Goal: Transaction & Acquisition: Obtain resource

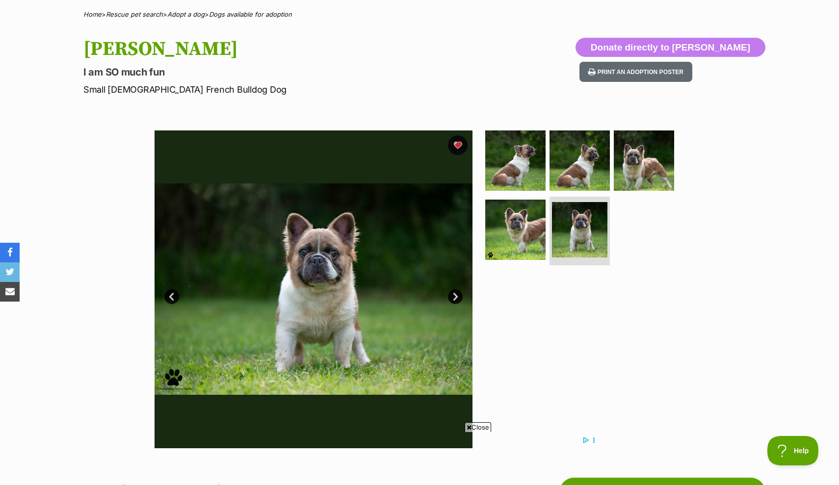
scroll to position [109, 0]
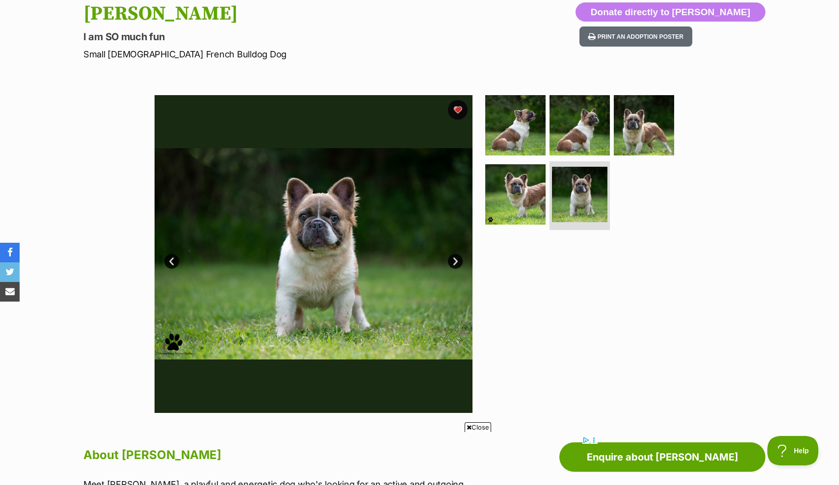
click at [456, 262] on link "Next" at bounding box center [455, 261] width 15 height 15
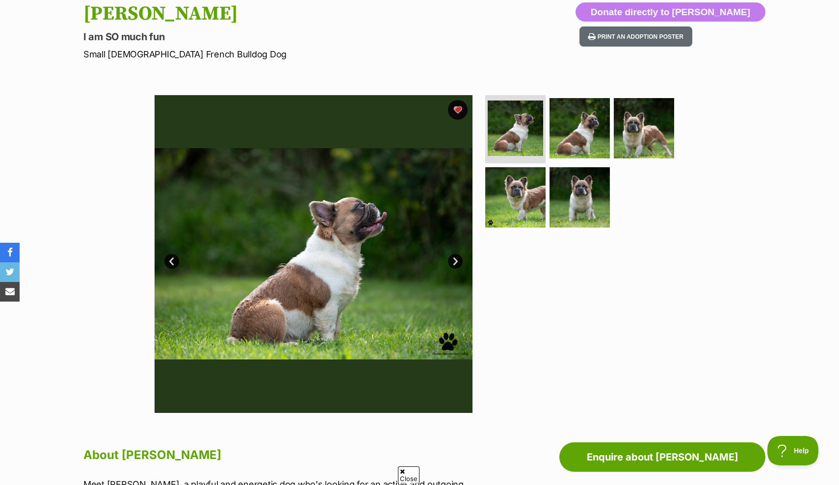
click at [456, 262] on link "Next" at bounding box center [455, 261] width 15 height 15
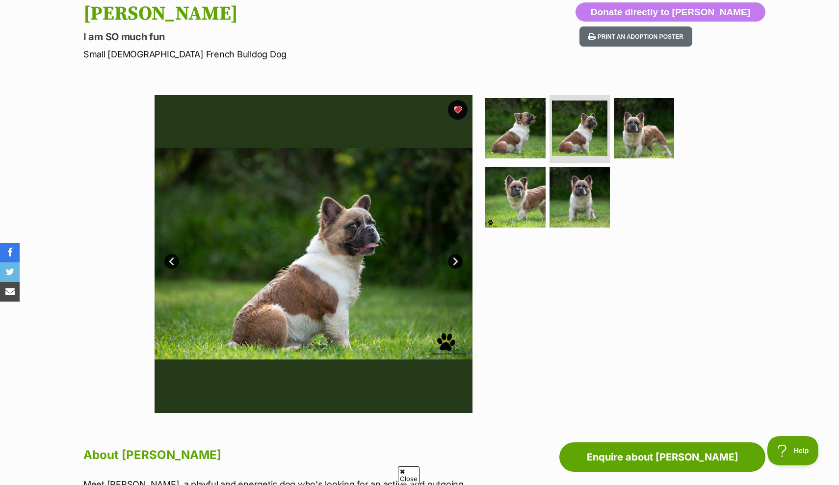
scroll to position [0, 0]
click at [456, 262] on link "Next" at bounding box center [455, 261] width 15 height 15
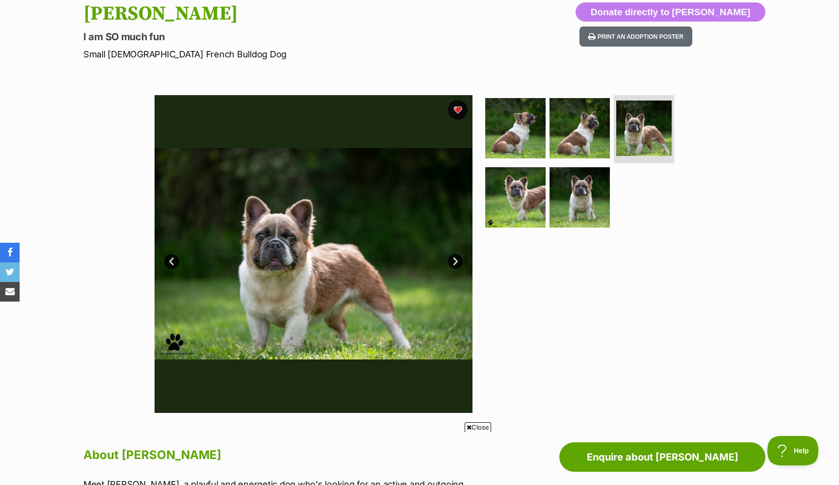
click at [456, 262] on link "Next" at bounding box center [455, 261] width 15 height 15
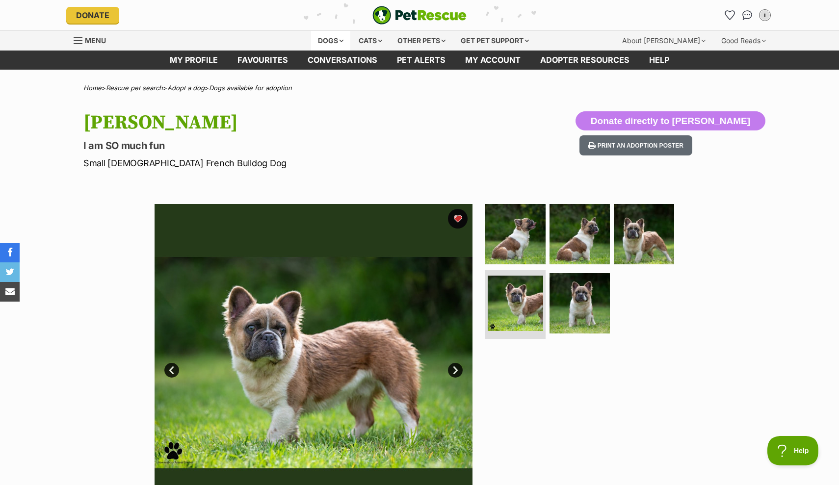
click at [327, 38] on div "Dogs" at bounding box center [330, 41] width 39 height 20
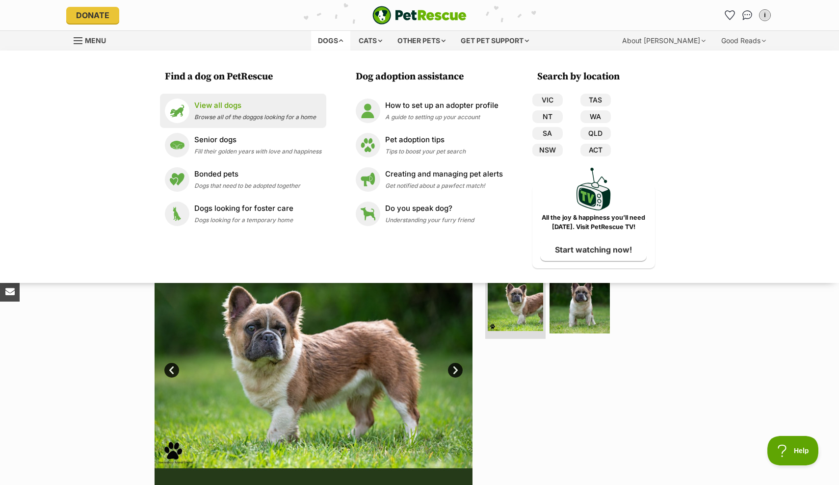
click at [216, 122] on link "View all dogs Browse all of the doggos looking for a home" at bounding box center [243, 111] width 156 height 25
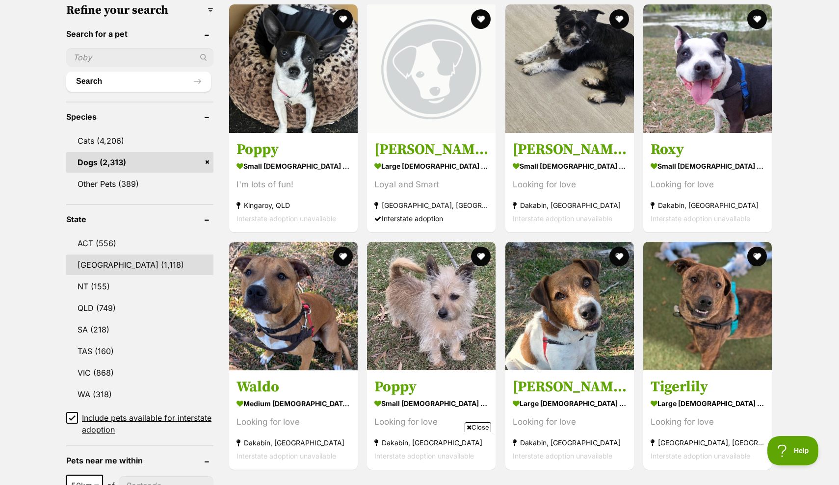
click at [104, 263] on link "NSW (1,118)" at bounding box center [139, 264] width 147 height 21
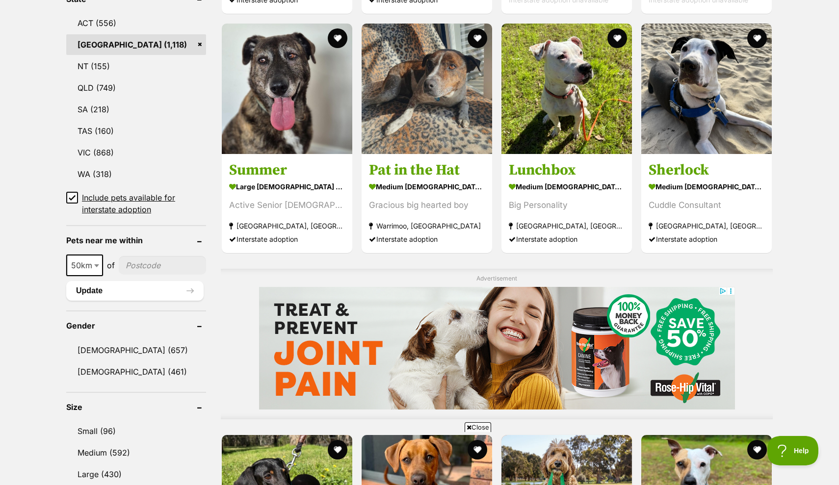
click at [87, 263] on span "50km" at bounding box center [84, 265] width 35 height 14
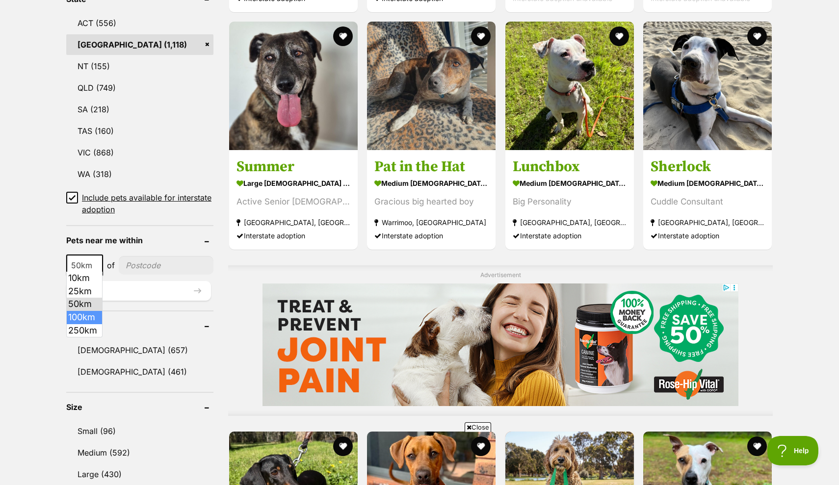
select select "100"
click at [139, 264] on input"] "postcode" at bounding box center [167, 265] width 91 height 19
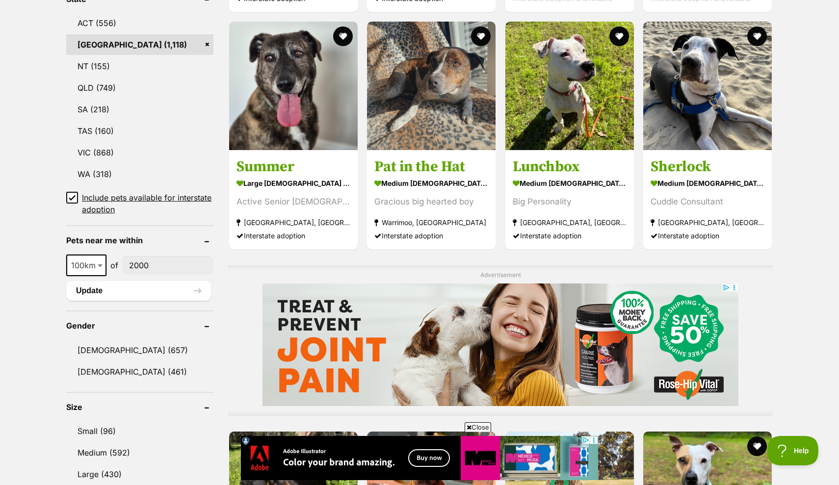
type input"] "2000"
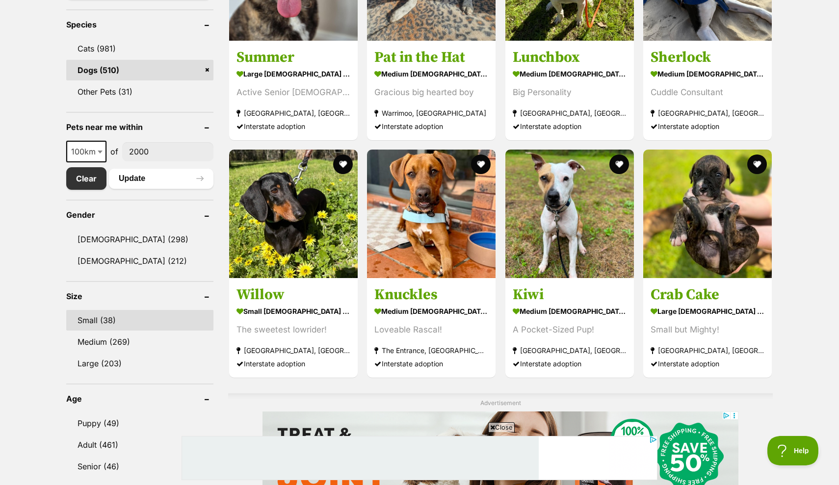
click at [93, 320] on link "Small (38)" at bounding box center [139, 320] width 147 height 21
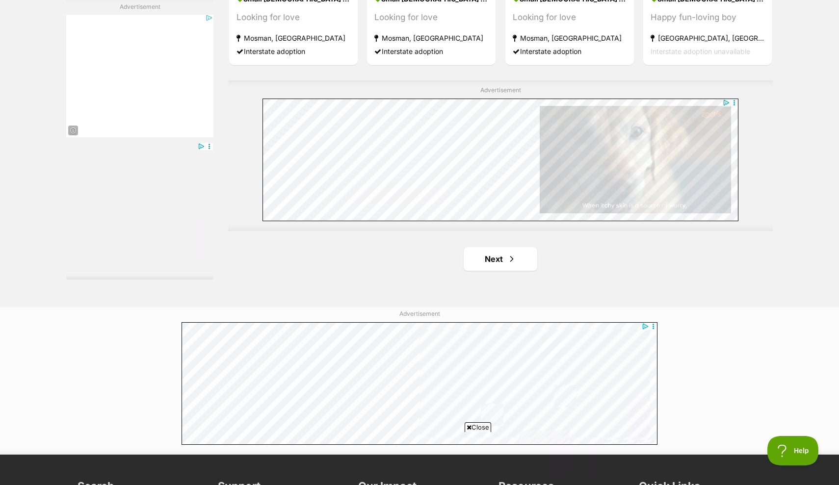
scroll to position [1706, 0]
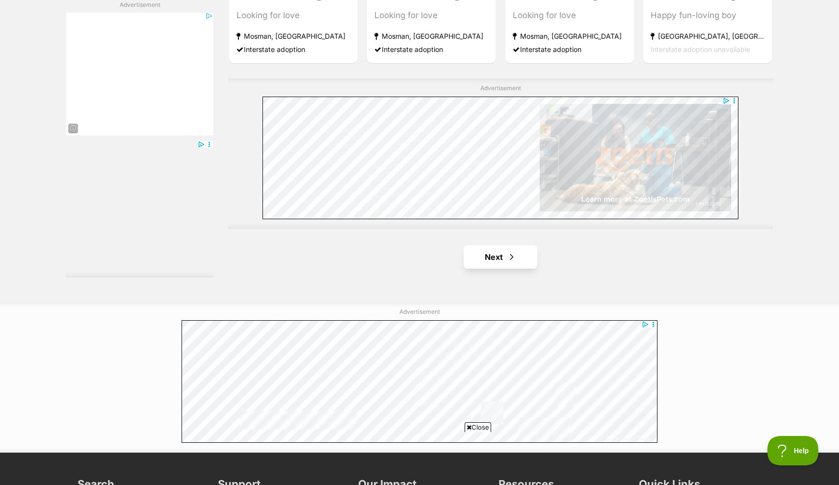
click at [509, 251] on span "Next page" at bounding box center [512, 257] width 10 height 12
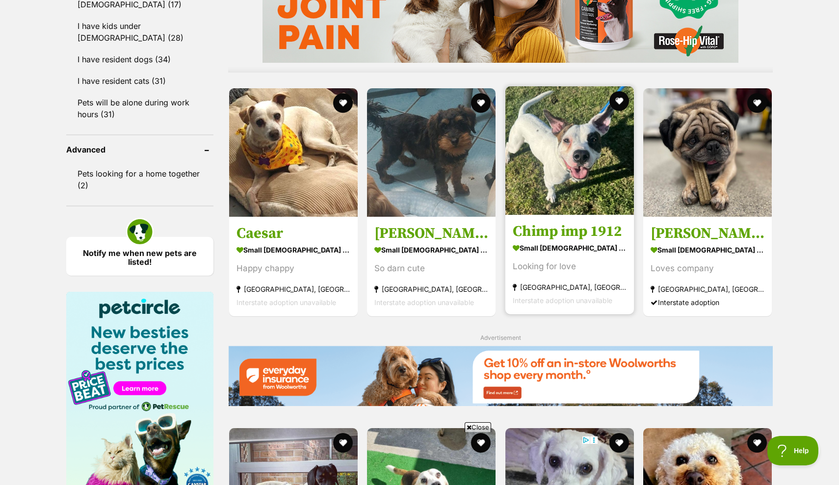
scroll to position [949, 0]
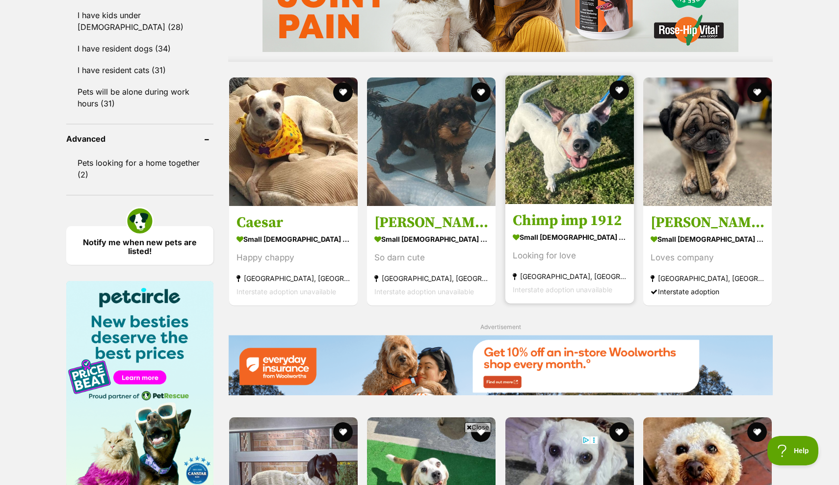
click at [538, 171] on img at bounding box center [569, 140] width 128 height 128
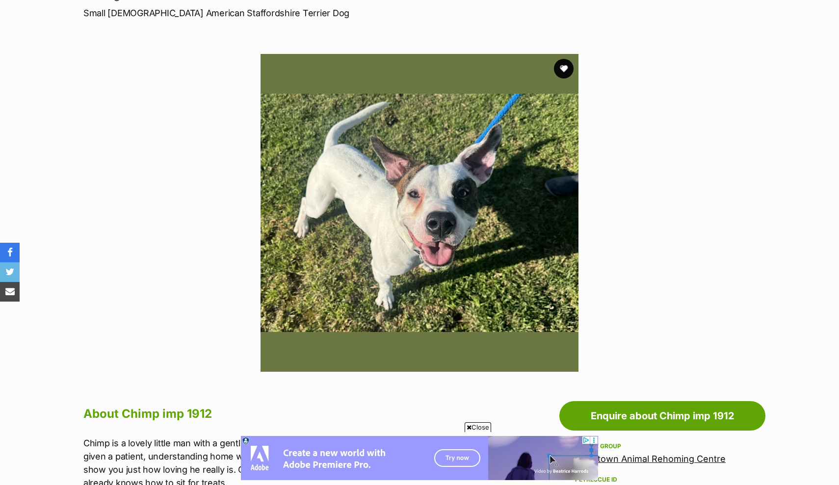
scroll to position [146, 0]
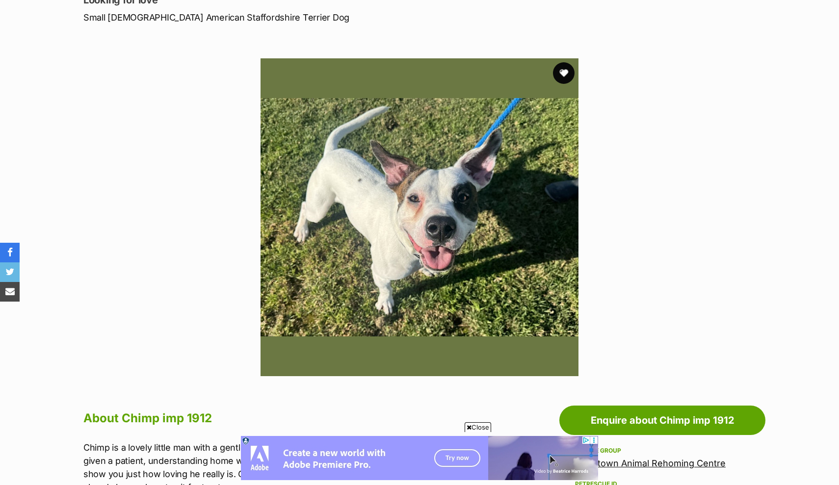
click at [564, 76] on button "favourite" at bounding box center [564, 73] width 22 height 22
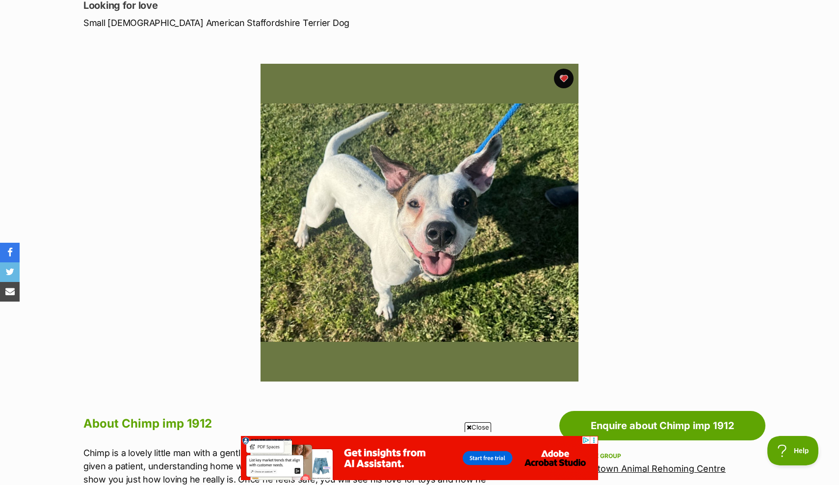
scroll to position [143, 0]
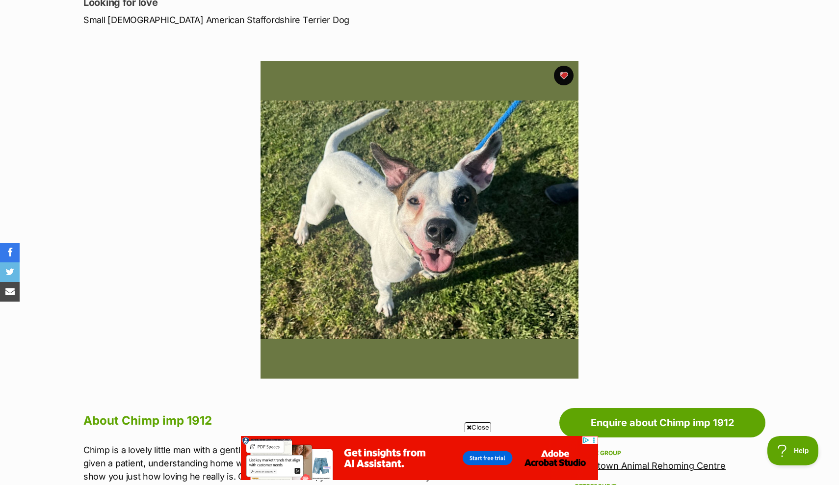
click at [462, 218] on img at bounding box center [419, 220] width 318 height 318
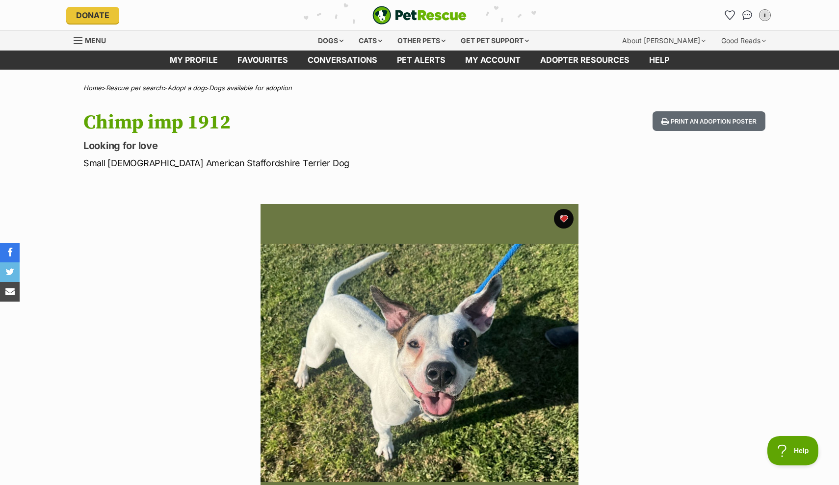
scroll to position [0, 0]
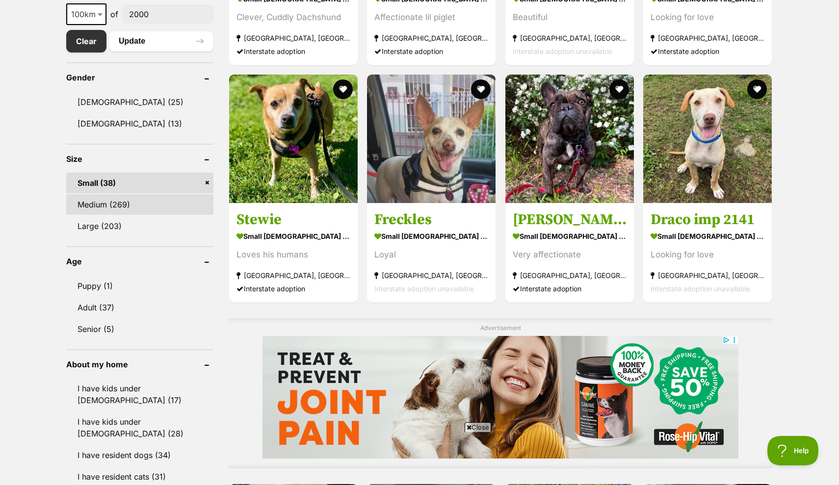
scroll to position [502, 0]
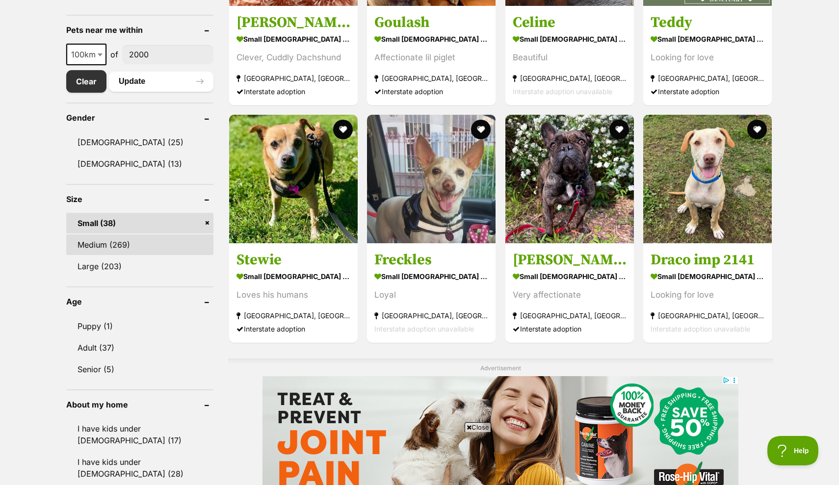
click at [158, 238] on link "Medium (269)" at bounding box center [139, 244] width 147 height 21
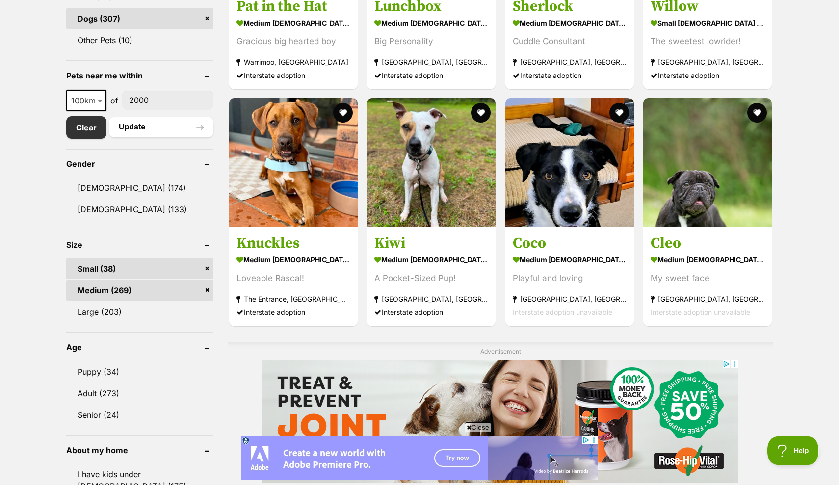
scroll to position [448, 0]
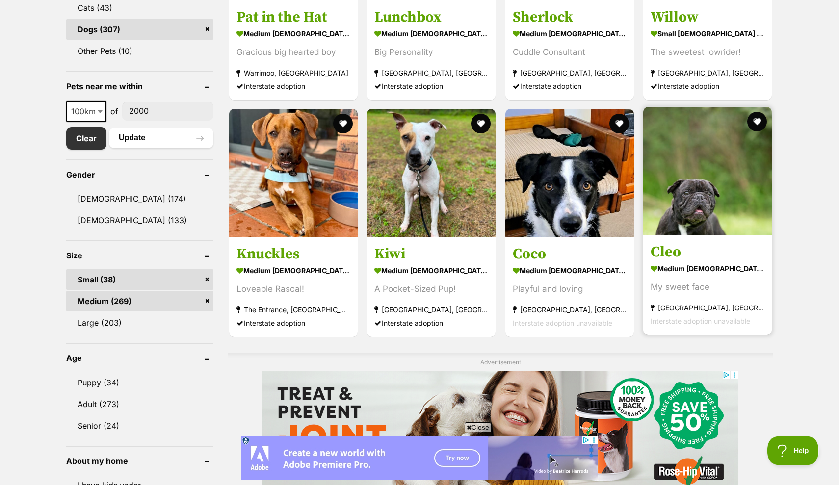
click at [692, 200] on img at bounding box center [707, 171] width 128 height 128
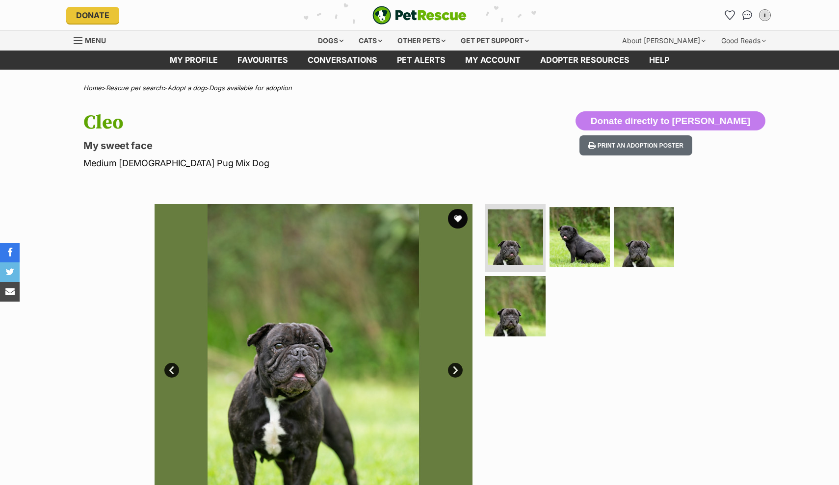
click at [460, 370] on link "Next" at bounding box center [455, 370] width 15 height 15
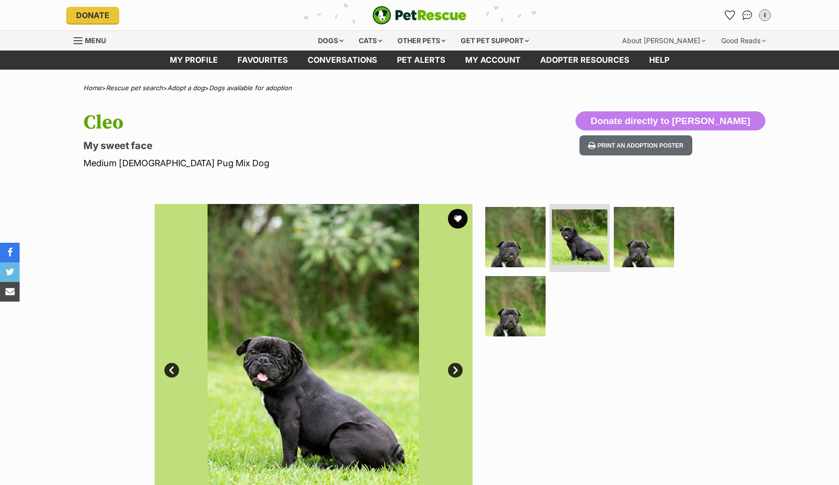
click at [457, 369] on link "Next" at bounding box center [455, 370] width 15 height 15
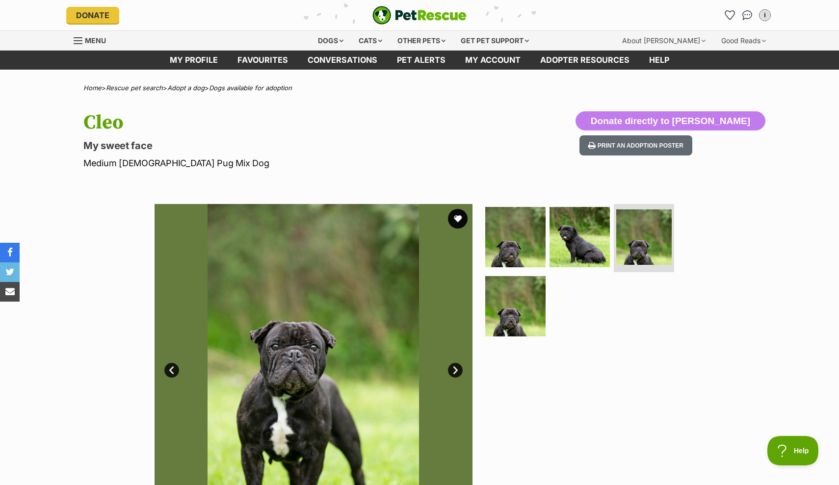
click at [457, 369] on link "Next" at bounding box center [455, 370] width 15 height 15
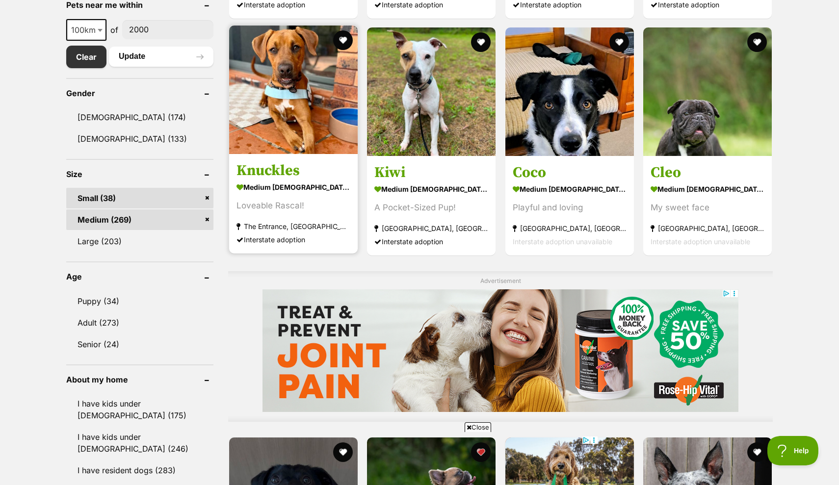
scroll to position [529, 0]
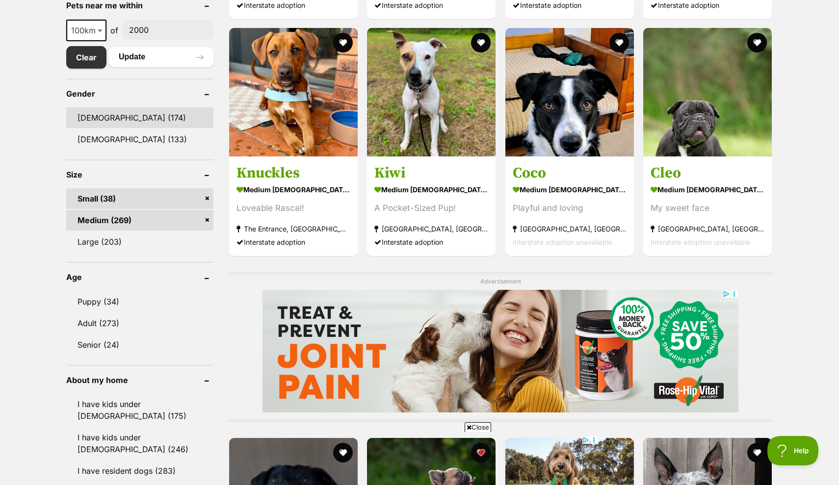
click at [106, 118] on link "Male (174)" at bounding box center [139, 117] width 147 height 21
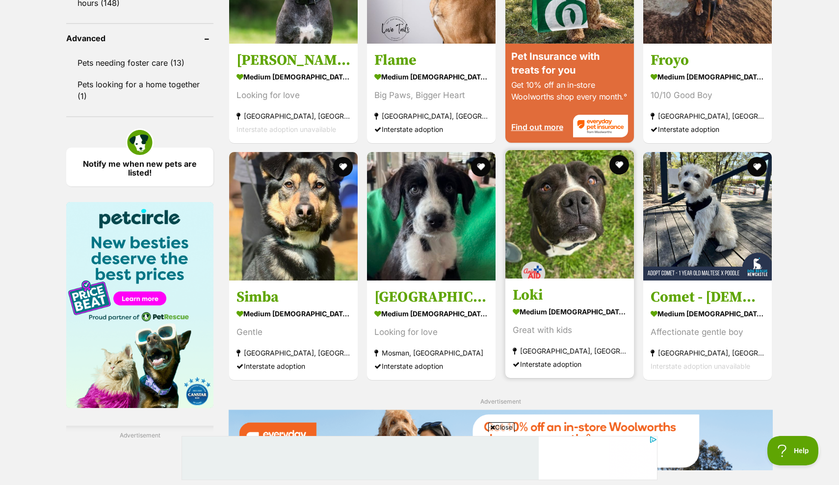
click at [554, 242] on img at bounding box center [569, 214] width 128 height 128
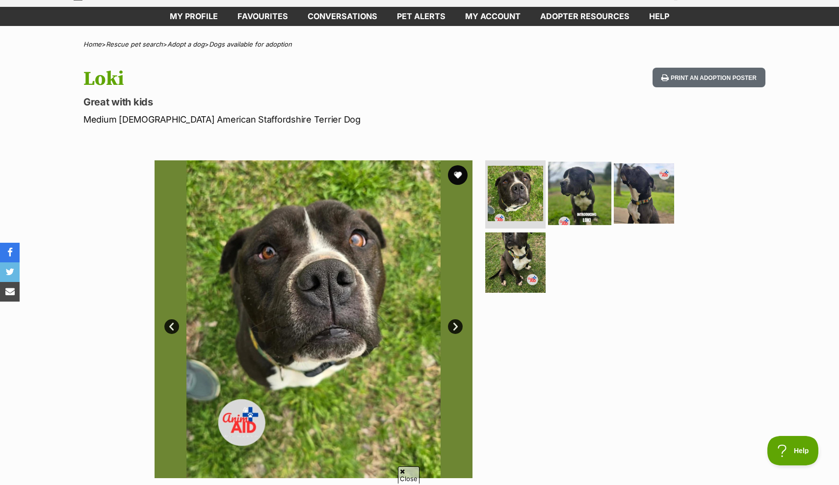
click at [598, 190] on img at bounding box center [579, 192] width 63 height 63
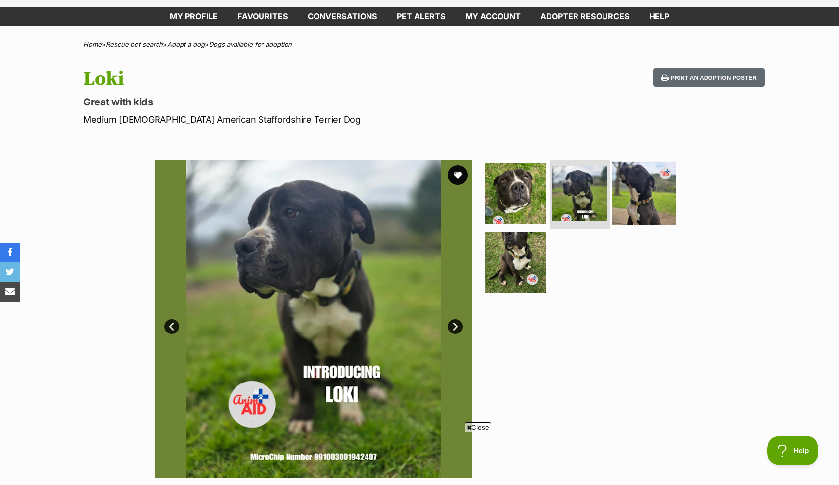
click at [641, 192] on img at bounding box center [643, 192] width 63 height 63
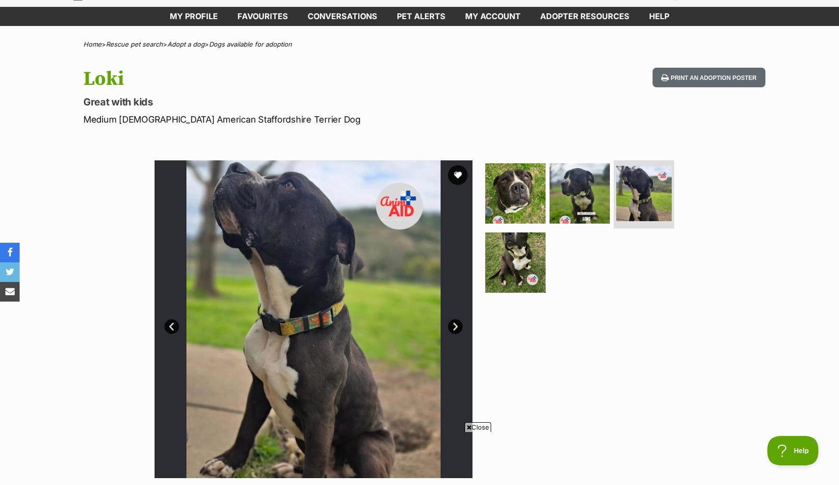
scroll to position [99, 0]
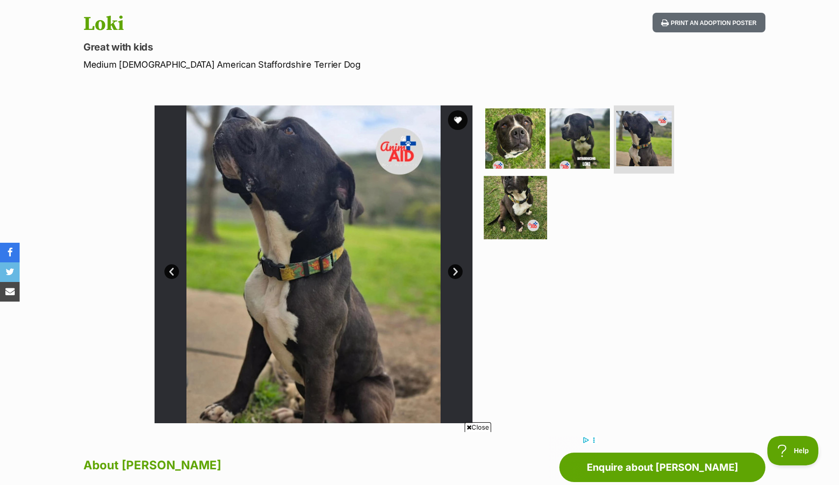
click at [520, 200] on img at bounding box center [514, 207] width 63 height 63
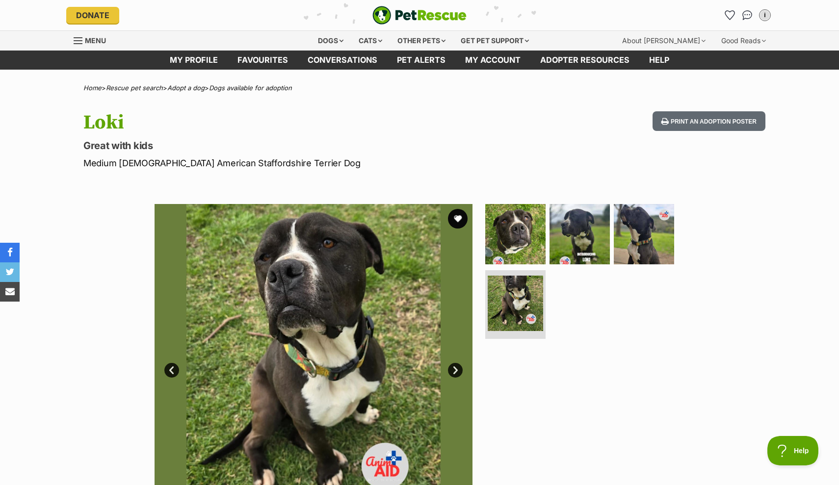
scroll to position [36, 0]
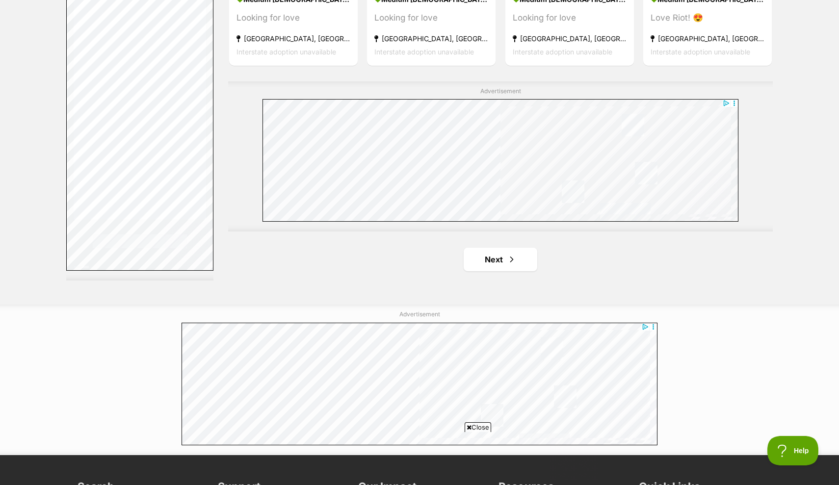
scroll to position [1705, 0]
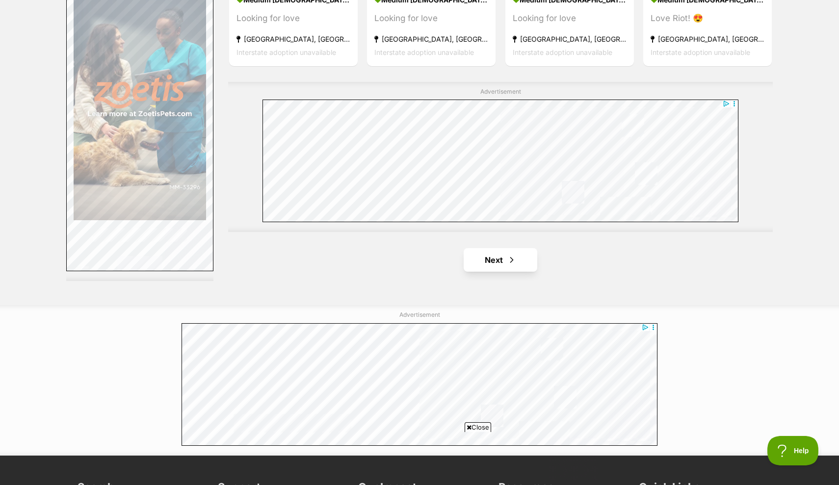
click at [480, 260] on link "Next" at bounding box center [500, 260] width 74 height 24
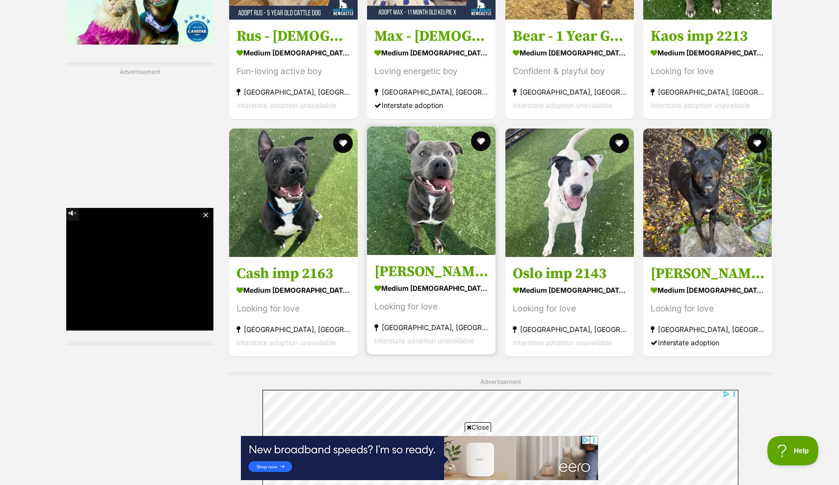
scroll to position [1415, 0]
click at [436, 197] on img at bounding box center [431, 191] width 128 height 128
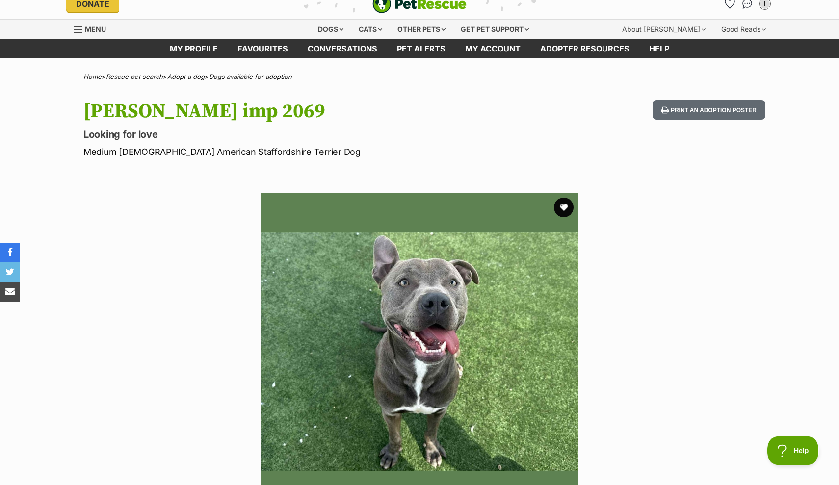
scroll to position [11, 0]
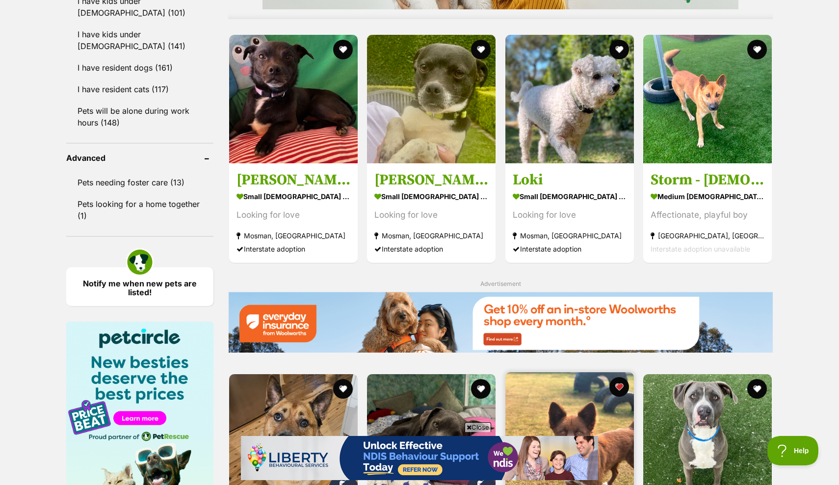
click at [554, 372] on img at bounding box center [569, 436] width 128 height 128
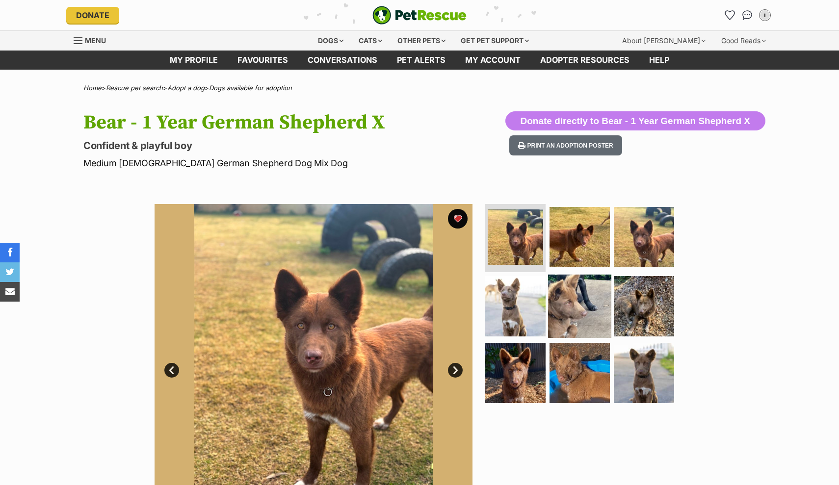
click at [565, 318] on img at bounding box center [579, 306] width 63 height 63
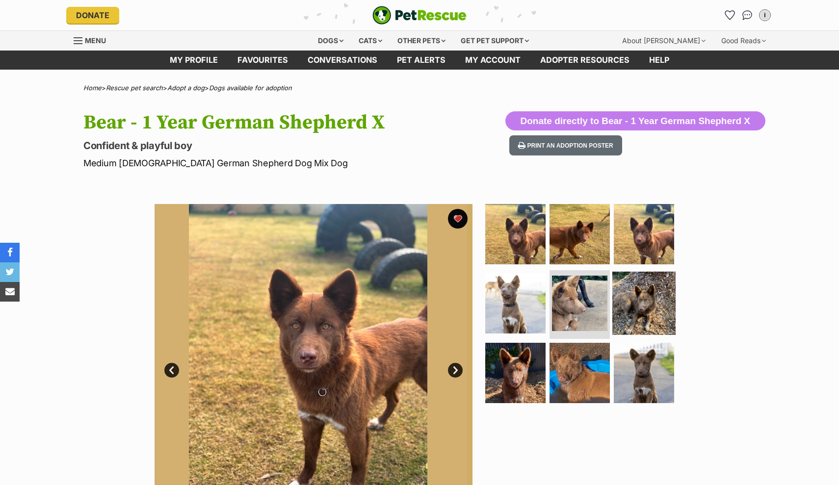
click at [631, 314] on img at bounding box center [643, 303] width 63 height 63
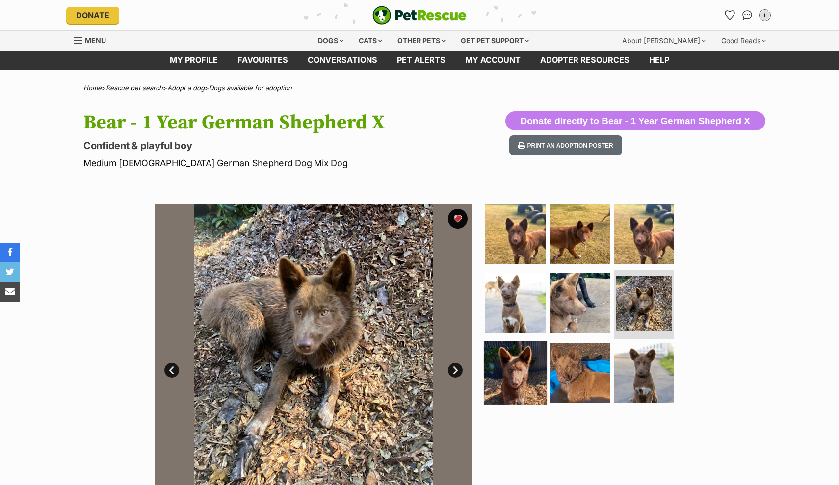
click at [520, 366] on img at bounding box center [514, 372] width 63 height 63
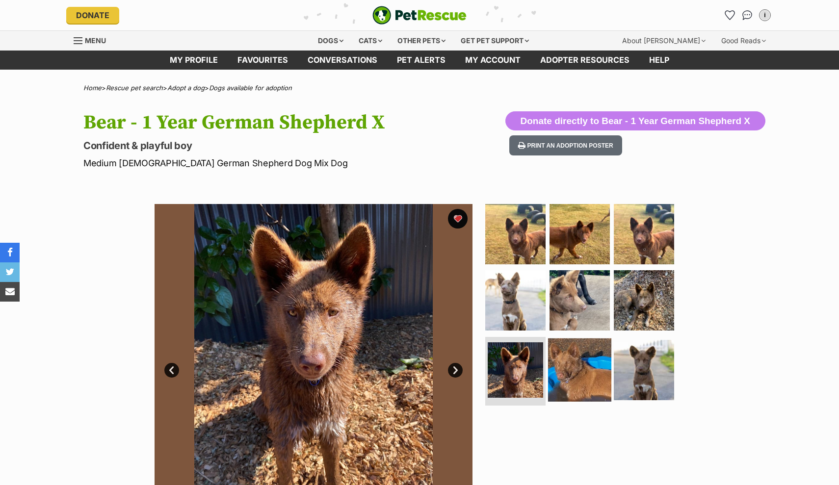
click at [573, 371] on img at bounding box center [579, 369] width 63 height 63
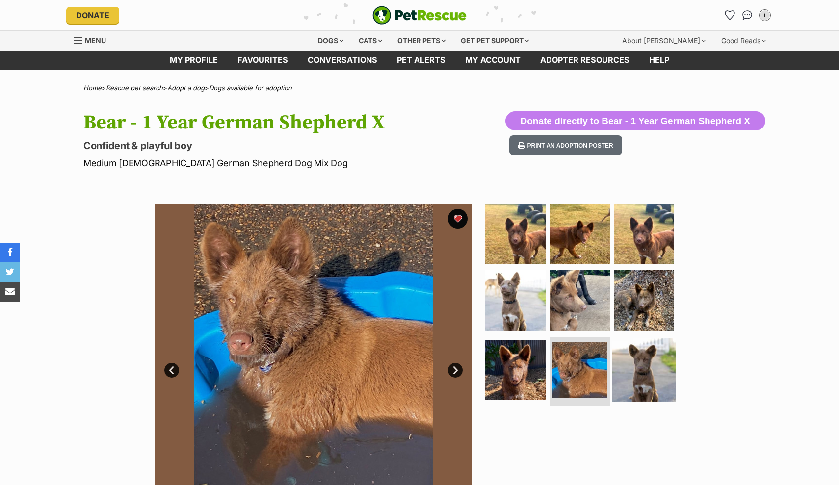
click at [630, 367] on img at bounding box center [643, 369] width 63 height 63
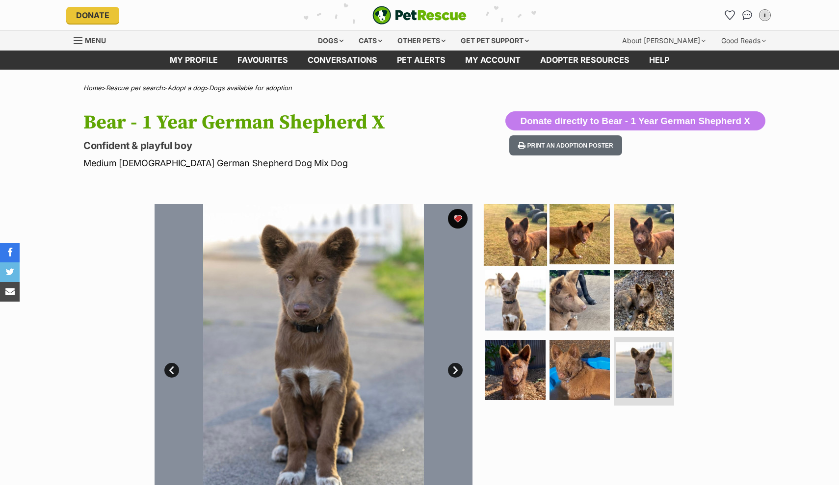
click at [527, 252] on img at bounding box center [514, 233] width 63 height 63
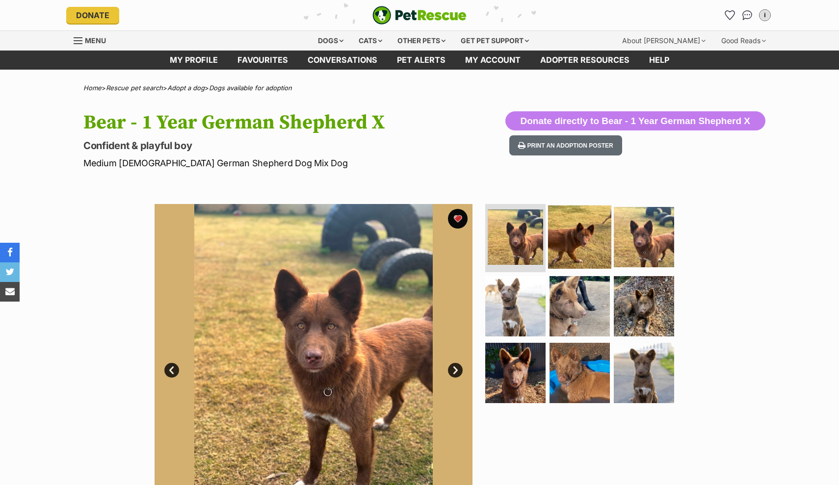
click at [578, 238] on img at bounding box center [579, 236] width 63 height 63
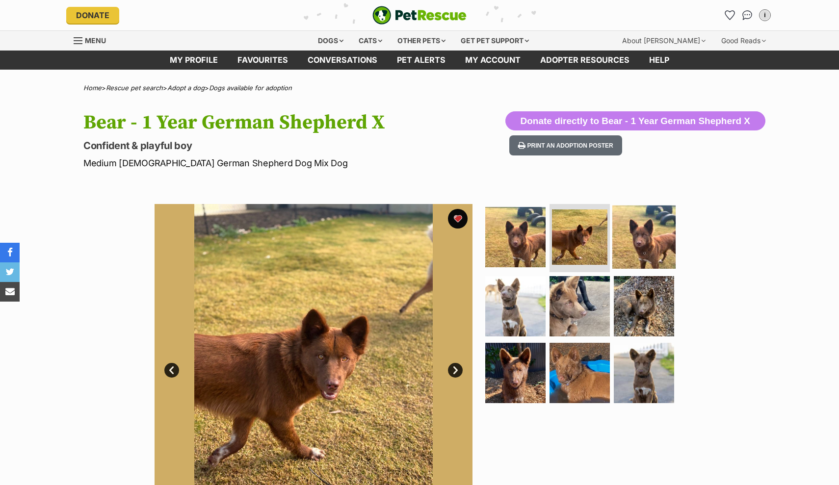
click at [629, 237] on img at bounding box center [643, 236] width 63 height 63
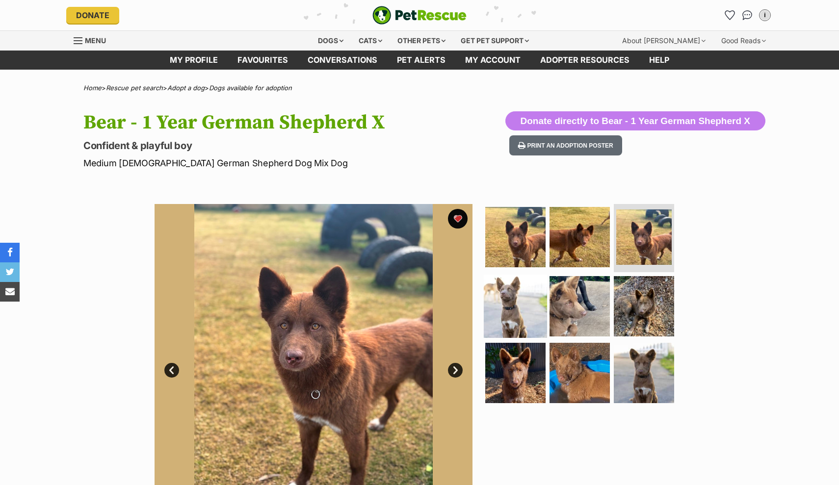
click at [498, 313] on img at bounding box center [514, 306] width 63 height 63
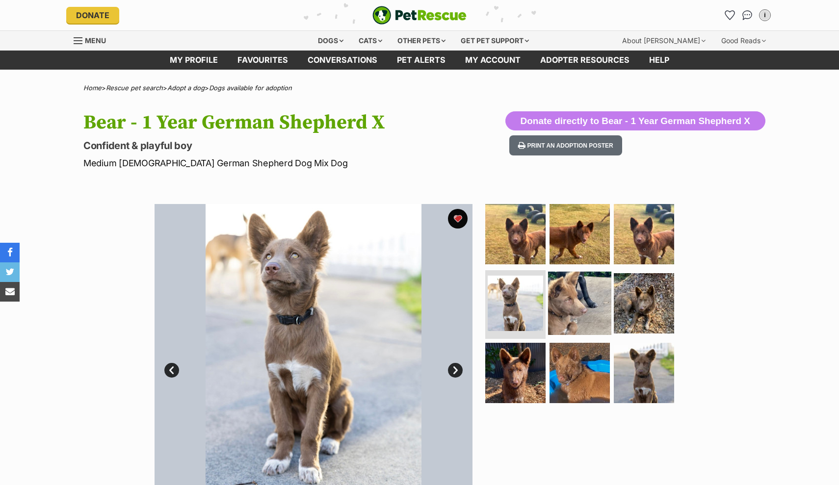
click at [573, 315] on img at bounding box center [579, 303] width 63 height 63
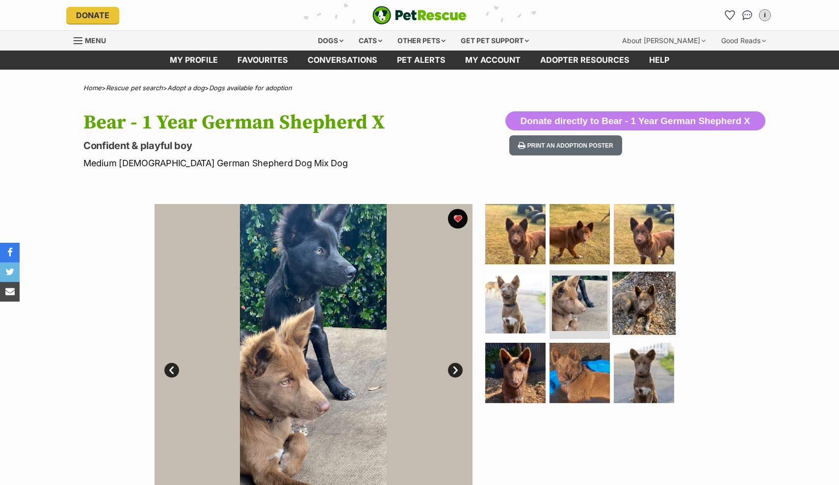
click at [633, 310] on img at bounding box center [643, 303] width 63 height 63
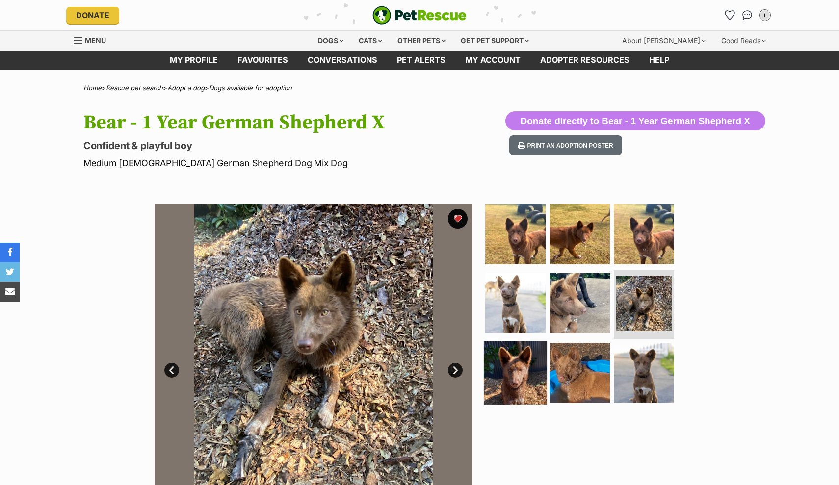
click at [519, 372] on img at bounding box center [514, 372] width 63 height 63
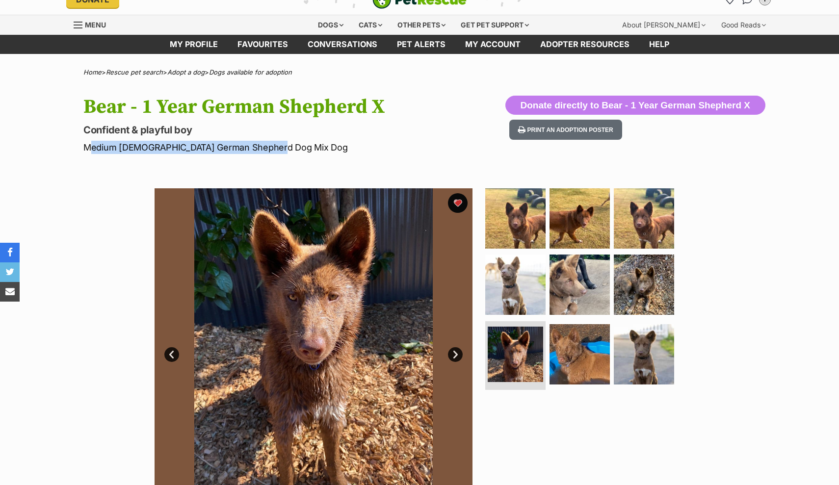
drag, startPoint x: 85, startPoint y: 147, endPoint x: 274, endPoint y: 149, distance: 189.3
click at [274, 149] on p "Medium Male German Shepherd Dog Mix Dog" at bounding box center [290, 147] width 415 height 13
copy p "Medium Male German Shepherd Dog Mix Dog"
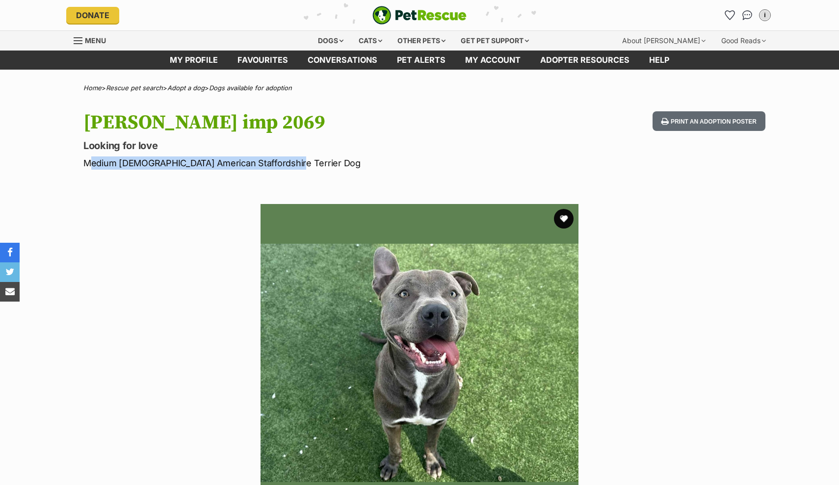
drag, startPoint x: 303, startPoint y: 182, endPoint x: 288, endPoint y: 160, distance: 26.7
click at [288, 160] on p "Medium [DEMOGRAPHIC_DATA] American Staffordshire Terrier Dog" at bounding box center [290, 162] width 415 height 13
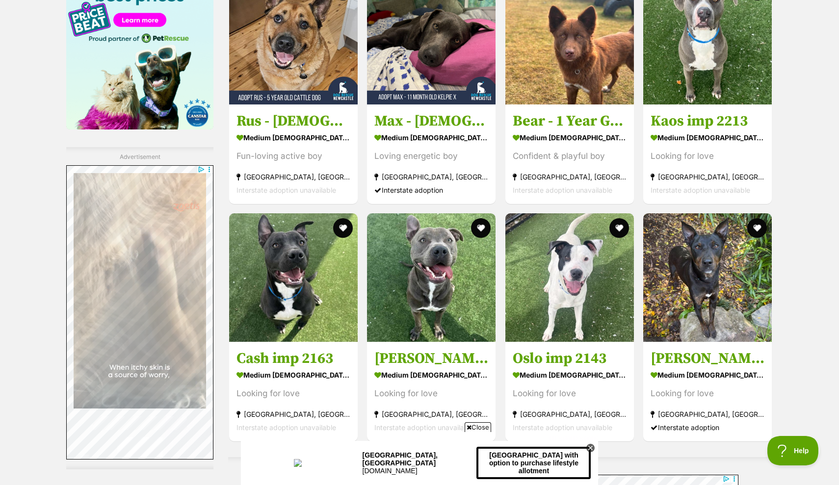
scroll to position [1333, 0]
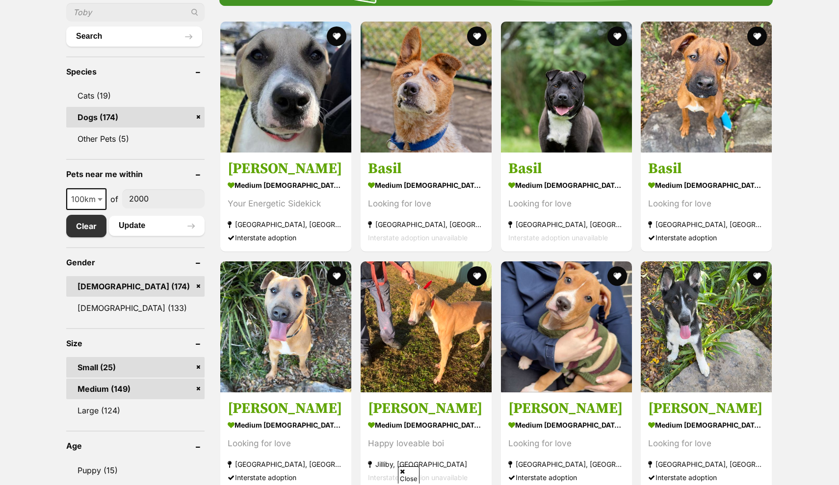
scroll to position [361, 0]
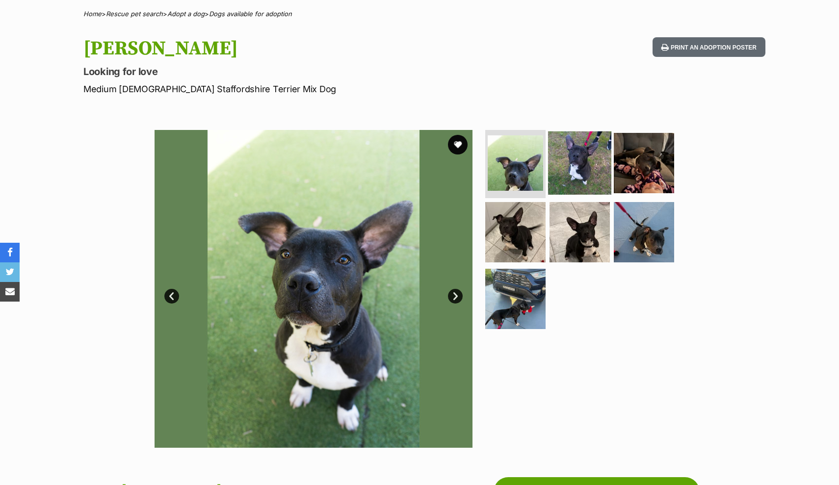
scroll to position [74, 0]
click at [582, 167] on img at bounding box center [579, 162] width 63 height 63
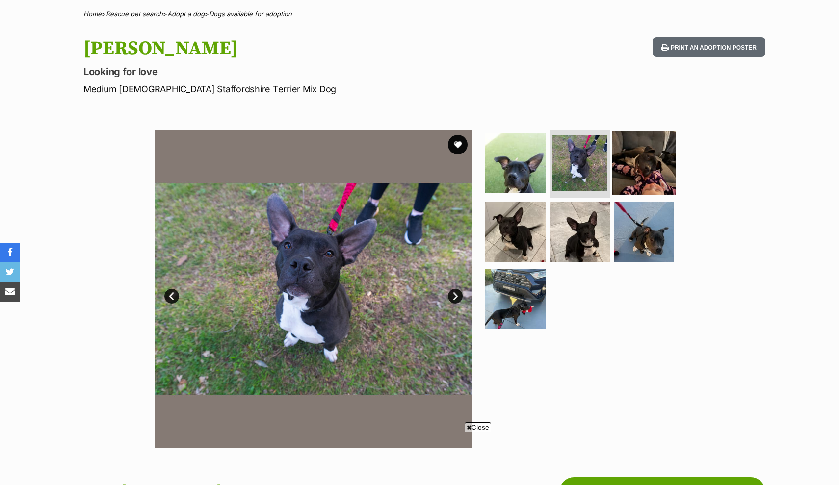
click at [639, 170] on img at bounding box center [643, 162] width 63 height 63
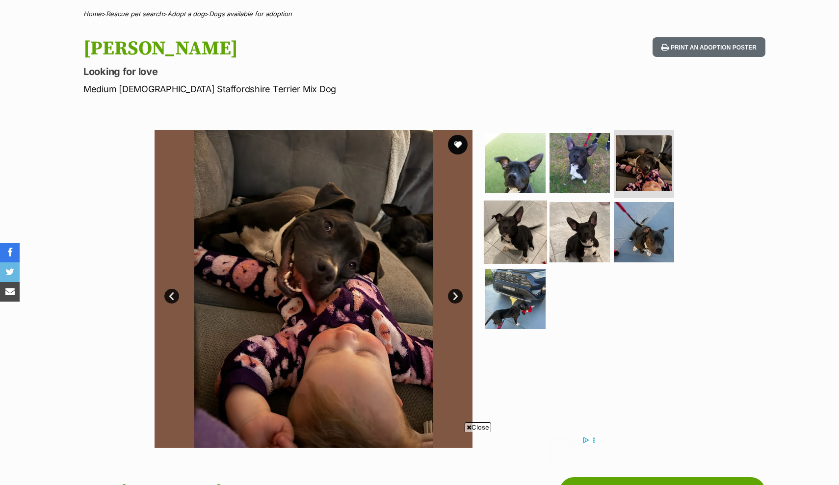
scroll to position [0, 0]
click at [516, 227] on img at bounding box center [514, 232] width 63 height 63
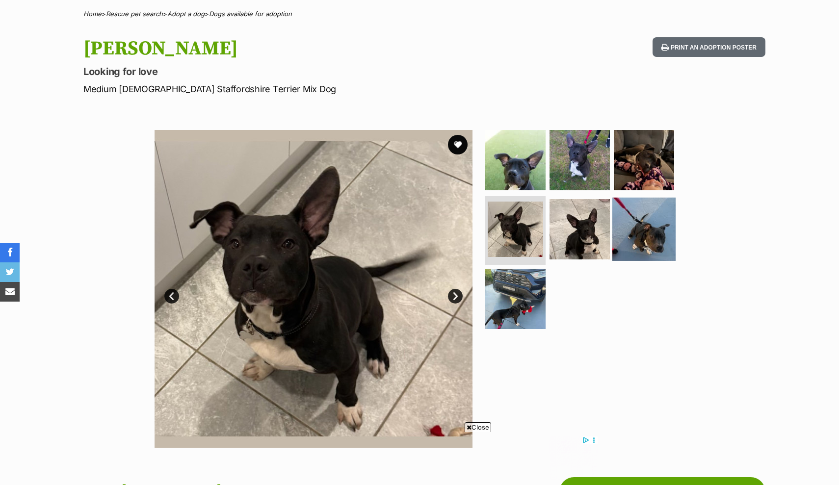
click at [581, 231] on img at bounding box center [579, 229] width 60 height 60
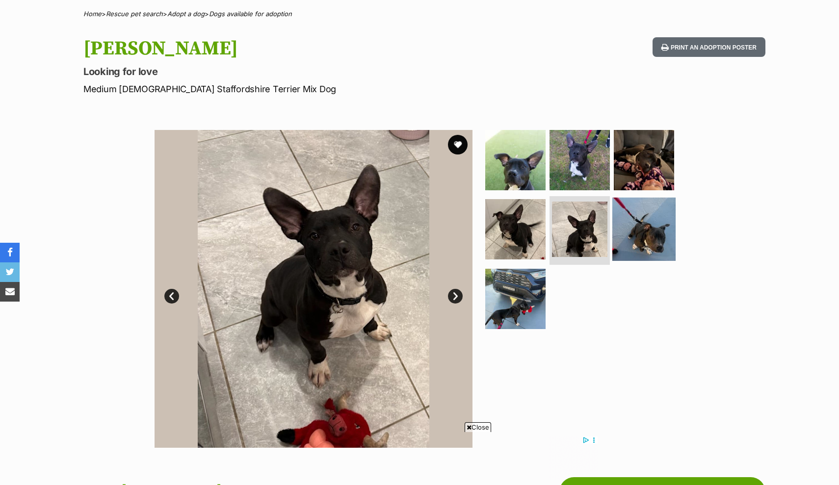
click at [639, 233] on img at bounding box center [643, 229] width 63 height 63
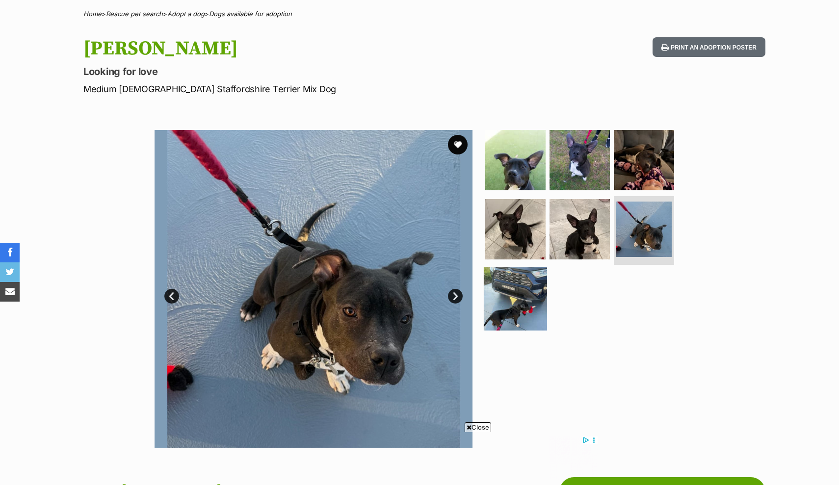
click at [501, 301] on img at bounding box center [514, 298] width 63 height 63
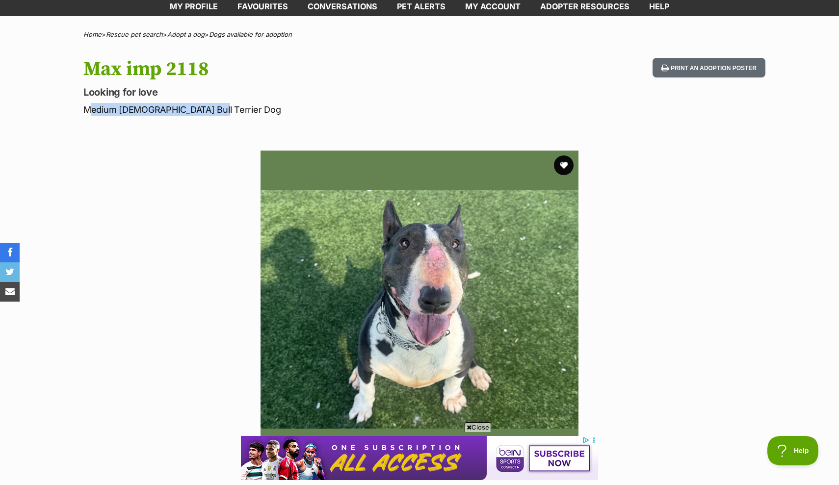
drag, startPoint x: 204, startPoint y: 109, endPoint x: 77, endPoint y: 111, distance: 126.5
click at [77, 111] on div "Max imp 2118 Looking for love Medium Male Bull Terrier Dog Print an adoption po…" at bounding box center [419, 87] width 721 height 58
copy p "Medium Male Bull Terrier Dog"
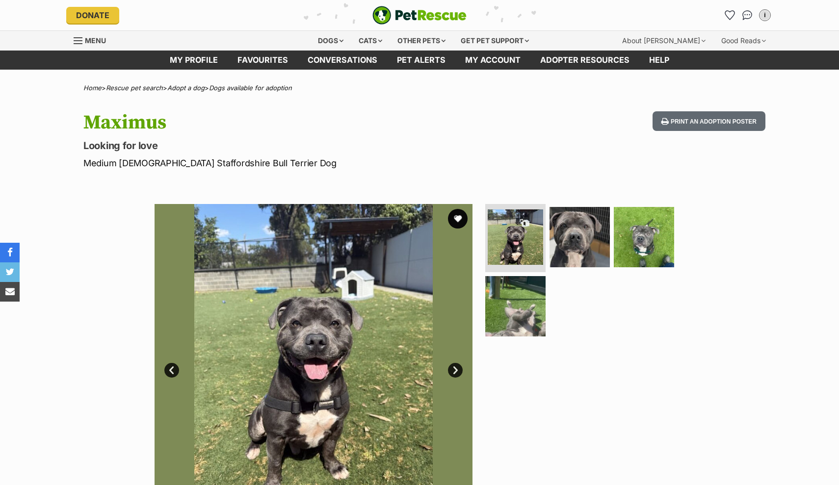
click at [569, 248] on img at bounding box center [579, 237] width 60 height 60
click at [650, 241] on img at bounding box center [643, 236] width 63 height 63
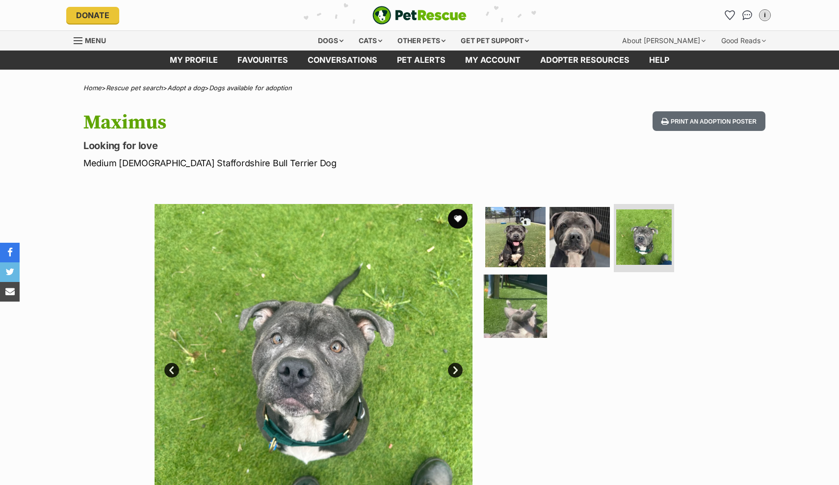
click at [513, 305] on img at bounding box center [514, 306] width 63 height 63
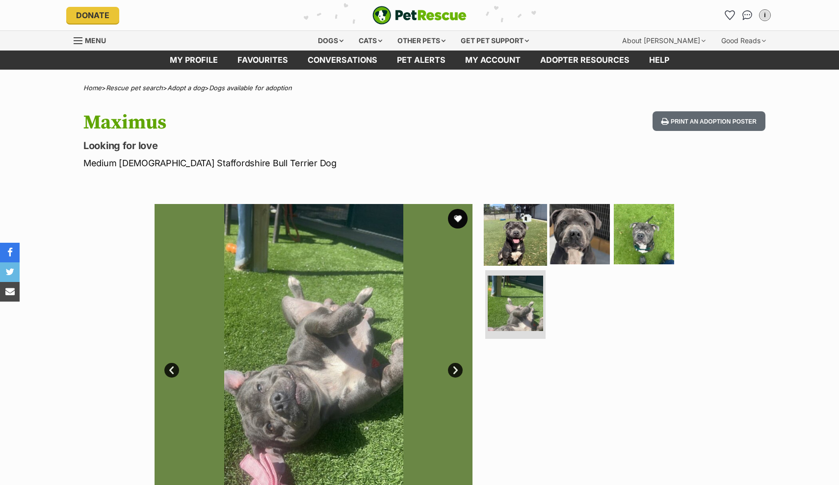
click at [513, 244] on img at bounding box center [514, 233] width 63 height 63
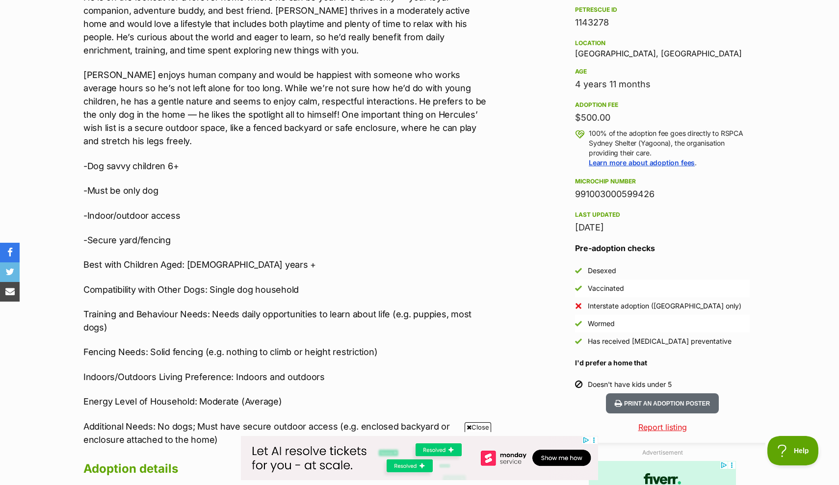
scroll to position [642, 0]
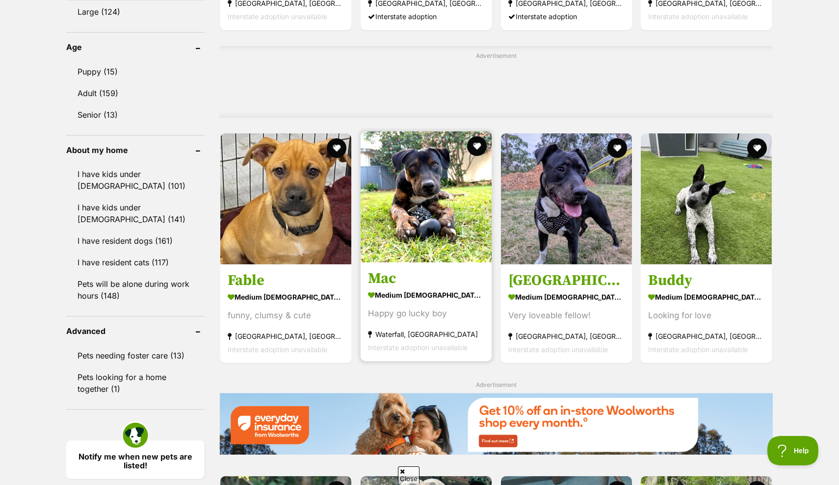
scroll to position [1070, 0]
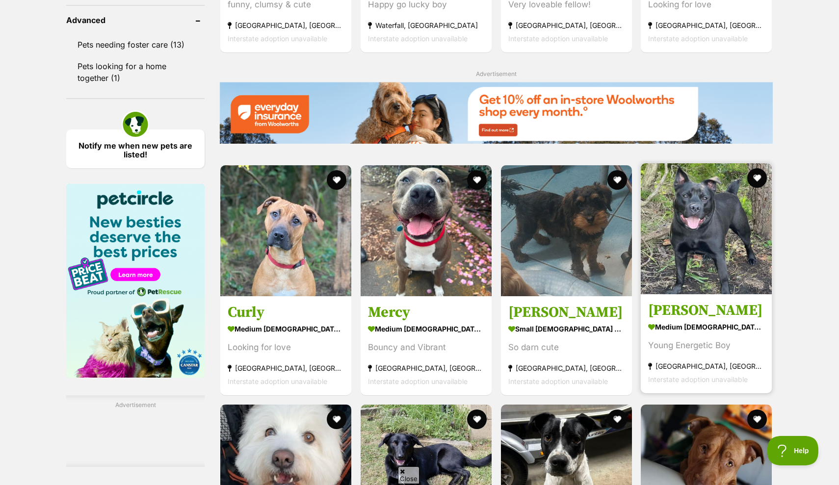
click at [718, 245] on img at bounding box center [705, 228] width 131 height 131
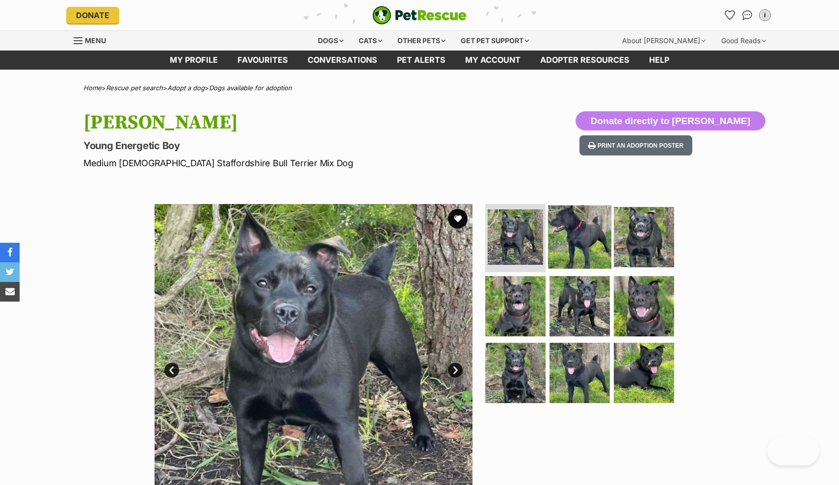
click at [569, 235] on img at bounding box center [579, 236] width 63 height 63
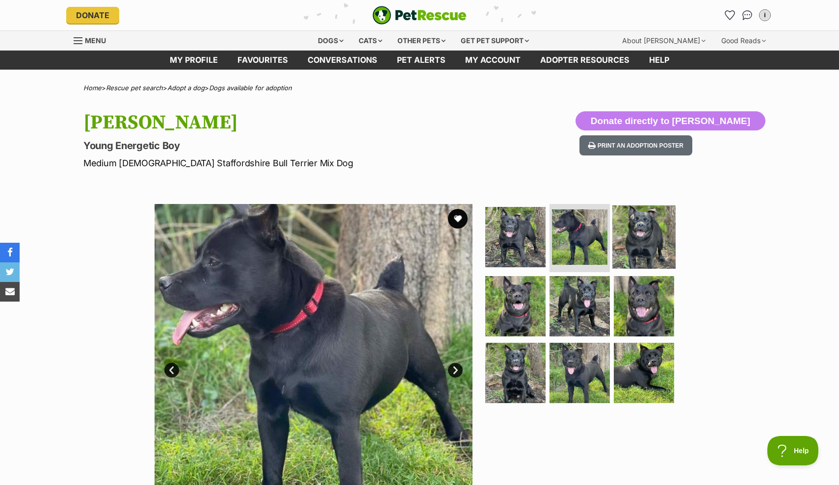
click at [639, 240] on img at bounding box center [643, 236] width 63 height 63
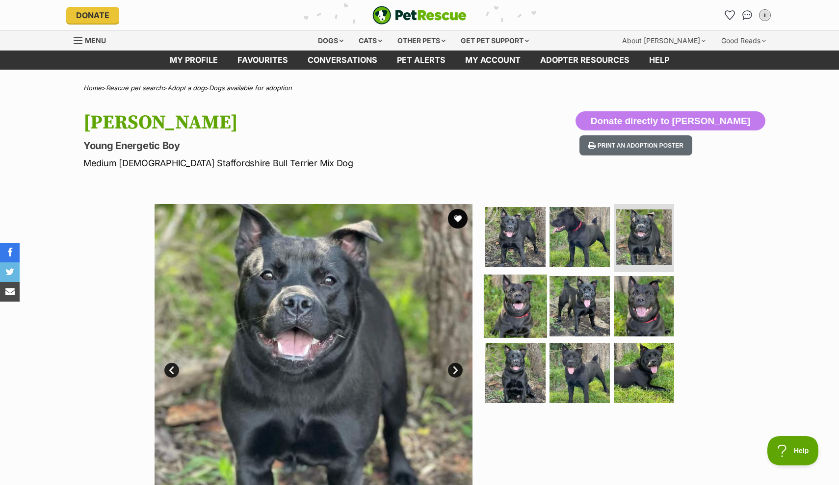
click at [526, 304] on img at bounding box center [514, 306] width 63 height 63
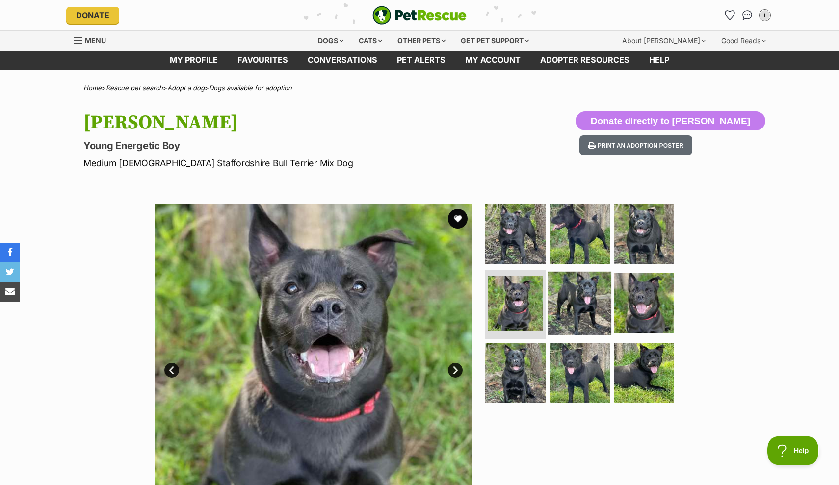
click at [576, 305] on img at bounding box center [579, 303] width 63 height 63
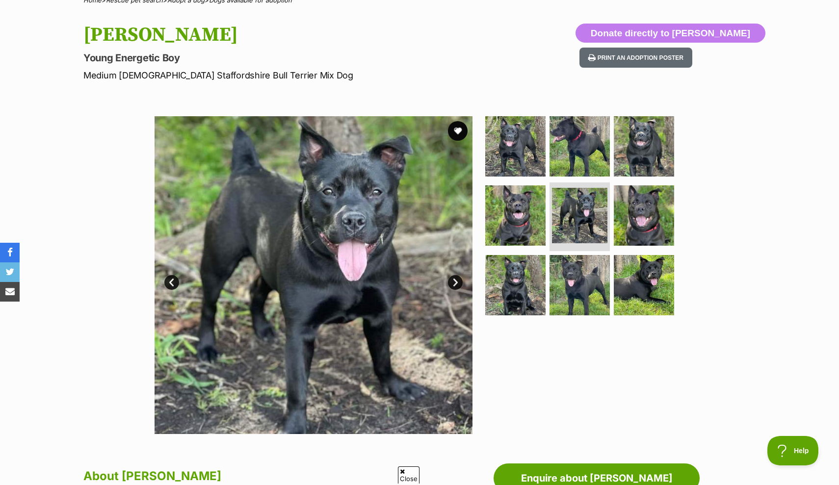
scroll to position [88, 0]
click at [568, 292] on img at bounding box center [579, 285] width 63 height 63
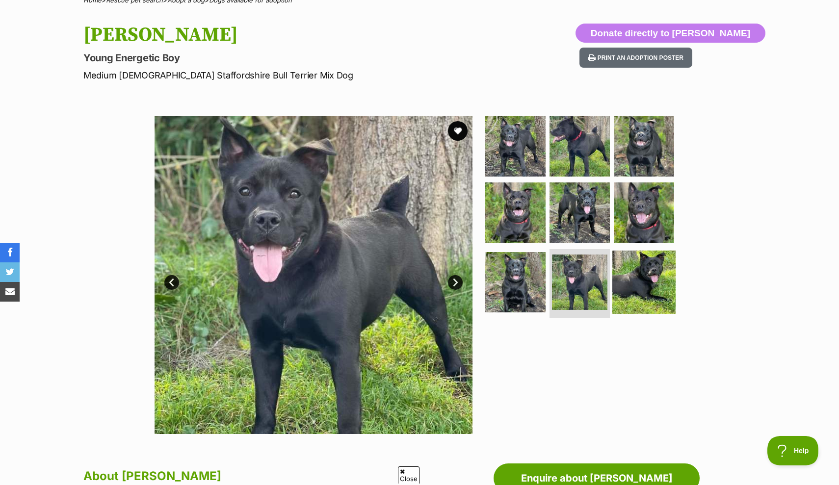
click at [637, 281] on img at bounding box center [643, 282] width 63 height 63
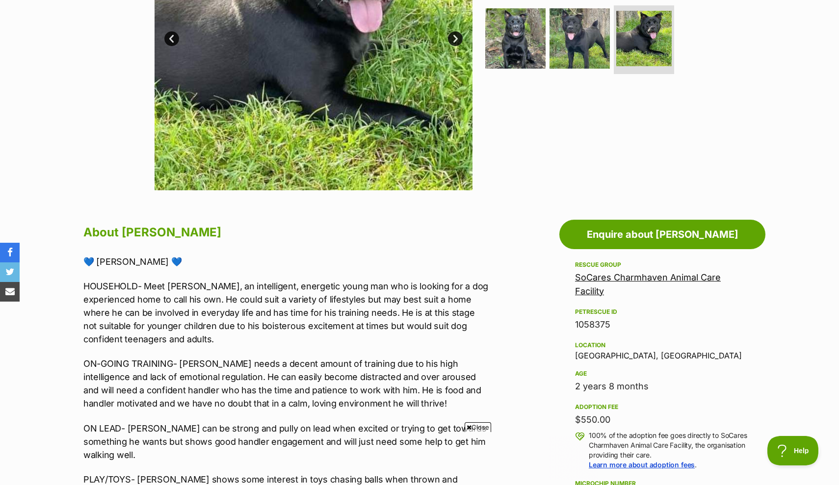
scroll to position [0, 0]
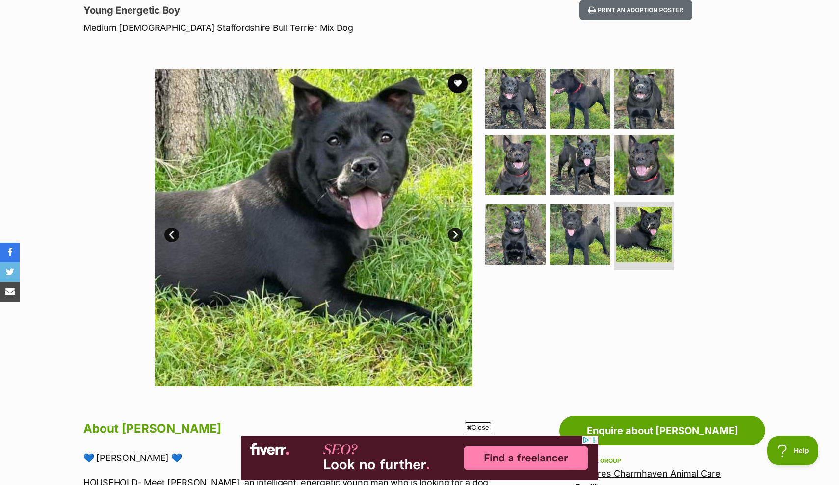
click at [458, 232] on link "Next" at bounding box center [455, 235] width 15 height 15
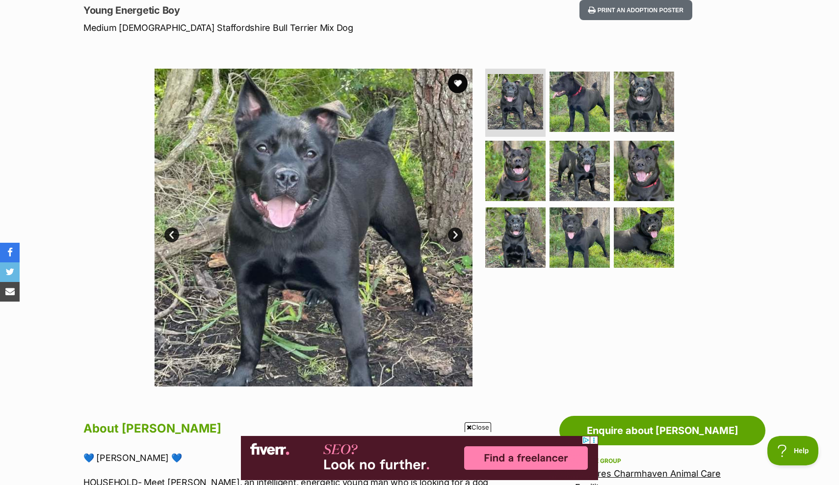
click at [458, 232] on link "Next" at bounding box center [455, 235] width 15 height 15
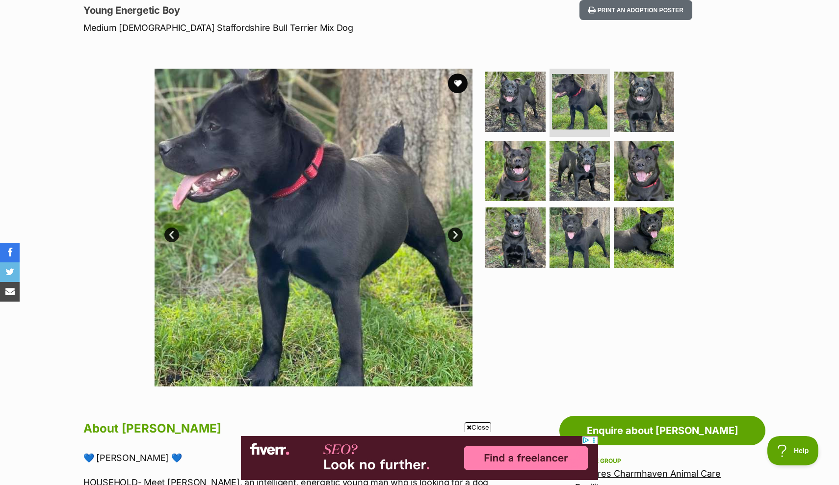
click at [458, 232] on link "Next" at bounding box center [455, 235] width 15 height 15
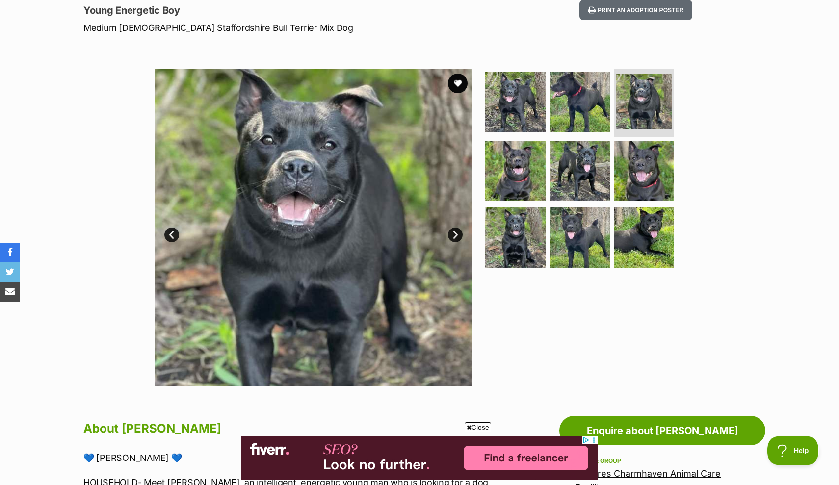
click at [458, 232] on link "Next" at bounding box center [455, 235] width 15 height 15
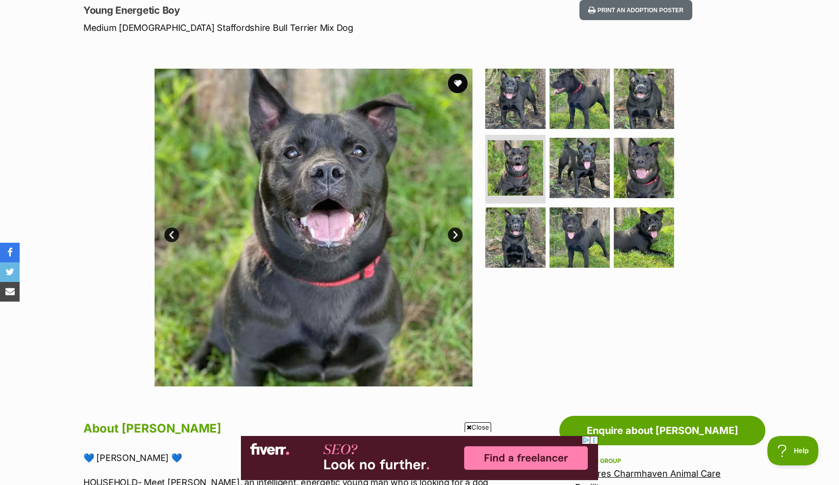
click at [458, 232] on link "Next" at bounding box center [455, 235] width 15 height 15
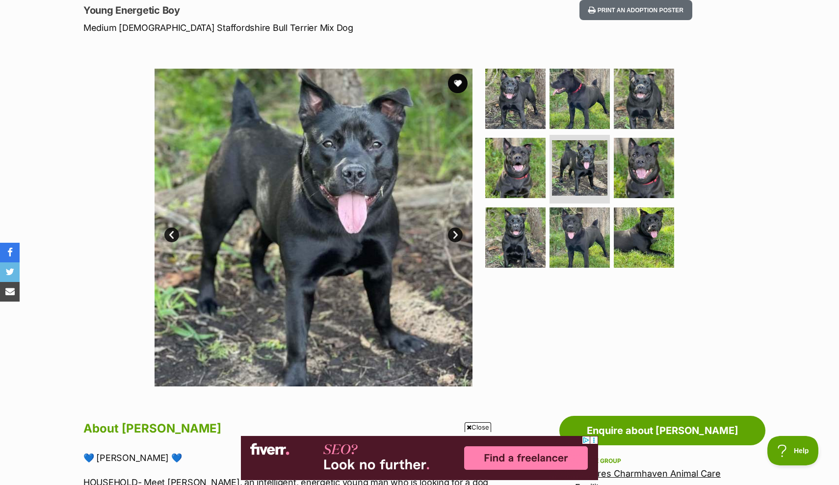
click at [426, 233] on img at bounding box center [313, 228] width 318 height 318
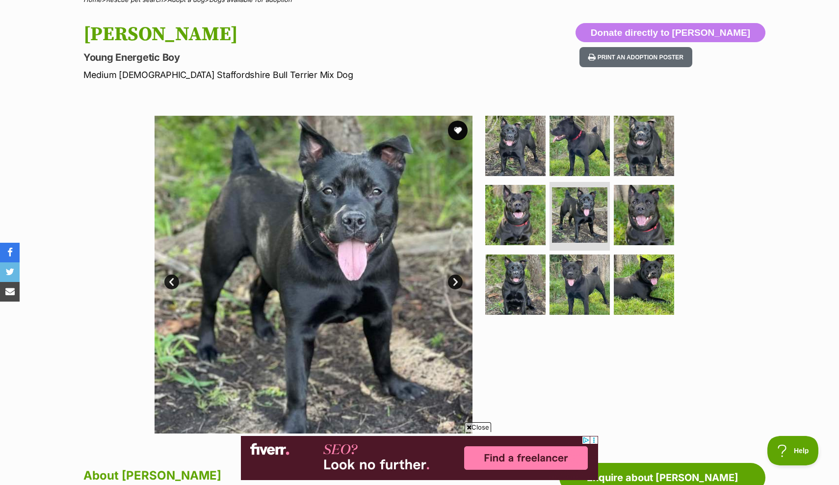
scroll to position [85, 0]
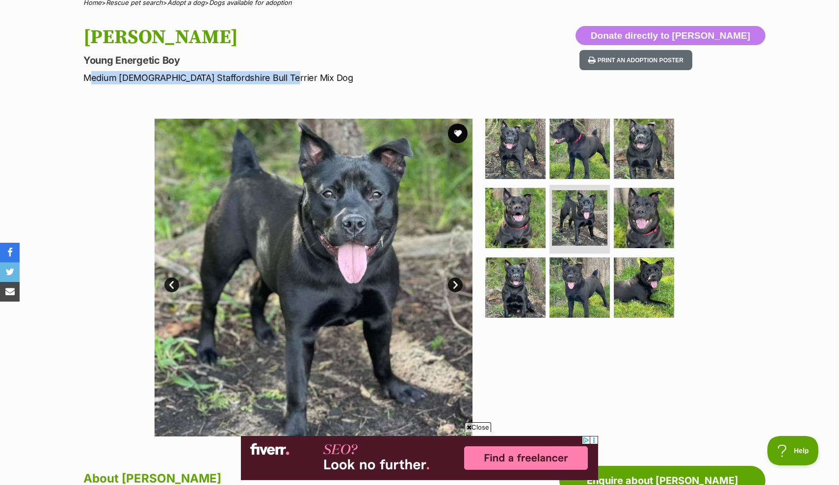
drag, startPoint x: 275, startPoint y: 77, endPoint x: 77, endPoint y: 80, distance: 197.6
click at [77, 79] on div "Spencer Young Energetic Boy Medium Male Staffordshire Bull Terrier Mix Dog Dona…" at bounding box center [419, 55] width 721 height 58
copy p "Medium Male Staffordshire Bull Terrier Mix Dog"
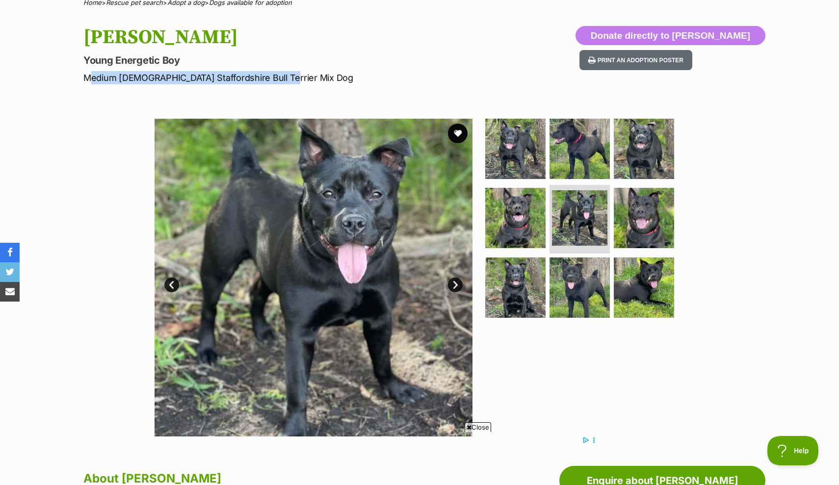
scroll to position [0, 0]
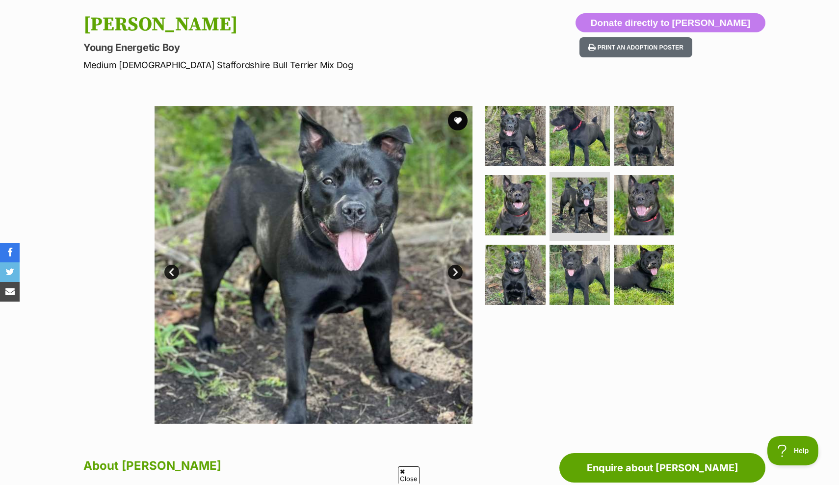
click at [454, 269] on link "Next" at bounding box center [455, 272] width 15 height 15
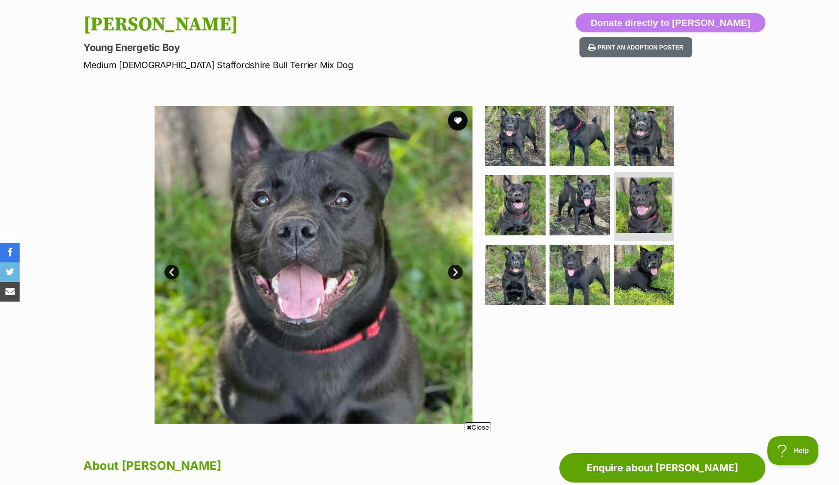
click at [455, 270] on link "Next" at bounding box center [455, 272] width 15 height 15
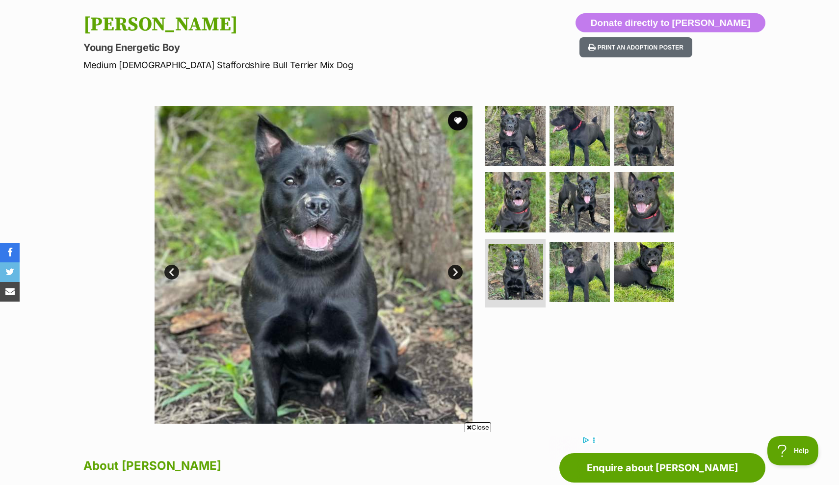
click at [457, 270] on link "Next" at bounding box center [455, 272] width 15 height 15
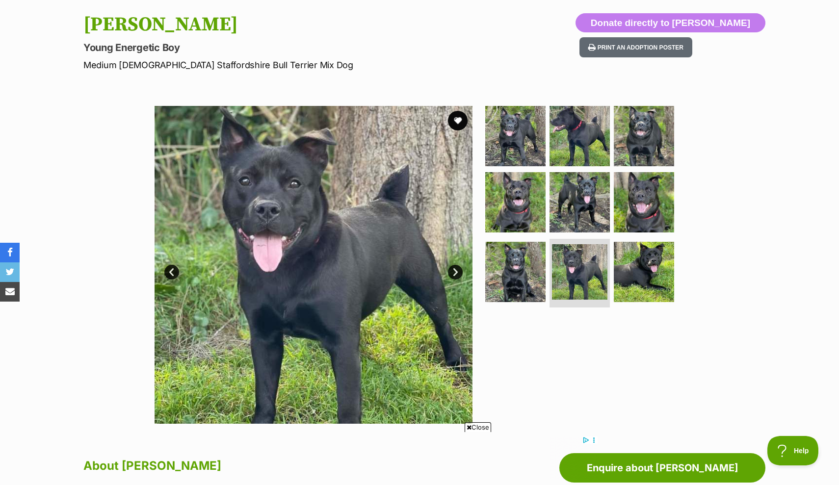
click at [380, 269] on img at bounding box center [313, 265] width 318 height 318
click at [469, 426] on icon at bounding box center [468, 427] width 5 height 6
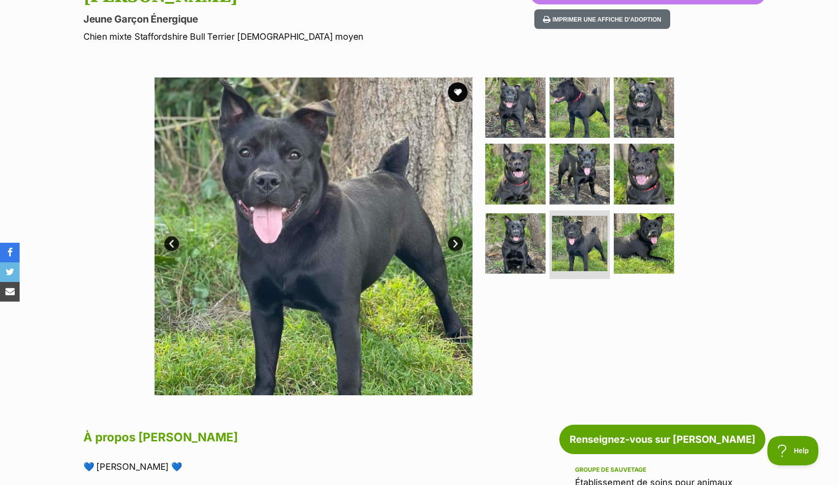
scroll to position [139, 0]
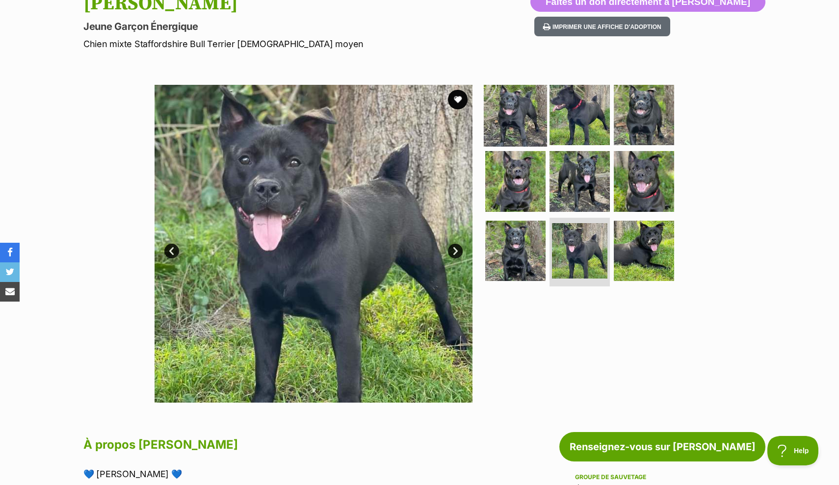
click at [503, 110] on img at bounding box center [514, 114] width 63 height 63
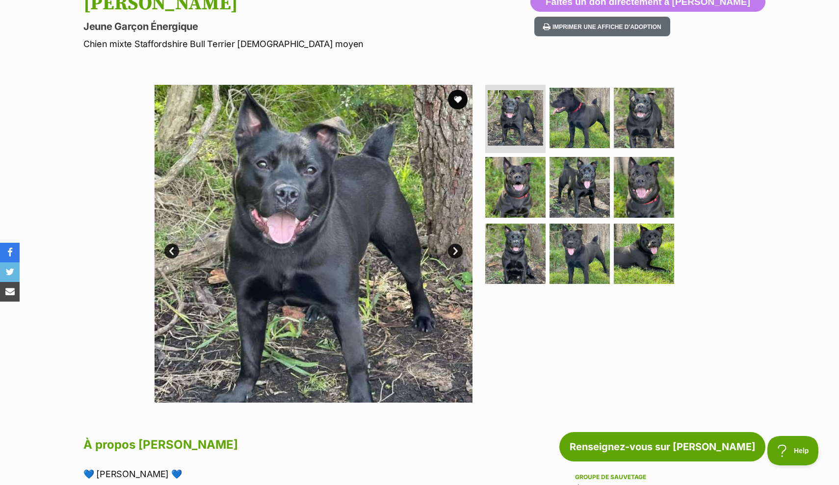
click at [454, 252] on link "SUIVANT" at bounding box center [455, 251] width 15 height 15
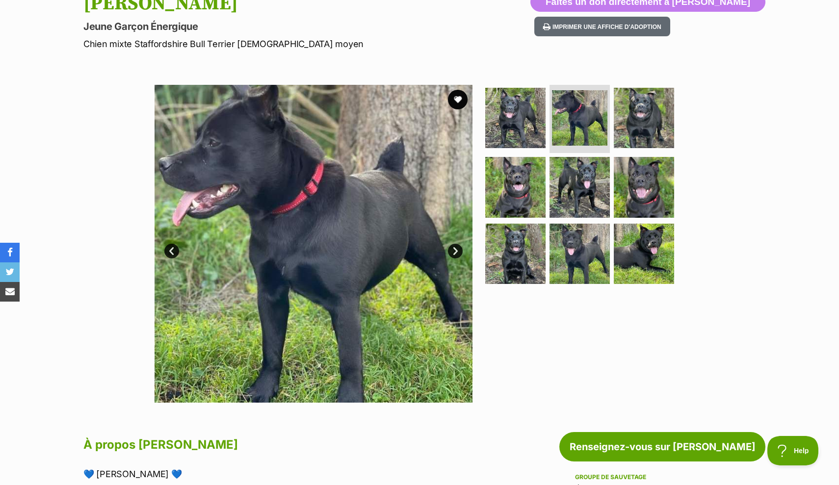
click at [454, 252] on link "SUIVANT" at bounding box center [455, 251] width 15 height 15
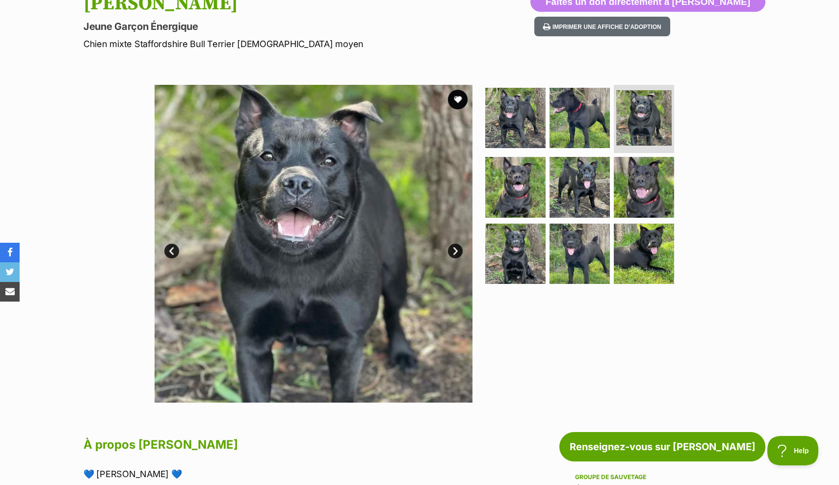
click at [454, 252] on link "SUIVANT" at bounding box center [455, 251] width 15 height 15
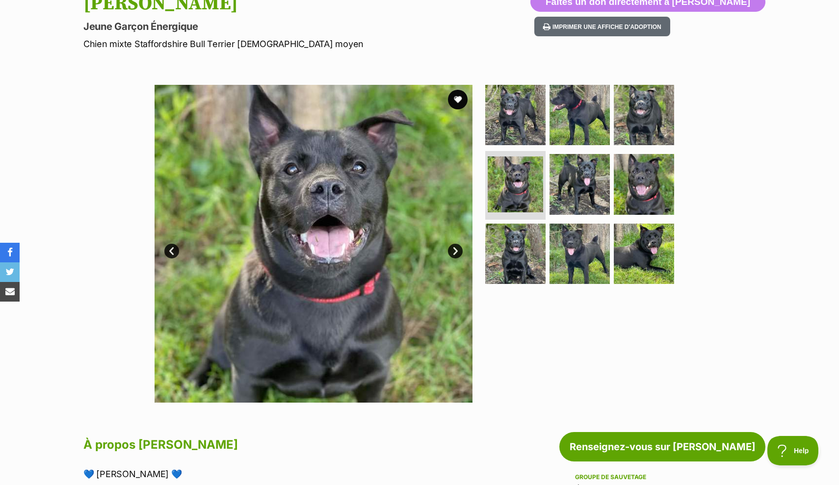
click at [454, 252] on link "SUIVANT" at bounding box center [455, 251] width 15 height 15
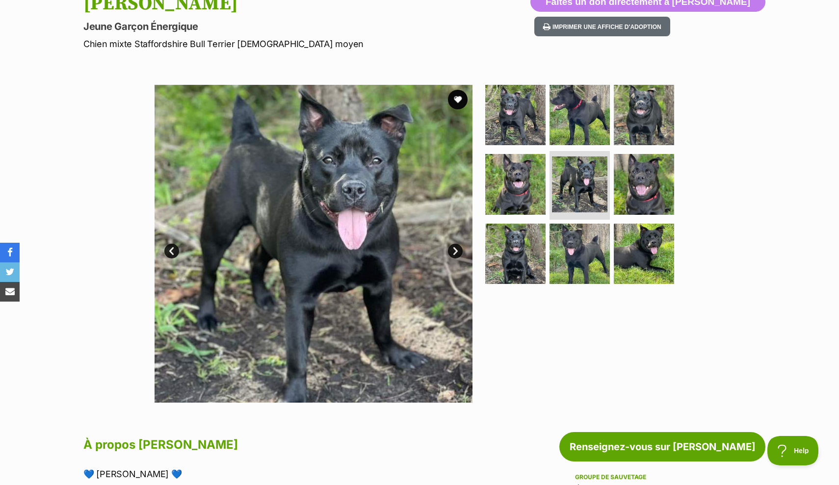
click at [454, 252] on link "SUIVANT" at bounding box center [455, 251] width 15 height 15
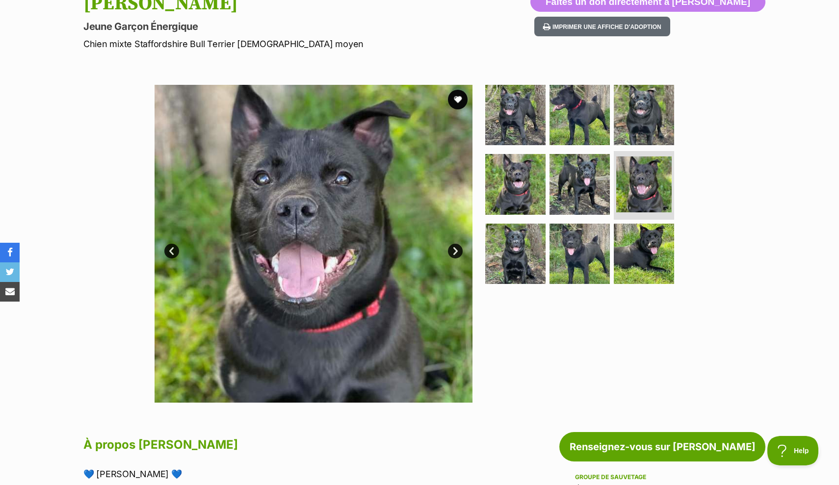
click at [454, 252] on link "SUIVANT" at bounding box center [455, 251] width 15 height 15
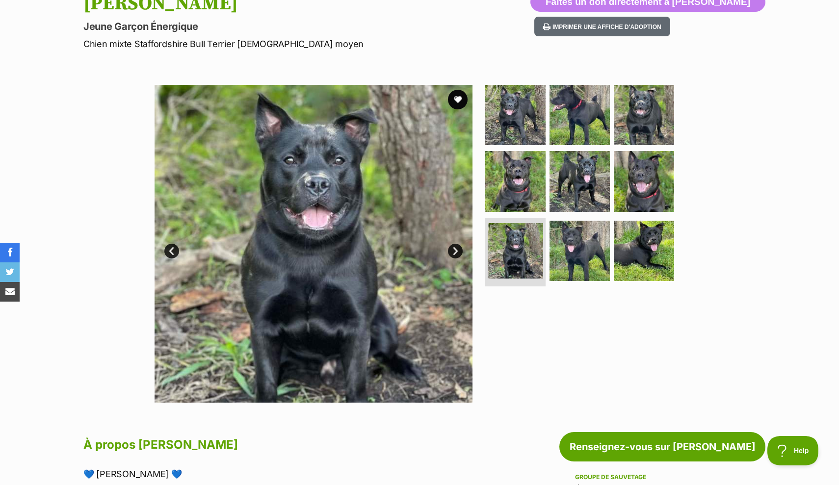
click at [454, 252] on link "SUIVANT" at bounding box center [455, 251] width 15 height 15
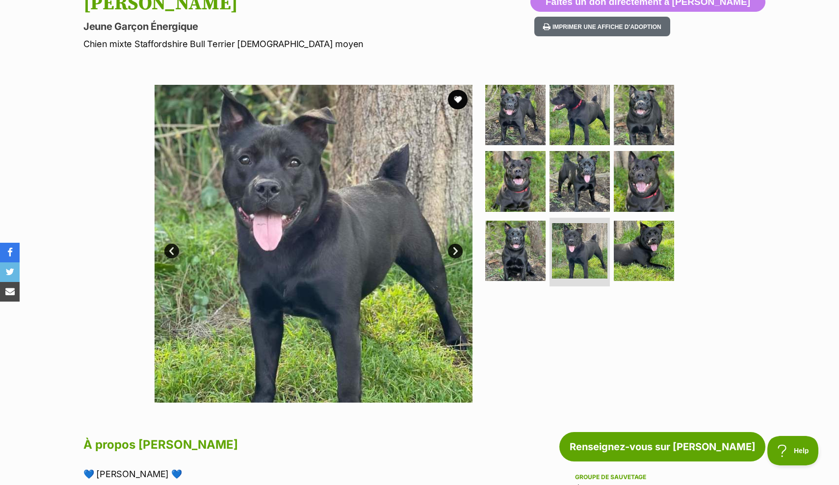
click at [454, 252] on link "SUIVANT" at bounding box center [455, 251] width 15 height 15
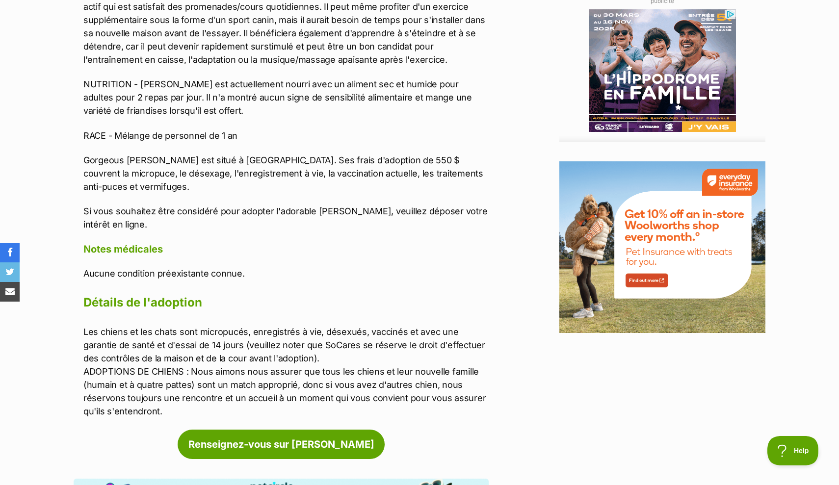
scroll to position [1174, 0]
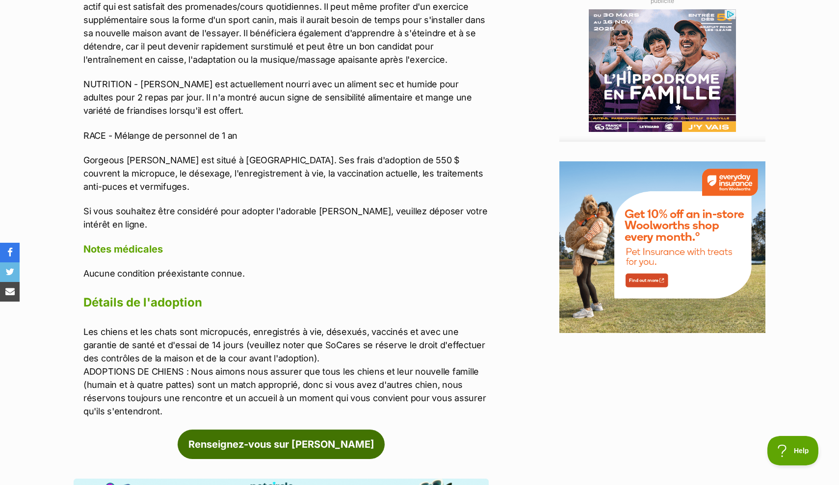
click at [333, 430] on link "Renseignez-vous sur Spencer" at bounding box center [281, 444] width 207 height 29
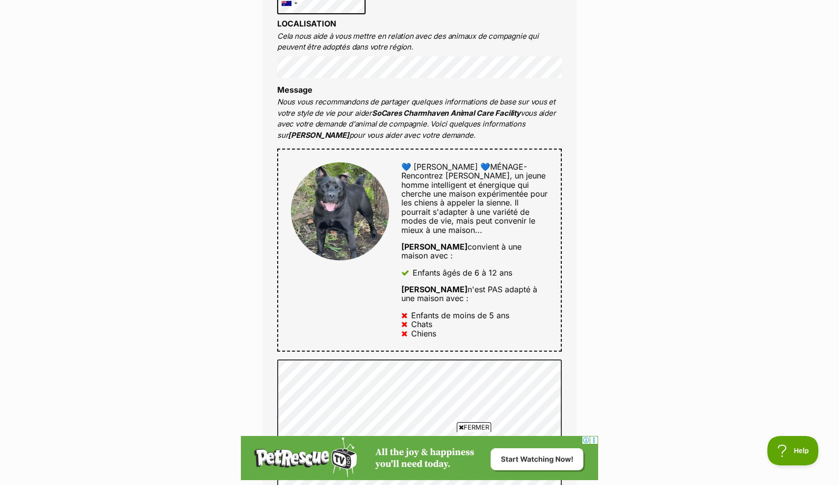
scroll to position [497, 0]
click at [232, 325] on div "Renseignez-vous sur Spencer 02 4350 3184 Envoyez une demande via le formulaire …" at bounding box center [419, 220] width 839 height 1216
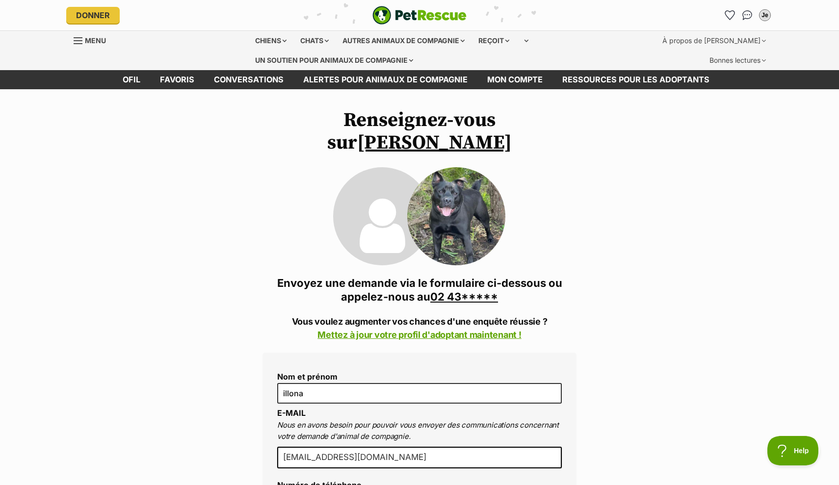
scroll to position [0, 0]
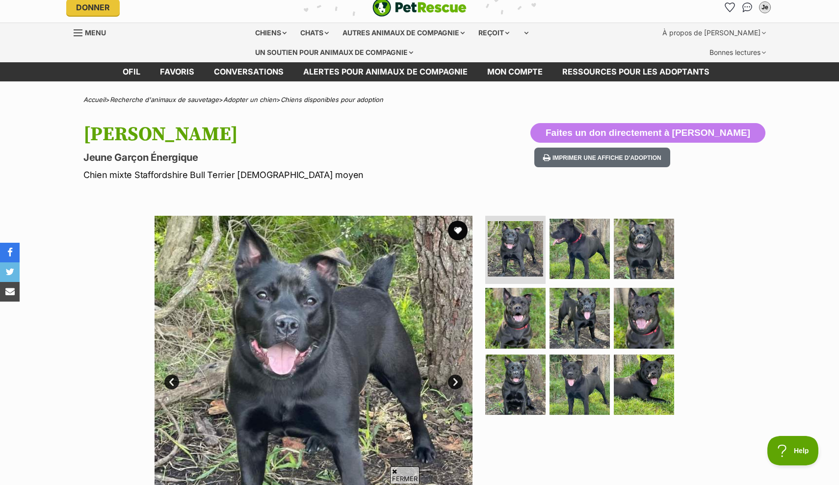
scroll to position [1, 0]
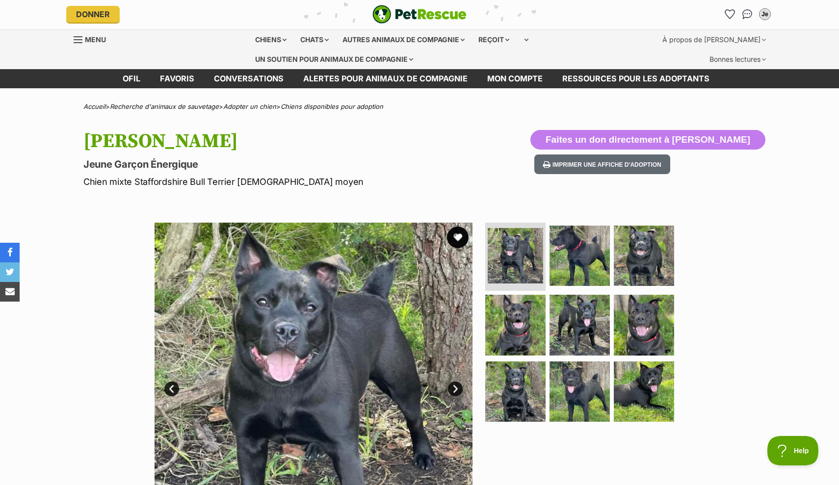
click at [457, 238] on button "Favoris" at bounding box center [458, 238] width 22 height 22
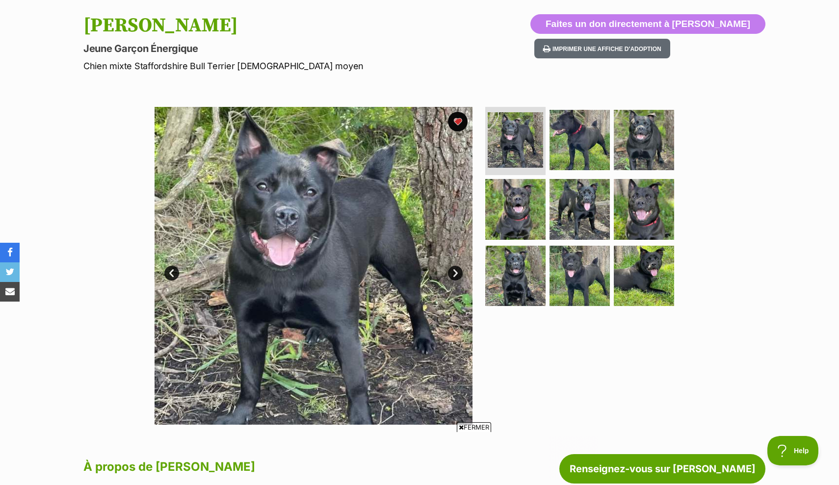
scroll to position [0, 0]
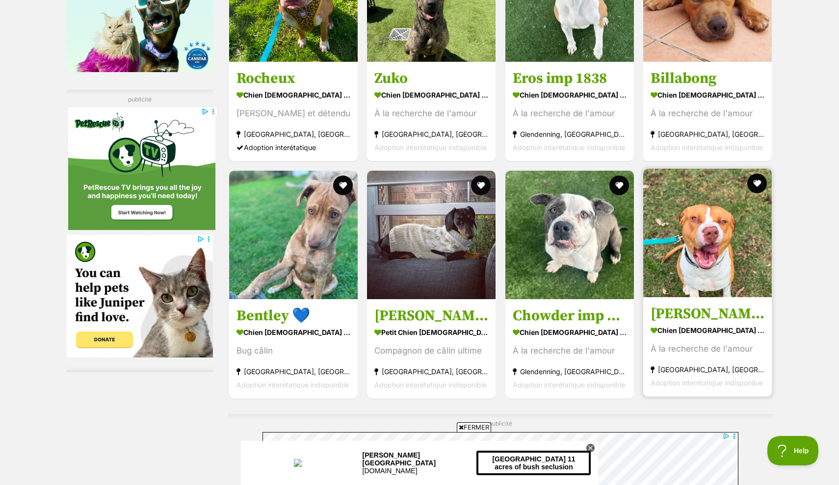
click at [697, 275] on img at bounding box center [707, 233] width 128 height 128
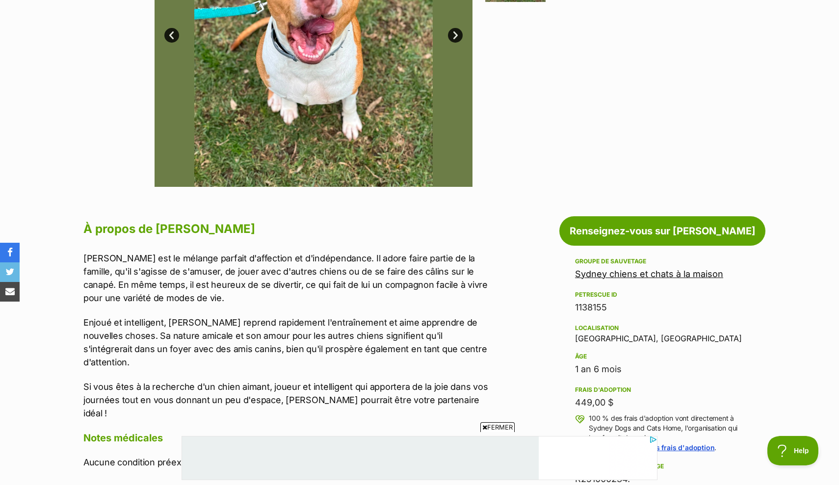
scroll to position [462, 0]
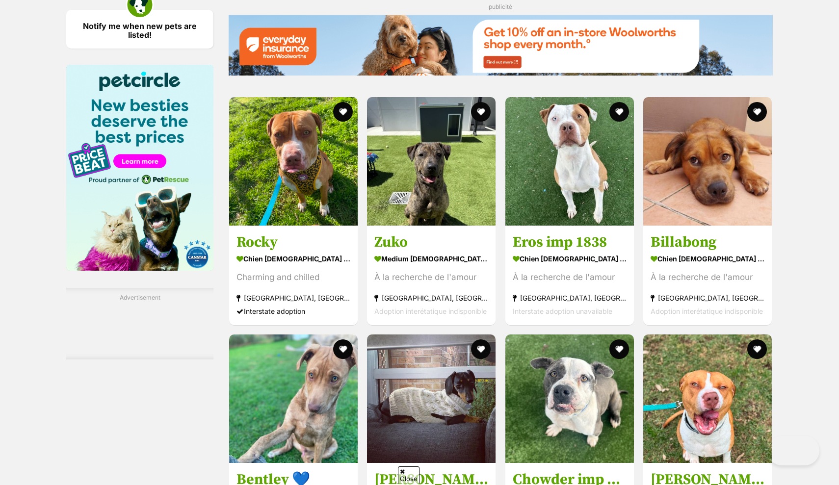
scroll to position [1501, 0]
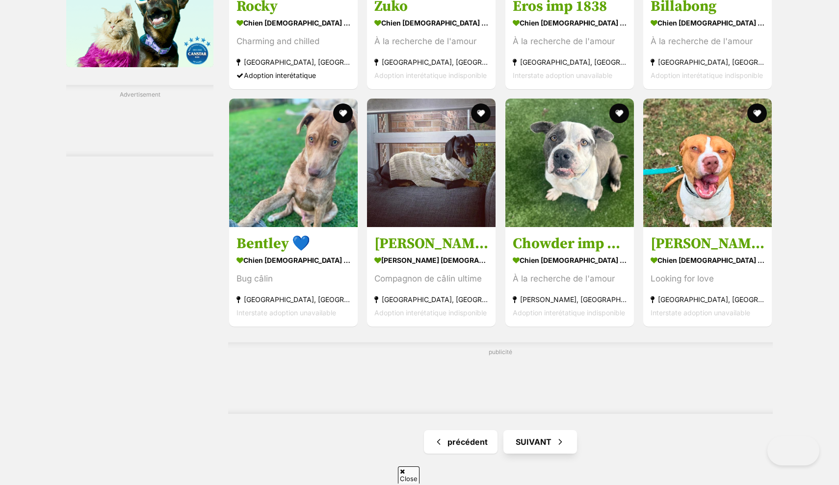
click at [517, 430] on link "SUIVANT" at bounding box center [540, 442] width 74 height 24
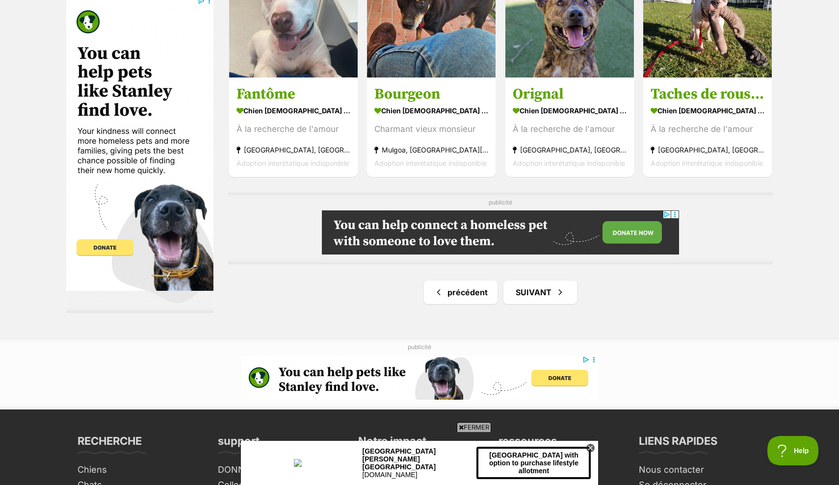
scroll to position [1638, 0]
click at [524, 295] on link "SUIVANT" at bounding box center [540, 292] width 74 height 24
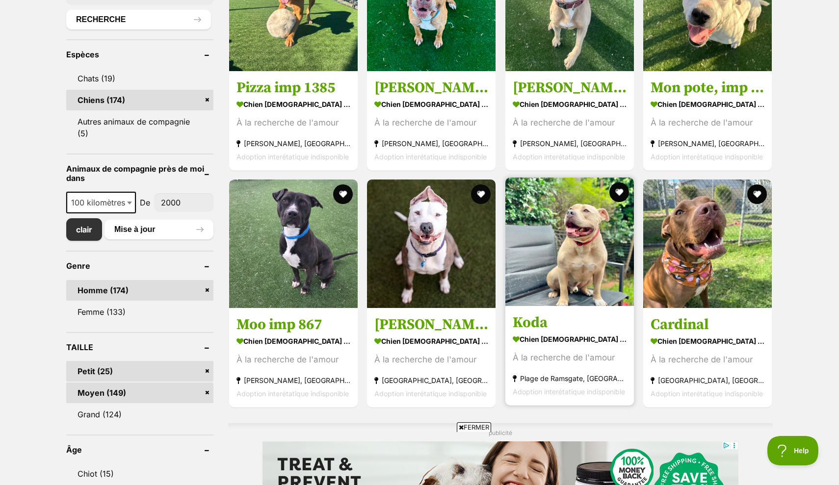
click at [561, 273] on img at bounding box center [569, 242] width 128 height 128
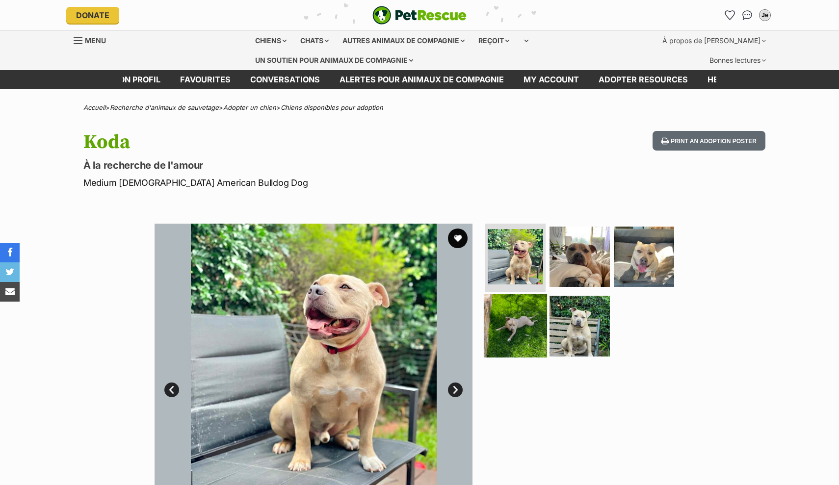
click at [515, 334] on img at bounding box center [514, 325] width 63 height 63
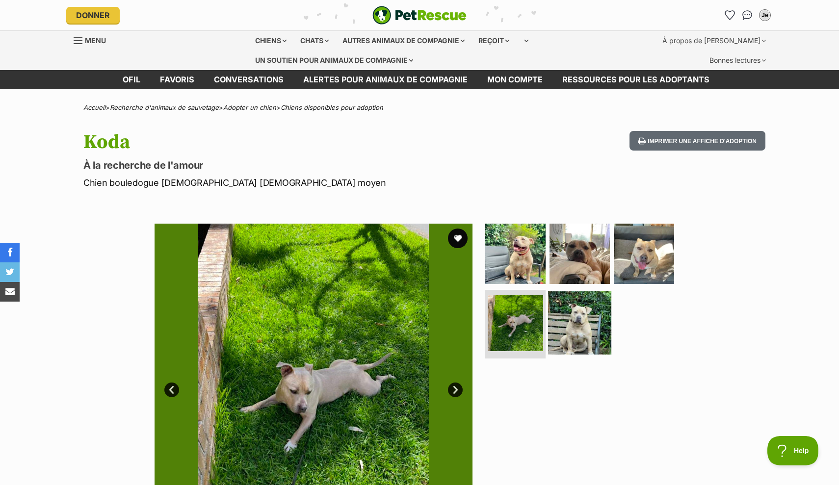
click at [579, 331] on img at bounding box center [579, 322] width 63 height 63
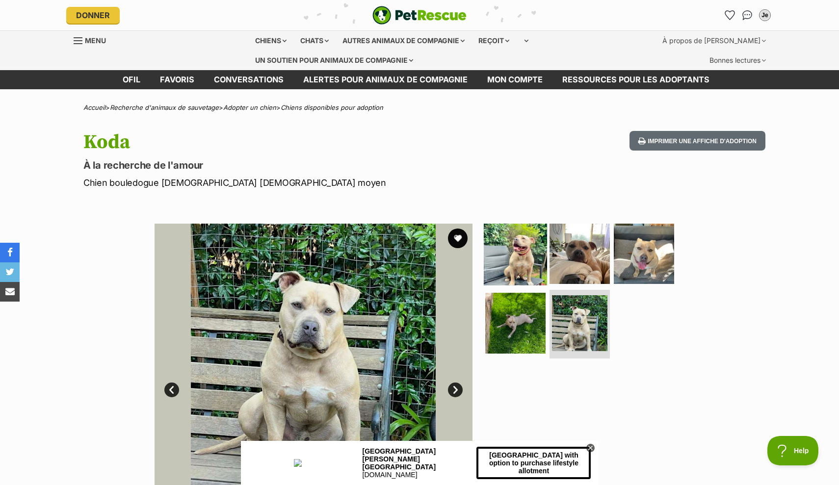
click at [507, 256] on img at bounding box center [514, 253] width 63 height 63
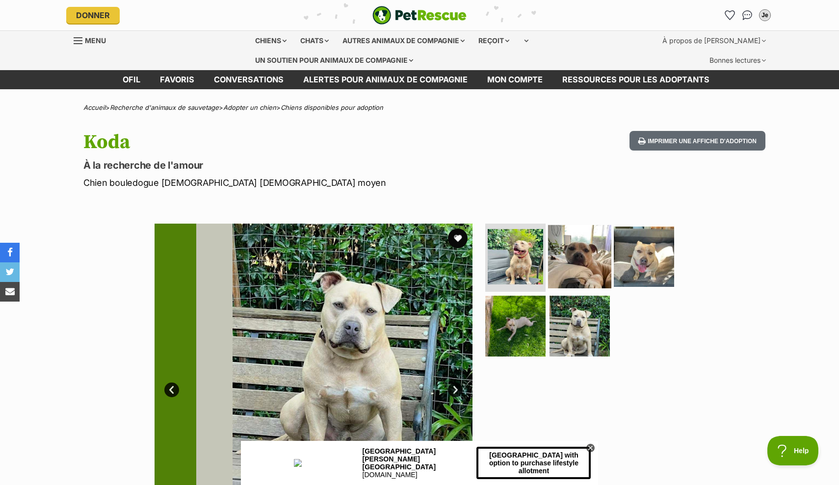
click at [572, 256] on img at bounding box center [579, 256] width 63 height 63
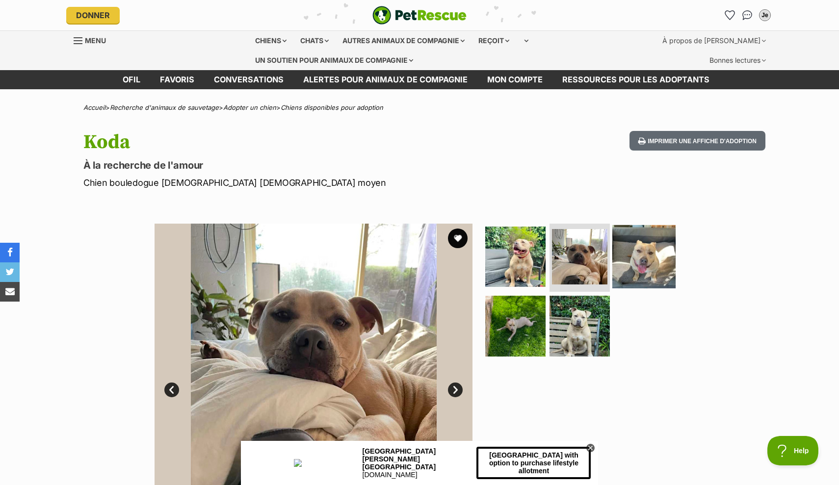
click at [647, 259] on img at bounding box center [643, 256] width 63 height 63
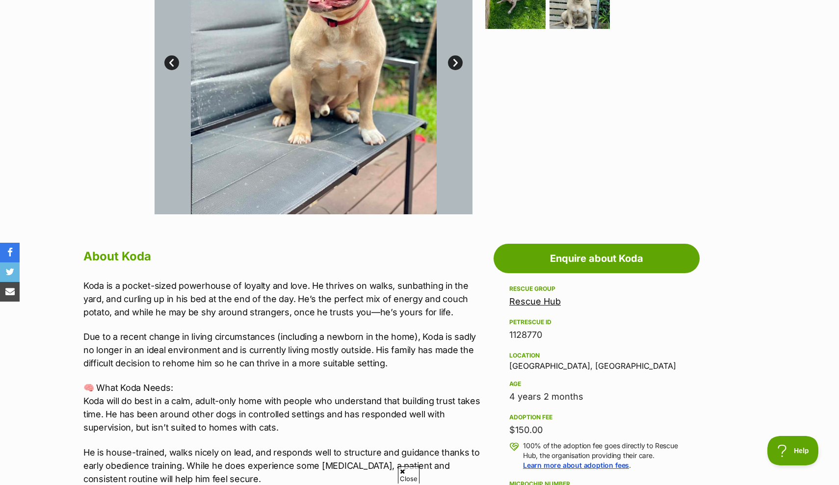
scroll to position [170, 0]
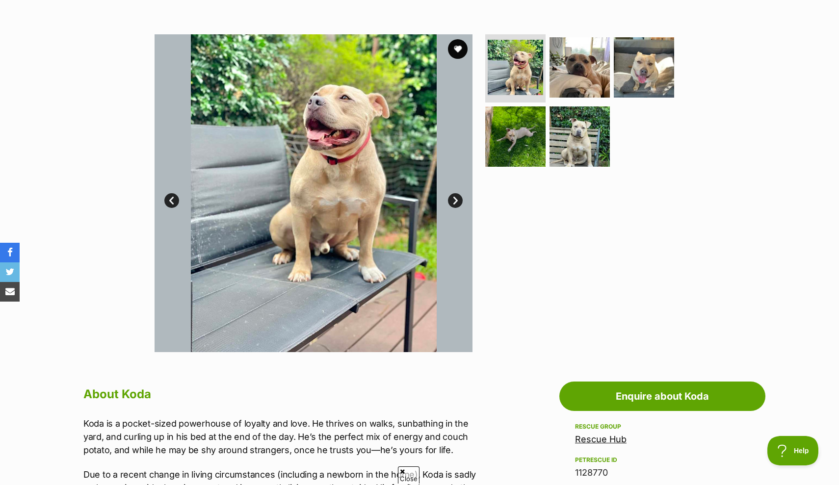
click at [454, 202] on link "Next" at bounding box center [455, 200] width 15 height 15
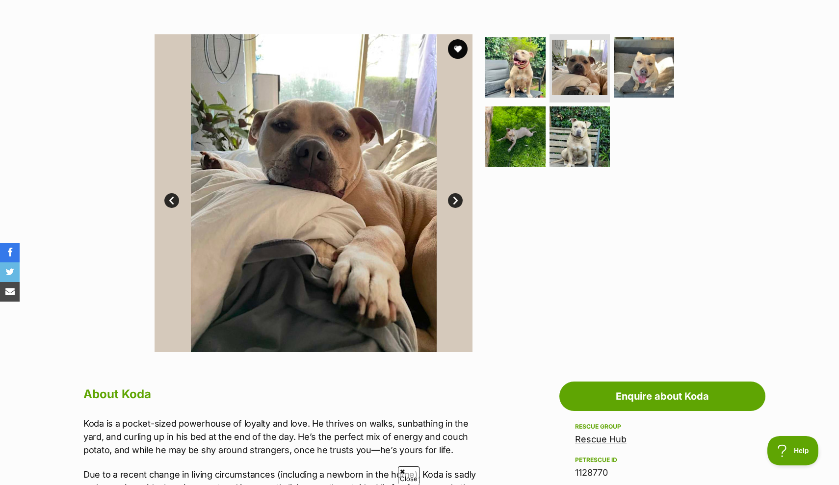
click at [455, 201] on link "Next" at bounding box center [455, 200] width 15 height 15
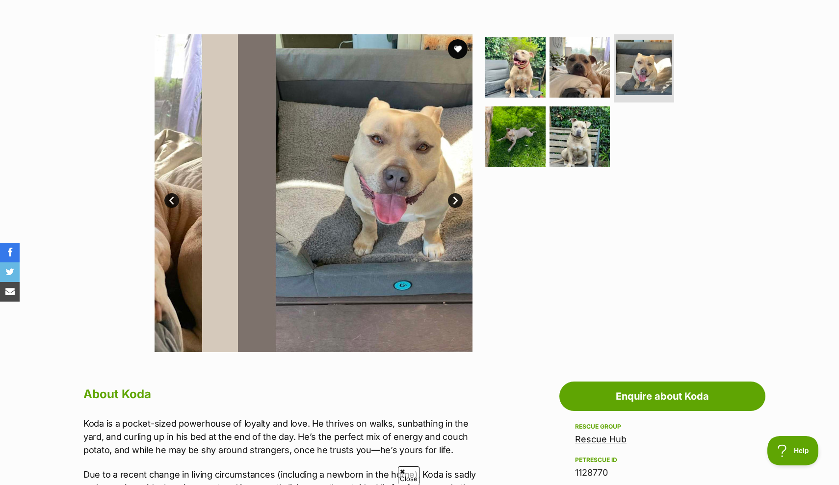
scroll to position [0, 0]
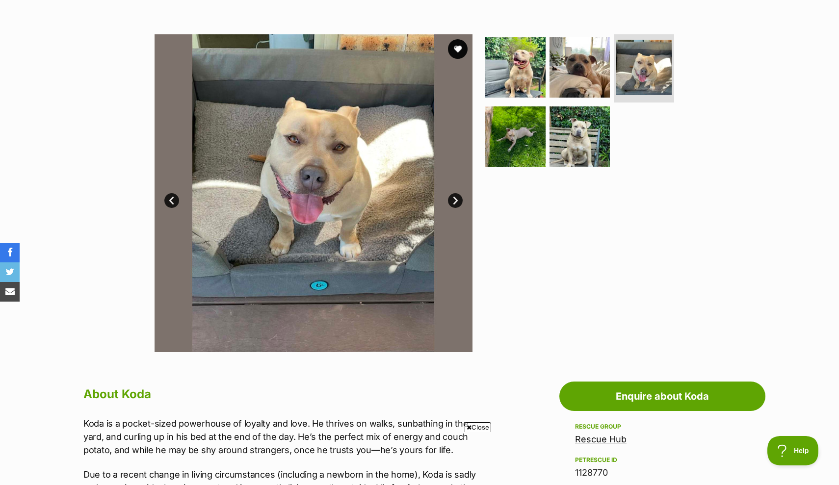
click at [456, 201] on link "Next" at bounding box center [455, 200] width 15 height 15
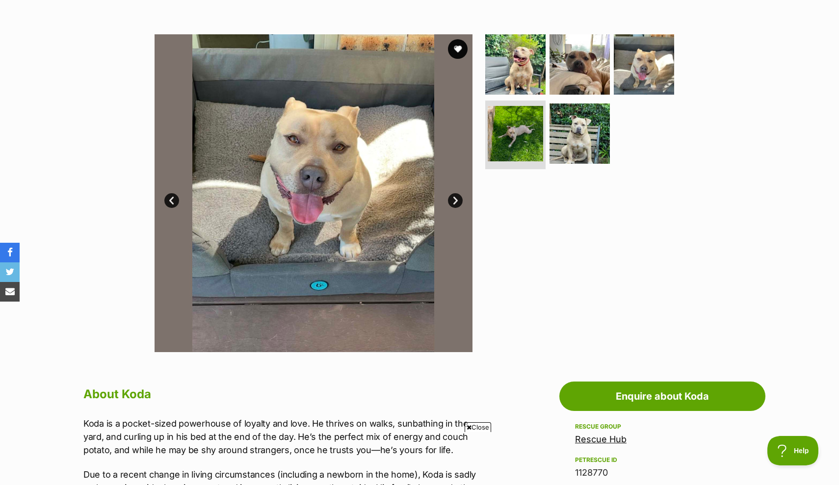
click at [456, 201] on link "Next" at bounding box center [455, 200] width 15 height 15
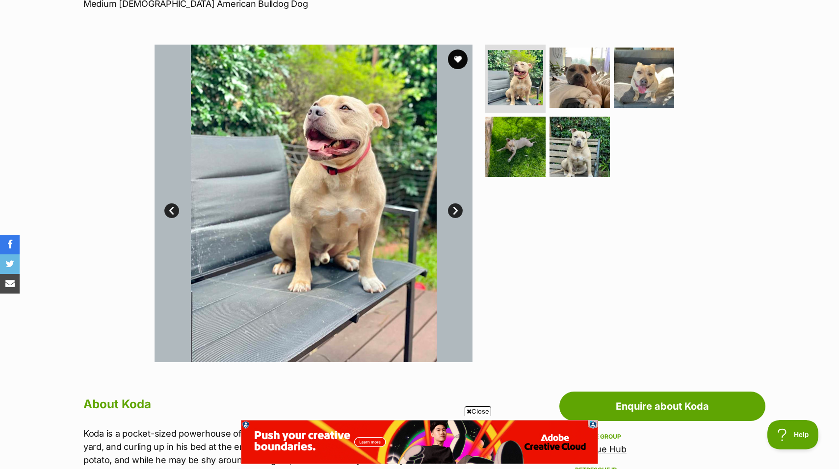
scroll to position [157, 0]
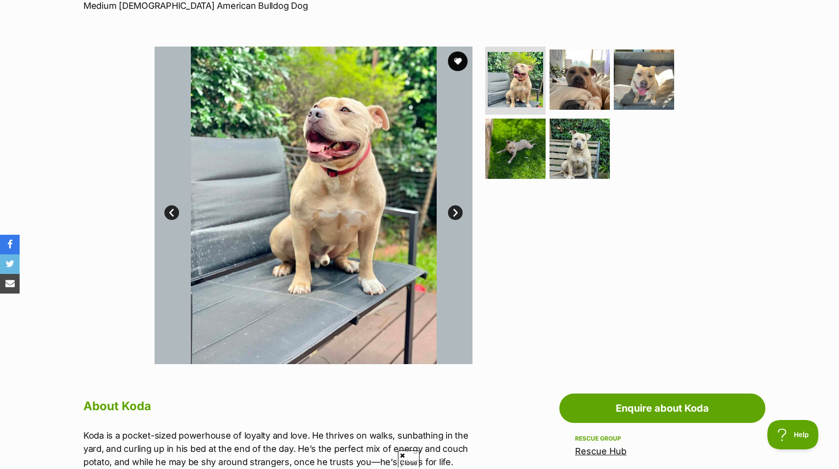
click at [454, 212] on link "Next" at bounding box center [455, 212] width 15 height 15
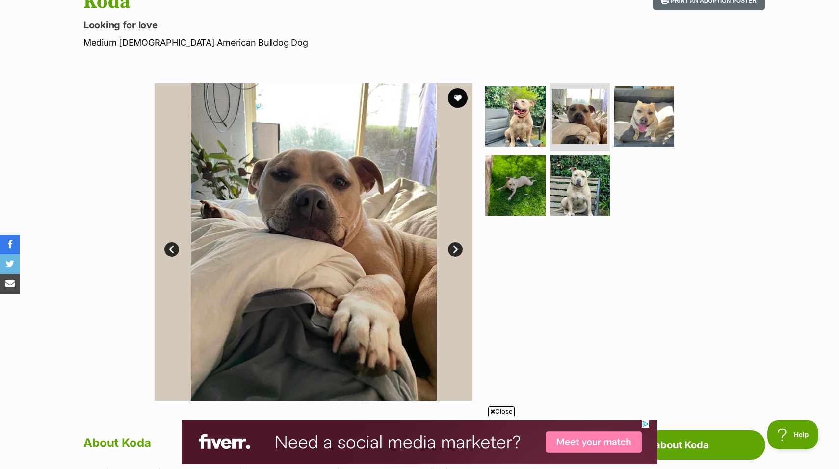
scroll to position [120, 0]
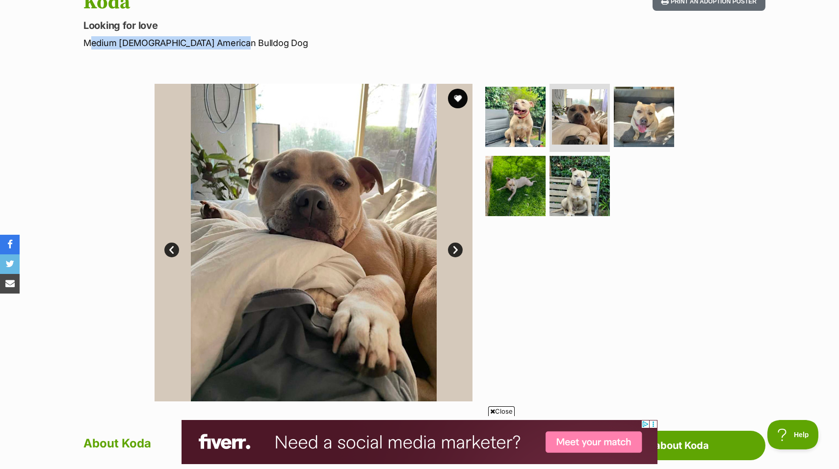
drag, startPoint x: 230, startPoint y: 42, endPoint x: 80, endPoint y: 45, distance: 150.6
click at [80, 45] on div "Koda Looking for love Medium Male American Bulldog Dog Print an adoption poster" at bounding box center [419, 20] width 721 height 58
copy p "Medium [DEMOGRAPHIC_DATA] American Bulldog Dog"
click at [505, 127] on img at bounding box center [514, 116] width 63 height 63
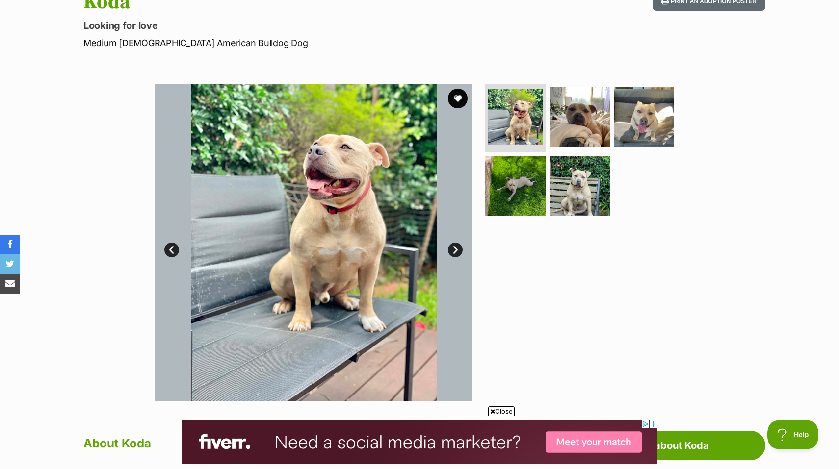
click at [458, 251] on link "Next" at bounding box center [455, 250] width 15 height 15
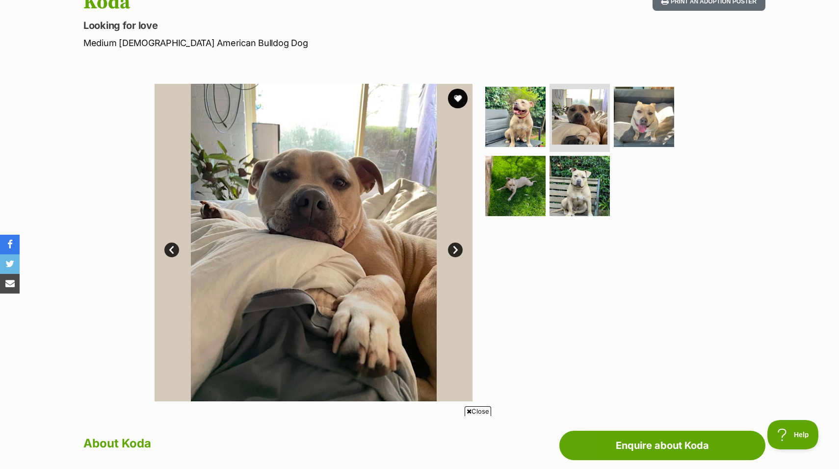
scroll to position [0, 0]
click at [458, 251] on link "Next" at bounding box center [455, 250] width 15 height 15
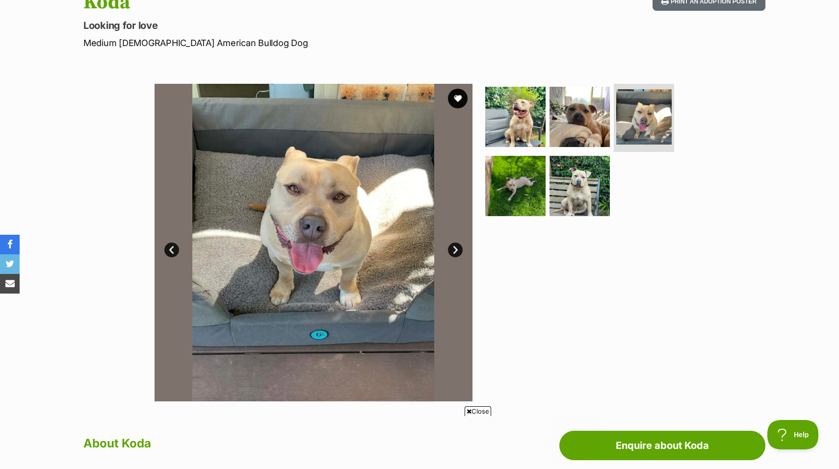
click at [458, 251] on link "Next" at bounding box center [455, 250] width 15 height 15
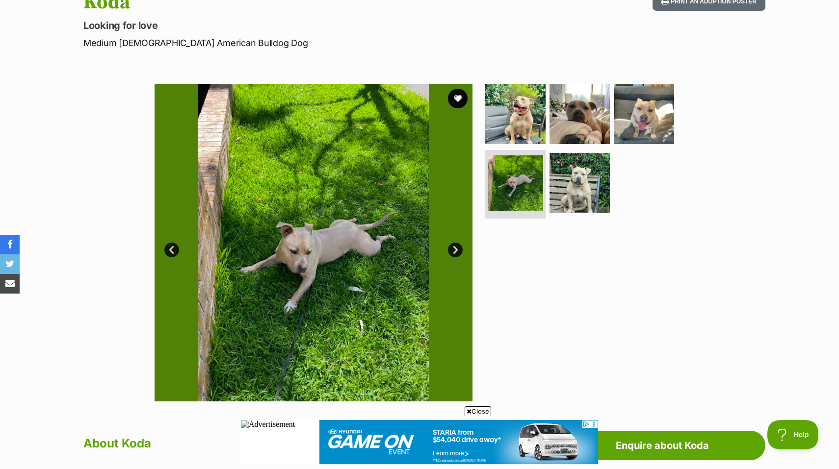
click at [458, 251] on link "Next" at bounding box center [455, 250] width 15 height 15
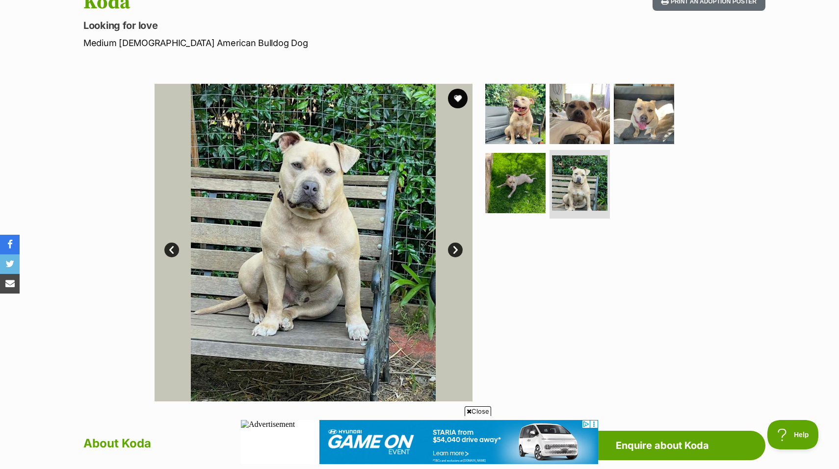
click at [458, 251] on link "Next" at bounding box center [455, 250] width 15 height 15
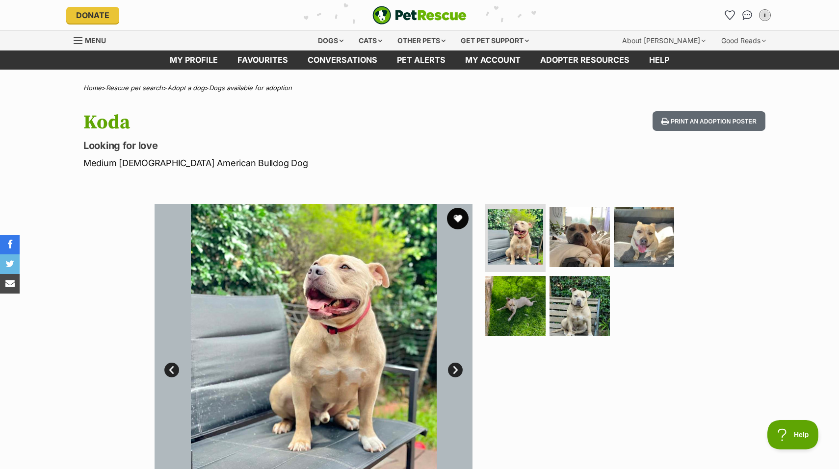
click at [455, 214] on button "favourite" at bounding box center [458, 219] width 22 height 22
click at [580, 241] on img at bounding box center [579, 236] width 63 height 63
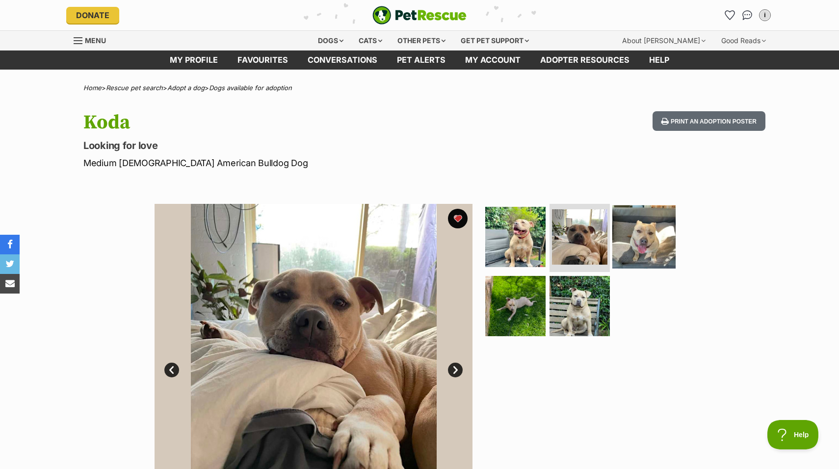
click at [631, 236] on img at bounding box center [643, 236] width 63 height 63
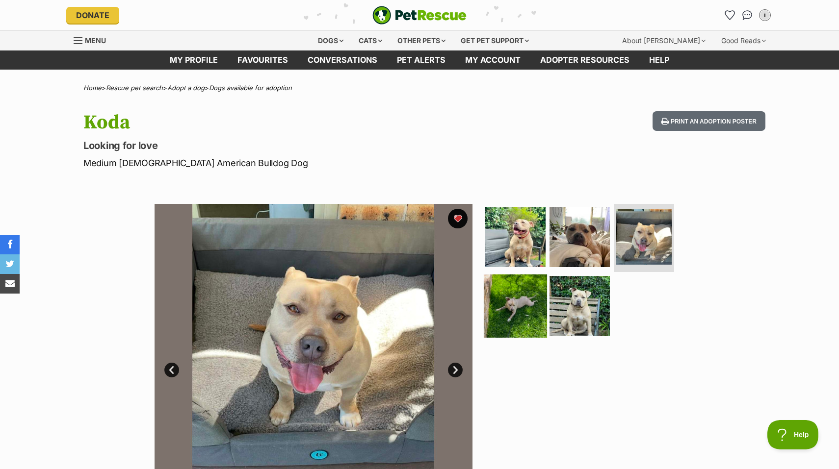
click at [510, 290] on img at bounding box center [514, 306] width 63 height 63
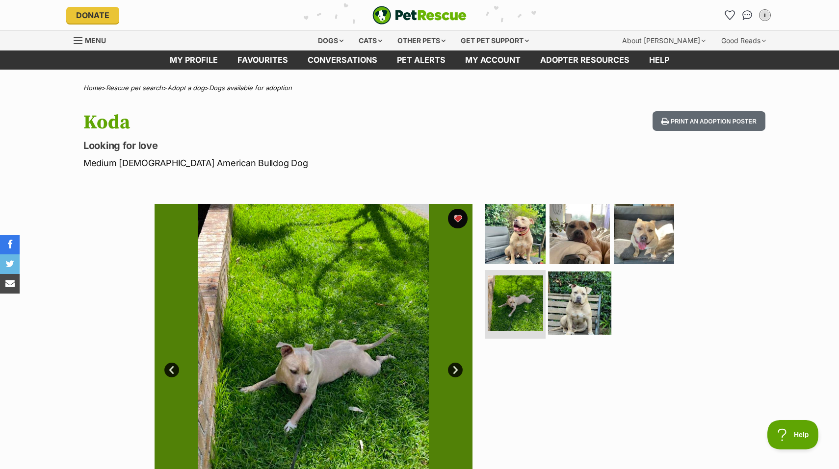
click at [574, 312] on img at bounding box center [579, 303] width 63 height 63
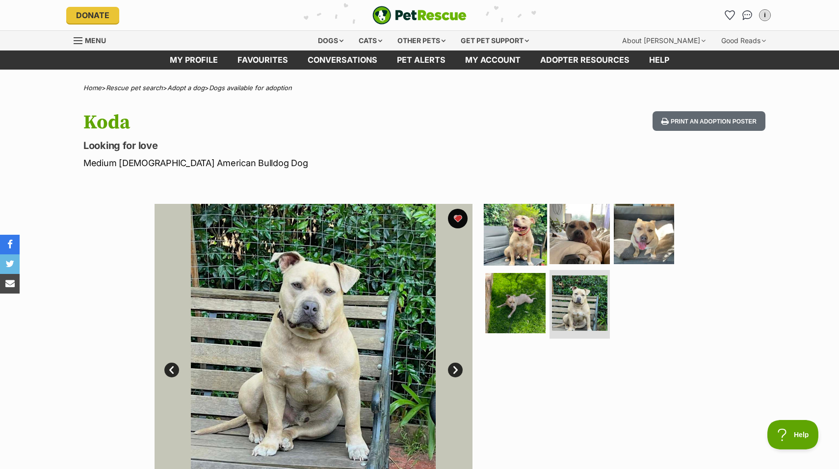
click at [507, 244] on img at bounding box center [514, 233] width 63 height 63
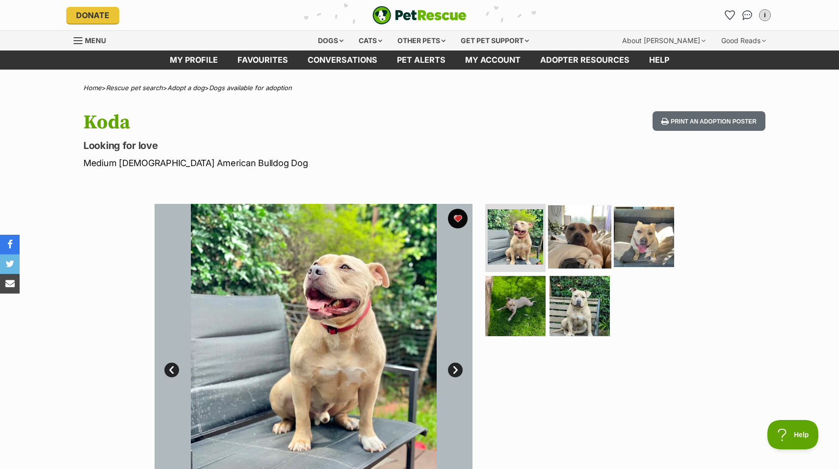
click at [571, 246] on img at bounding box center [579, 236] width 63 height 63
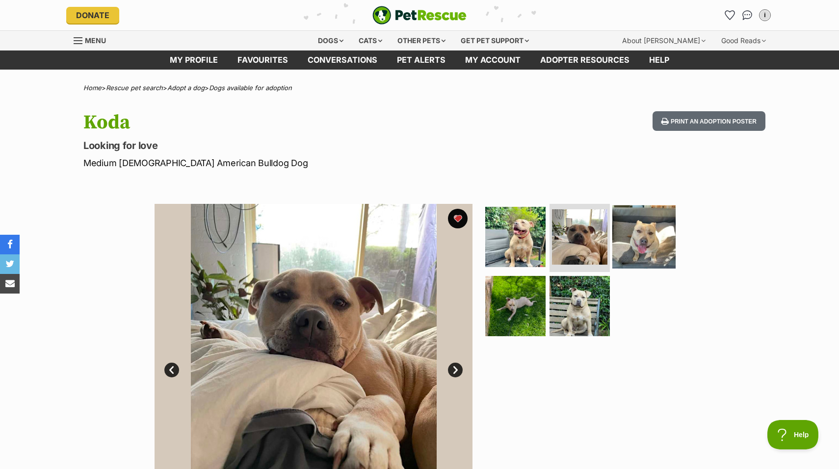
click at [642, 240] on img at bounding box center [643, 236] width 63 height 63
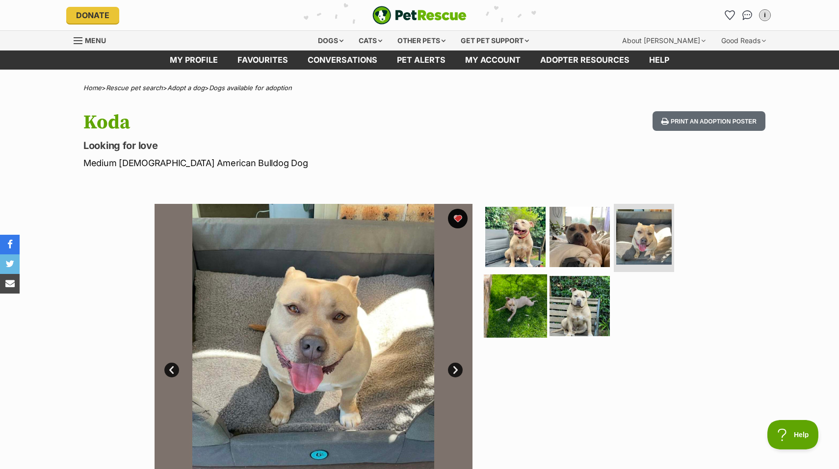
click at [510, 304] on img at bounding box center [514, 306] width 63 height 63
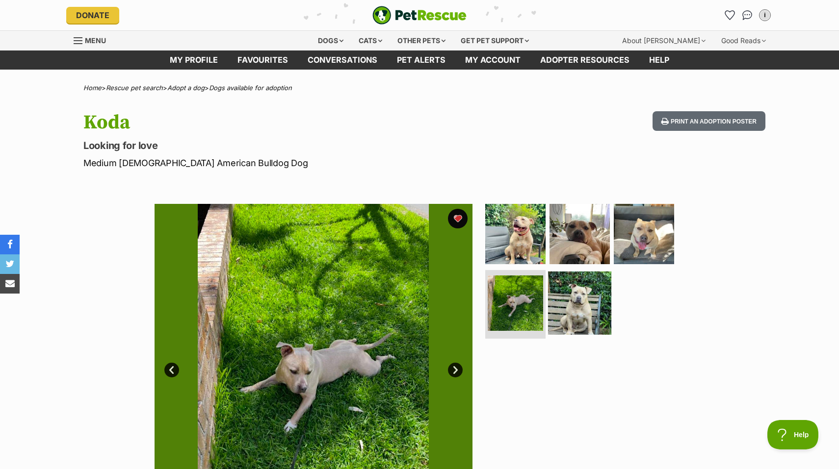
click at [578, 306] on img at bounding box center [579, 303] width 63 height 63
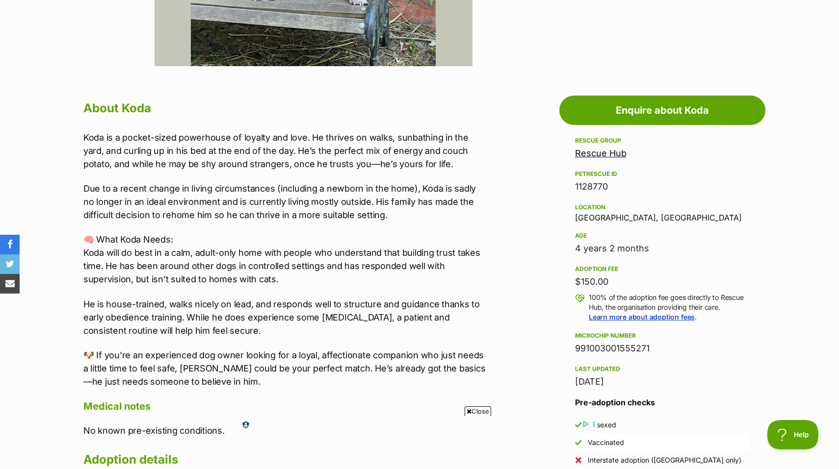
scroll to position [468, 0]
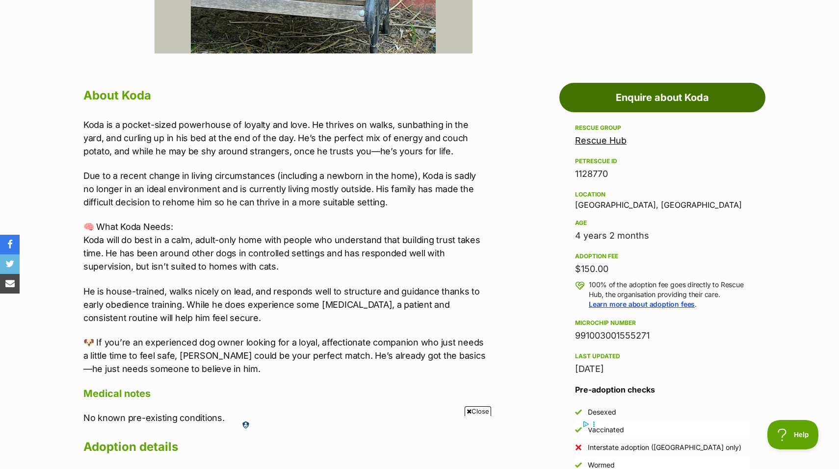
click at [676, 105] on link "Enquire about Koda" at bounding box center [662, 97] width 206 height 29
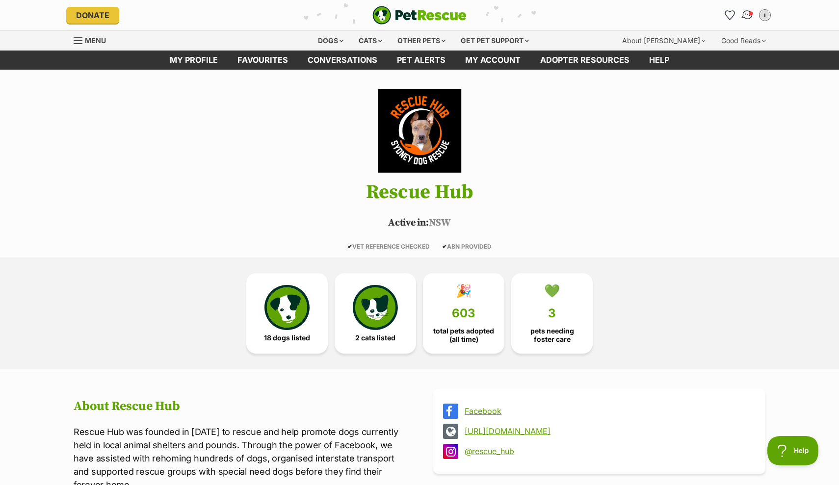
click at [744, 16] on img "Conversations" at bounding box center [746, 15] width 13 height 13
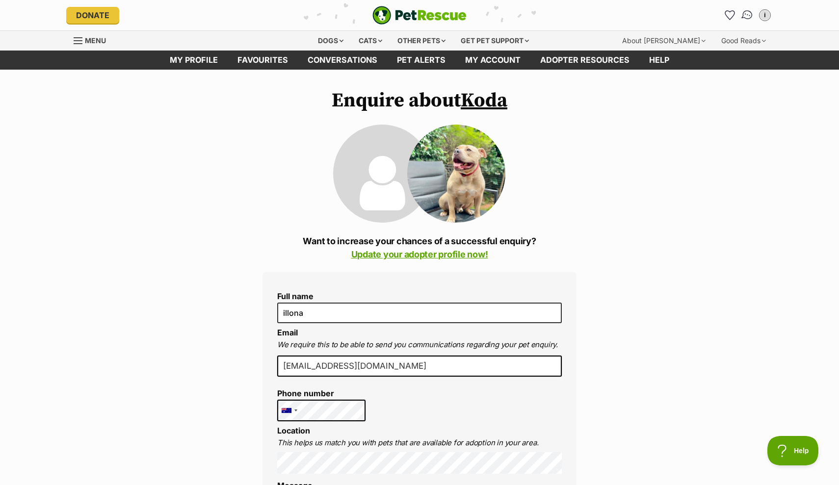
click at [745, 12] on img "Conversations" at bounding box center [746, 15] width 13 height 13
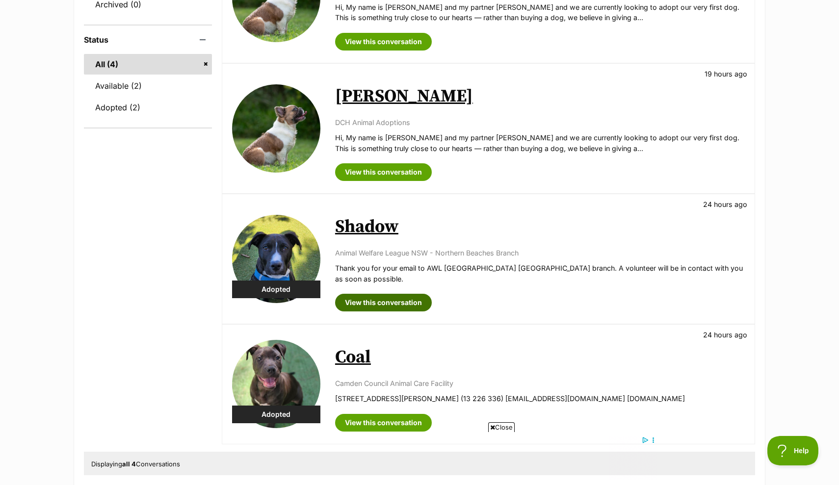
click at [359, 300] on link "View this conversation" at bounding box center [383, 303] width 97 height 18
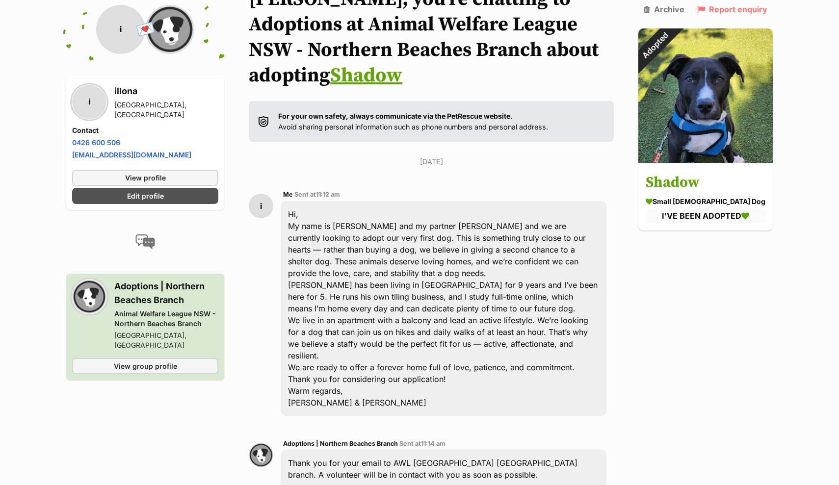
scroll to position [92, 0]
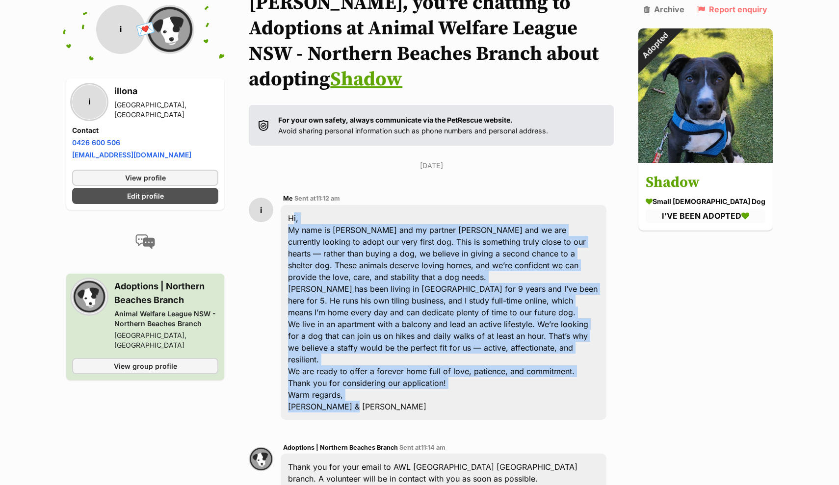
drag, startPoint x: 291, startPoint y: 190, endPoint x: 346, endPoint y: 369, distance: 187.2
click at [346, 369] on div "Hi, My name is [PERSON_NAME] and my partner [PERSON_NAME] and we are currently …" at bounding box center [443, 312] width 326 height 215
copy div "Hi, My name is [PERSON_NAME] and my partner [PERSON_NAME] and we are currently …"
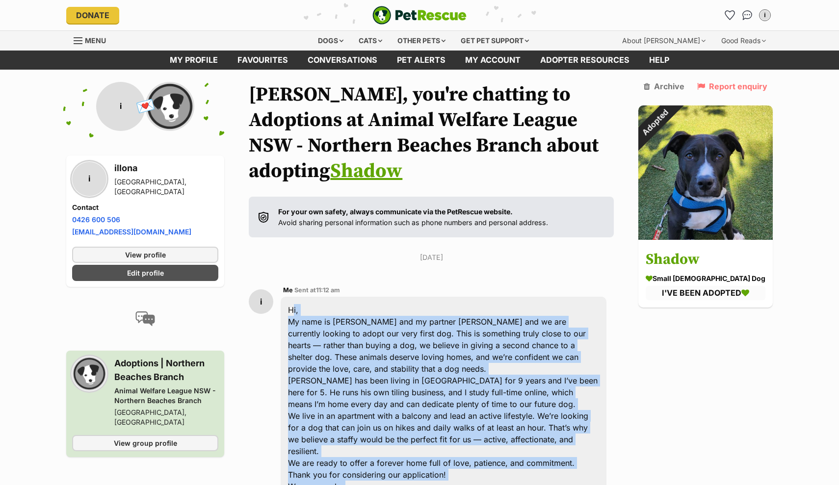
scroll to position [0, 0]
click at [729, 14] on icon "Favourites" at bounding box center [729, 14] width 12 height 11
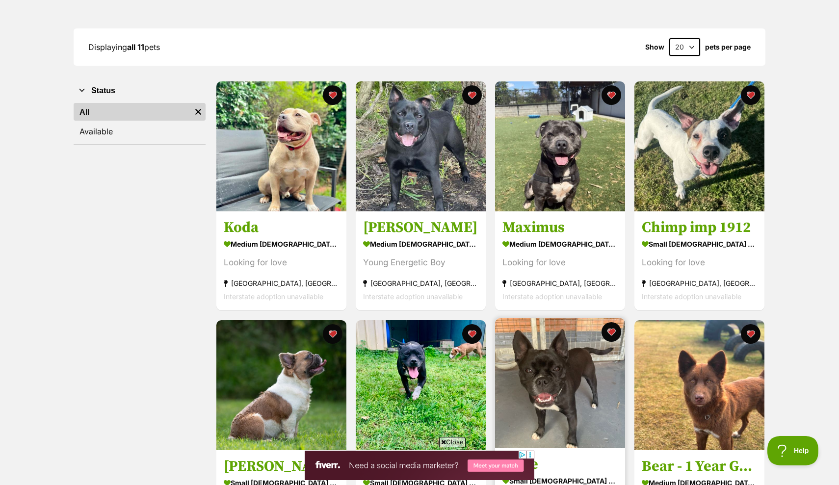
scroll to position [119, 0]
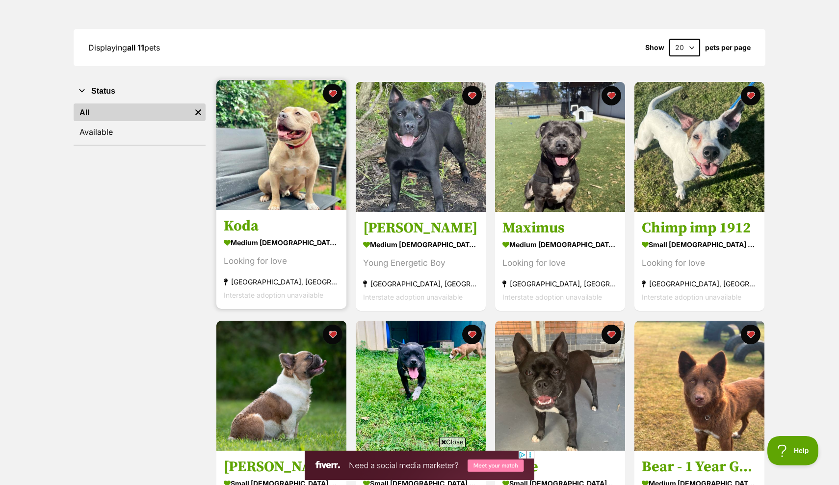
click at [287, 172] on img at bounding box center [281, 145] width 130 height 130
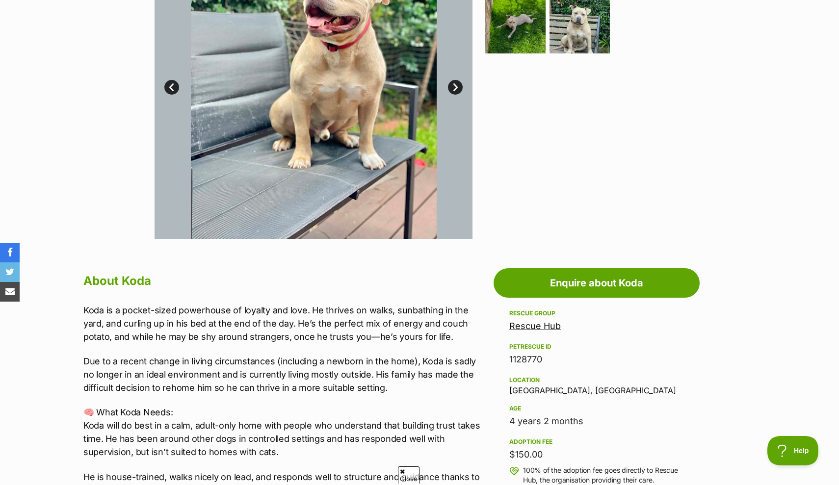
scroll to position [303, 0]
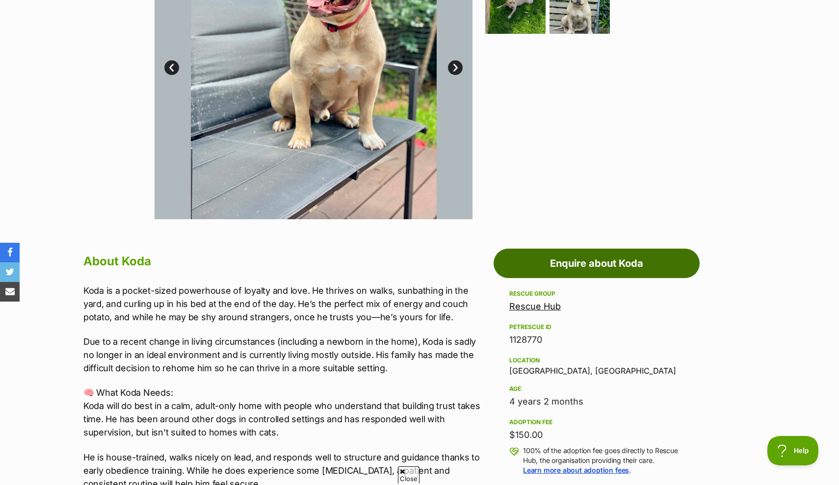
click at [552, 268] on link "Enquire about Koda" at bounding box center [596, 263] width 206 height 29
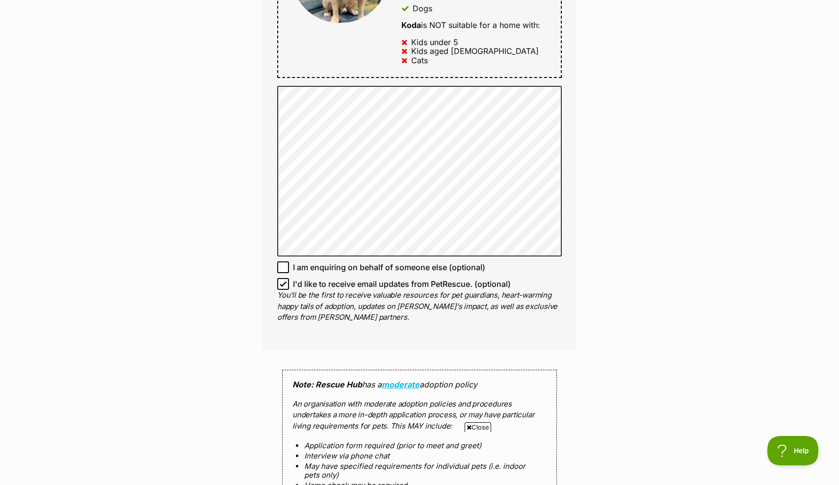
click at [285, 282] on icon at bounding box center [283, 284] width 6 height 4
click at [285, 279] on input "I'd like to receive email updates from PetRescue. (optional)" at bounding box center [283, 284] width 12 height 12
checkbox input "false"
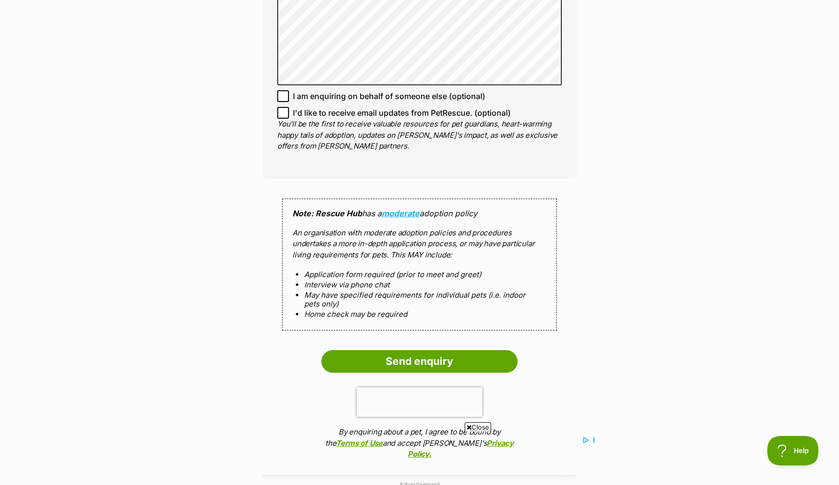
scroll to position [800, 0]
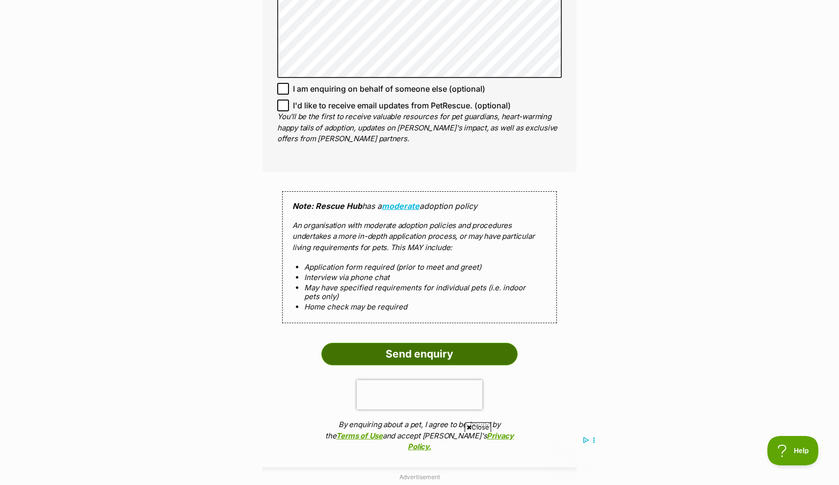
click at [372, 354] on input "Send enquiry" at bounding box center [419, 354] width 196 height 23
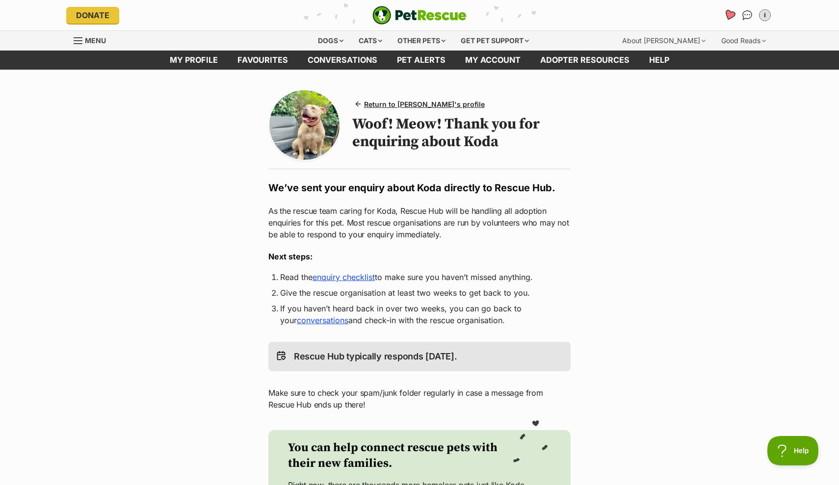
click at [735, 14] on icon "Favourites" at bounding box center [729, 14] width 12 height 11
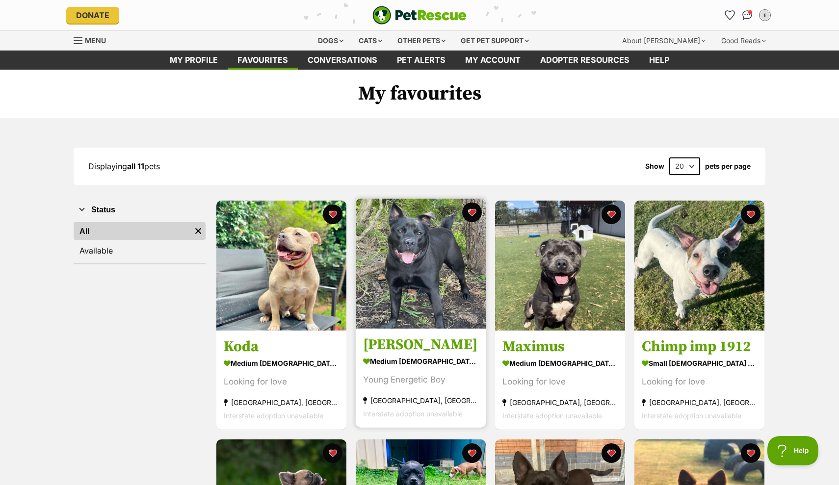
click at [388, 289] on img at bounding box center [421, 264] width 130 height 130
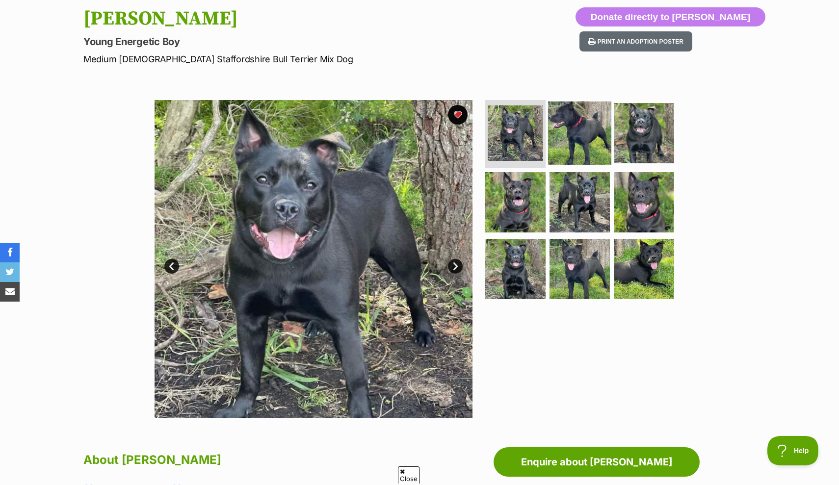
click at [583, 135] on img at bounding box center [579, 132] width 63 height 63
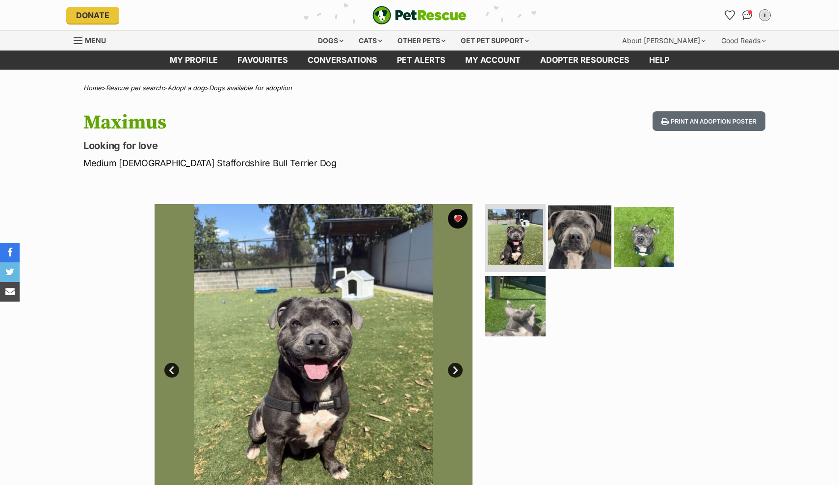
click at [578, 239] on img at bounding box center [579, 236] width 63 height 63
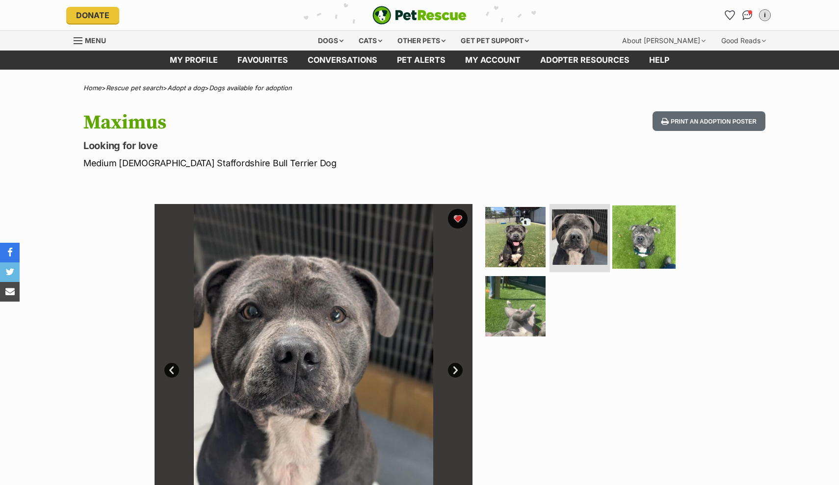
click at [641, 239] on img at bounding box center [643, 236] width 63 height 63
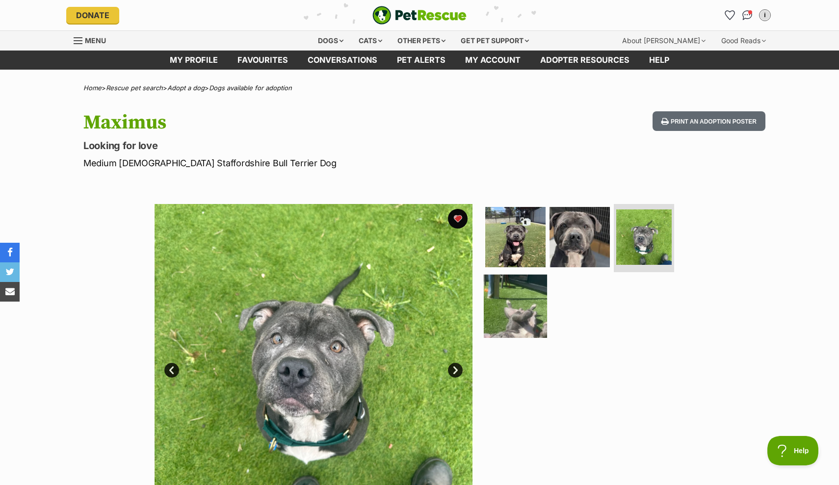
click at [531, 301] on img at bounding box center [514, 306] width 63 height 63
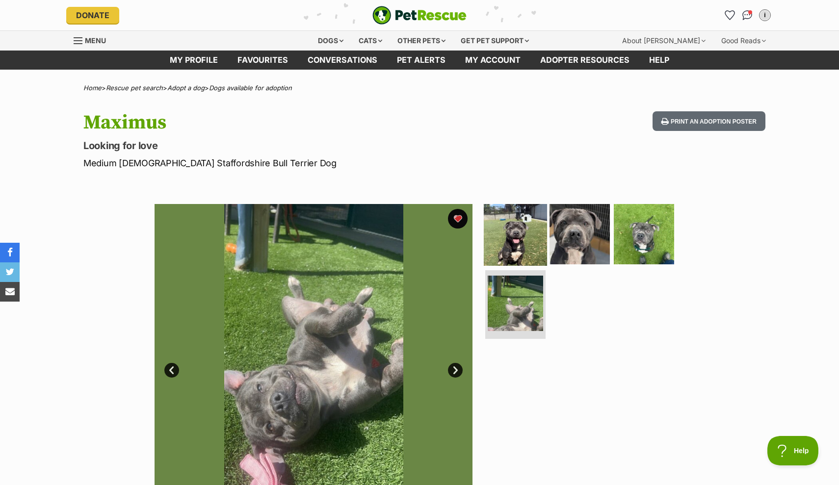
click at [524, 237] on img at bounding box center [514, 233] width 63 height 63
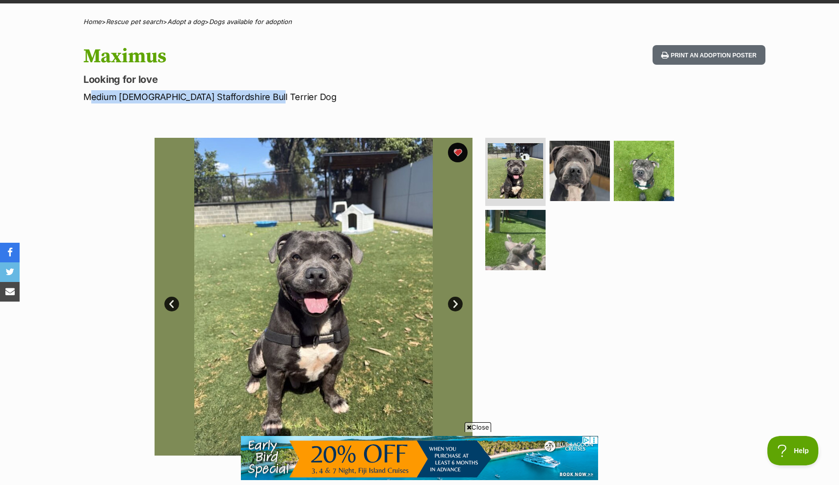
drag, startPoint x: 257, startPoint y: 97, endPoint x: 85, endPoint y: 91, distance: 171.7
click at [84, 91] on p "Medium [DEMOGRAPHIC_DATA] Staffordshire Bull Terrier Dog" at bounding box center [290, 96] width 415 height 13
copy p "Medium [DEMOGRAPHIC_DATA] Staffordshire Bull Terrier Dog"
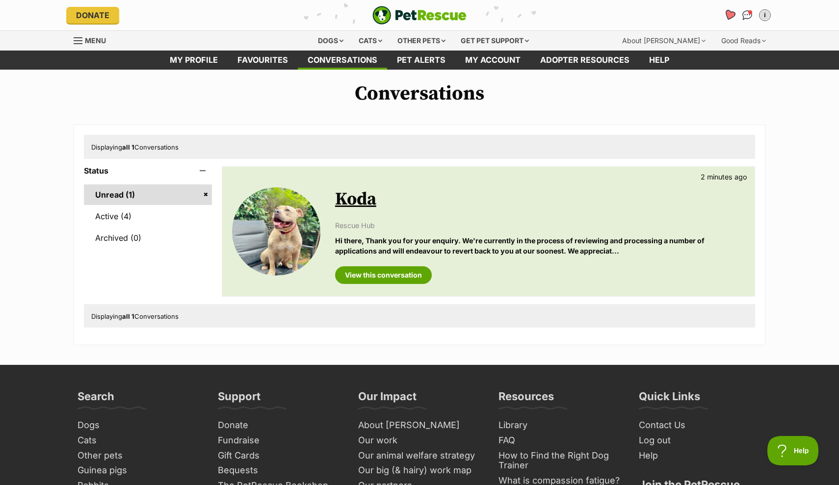
click at [727, 16] on icon "Favourites" at bounding box center [729, 14] width 12 height 11
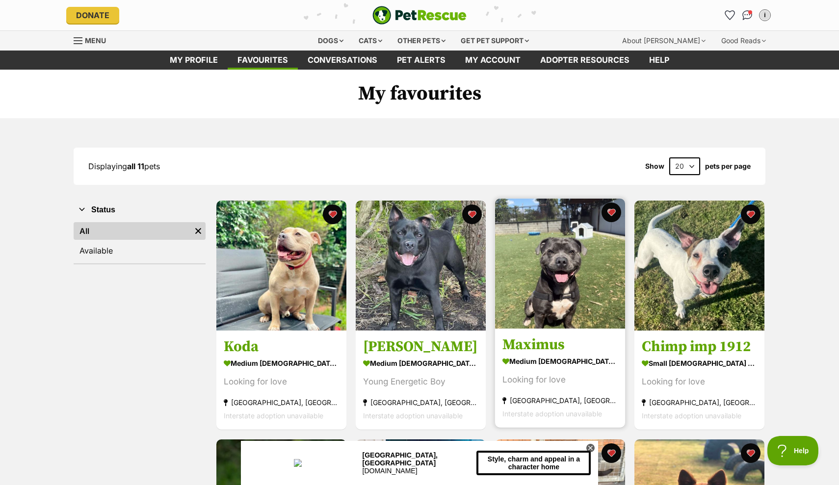
click at [559, 259] on img at bounding box center [560, 264] width 130 height 130
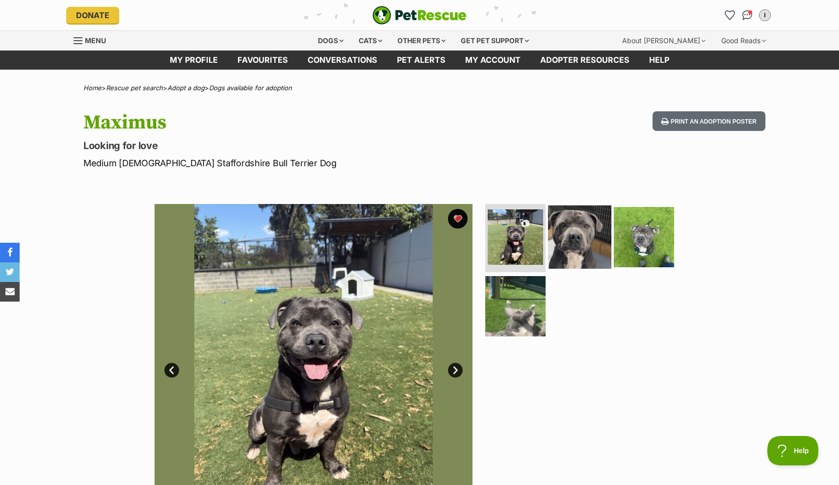
click at [596, 241] on img at bounding box center [579, 236] width 63 height 63
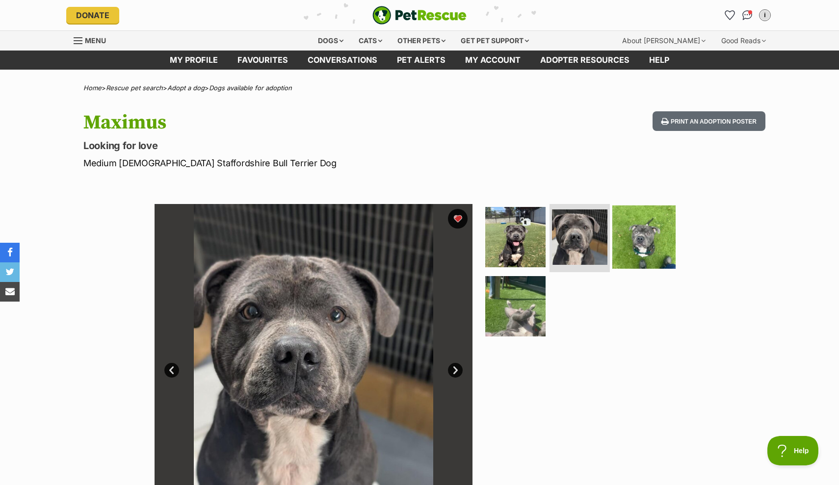
click at [649, 240] on img at bounding box center [643, 236] width 63 height 63
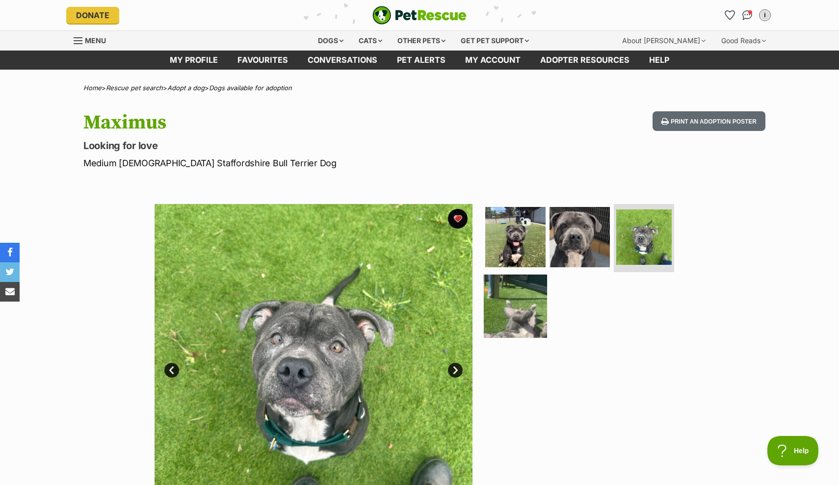
click at [526, 306] on img at bounding box center [514, 306] width 63 height 63
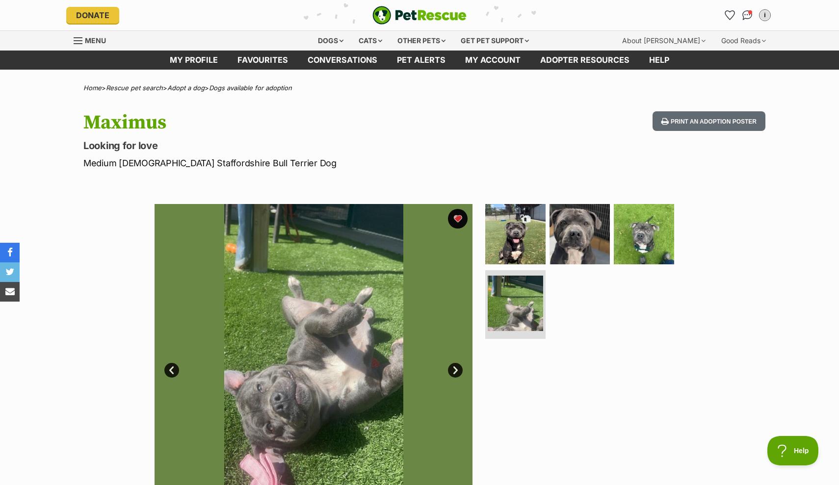
click at [454, 371] on link "Next" at bounding box center [455, 370] width 15 height 15
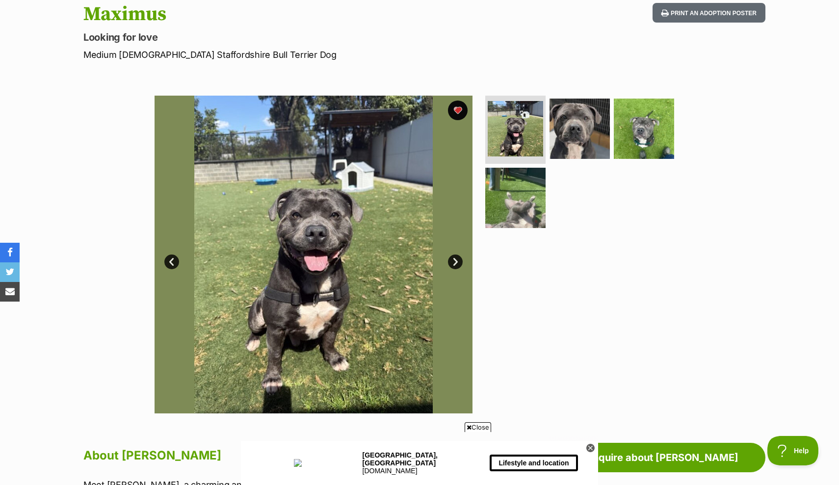
scroll to position [109, 0]
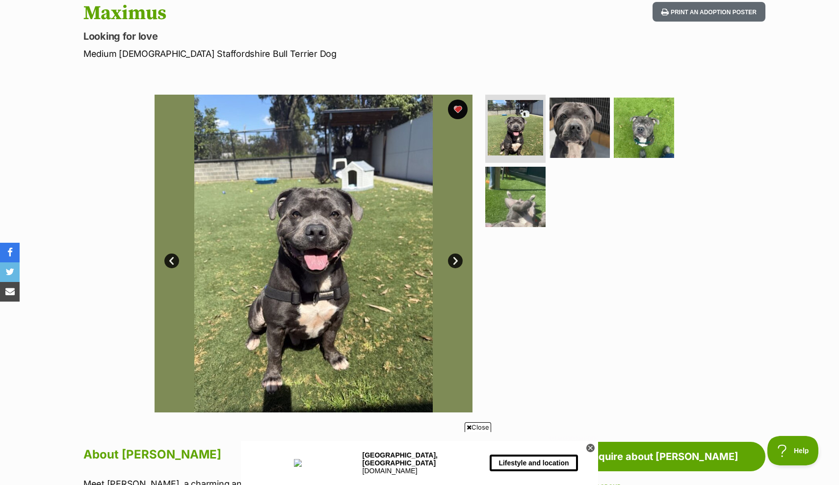
click at [453, 260] on link "Next" at bounding box center [455, 261] width 15 height 15
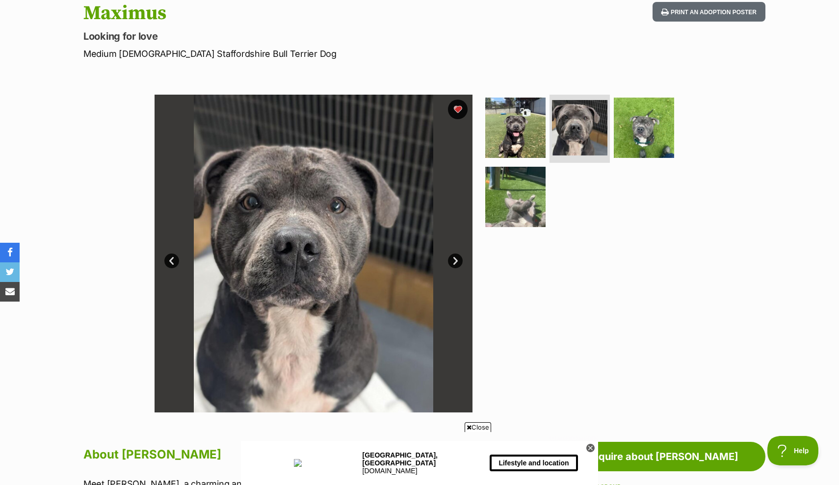
click at [453, 260] on link "Next" at bounding box center [455, 261] width 15 height 15
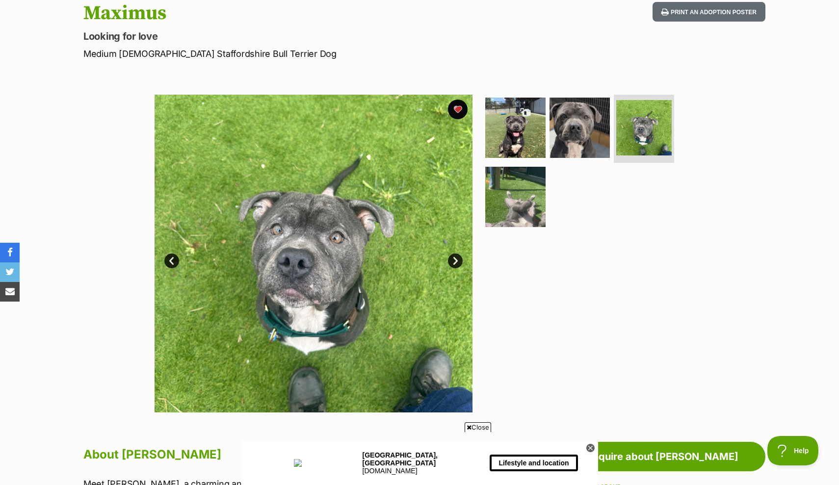
click at [453, 260] on link "Next" at bounding box center [455, 261] width 15 height 15
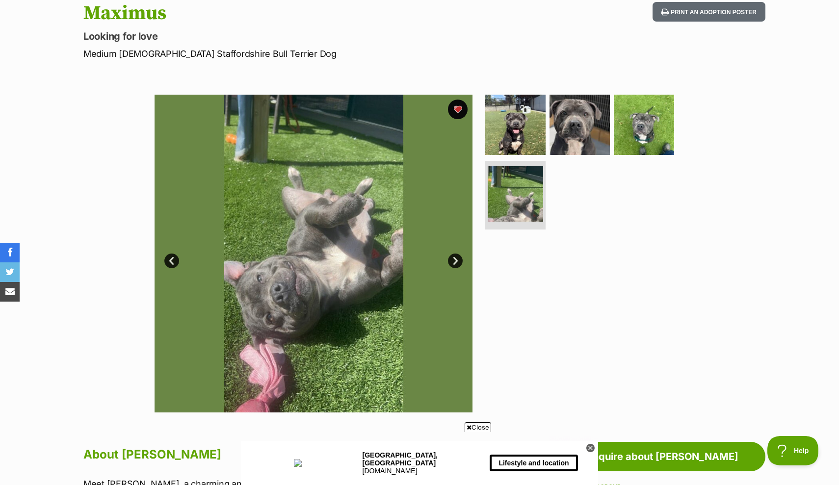
click at [171, 264] on link "Prev" at bounding box center [171, 261] width 15 height 15
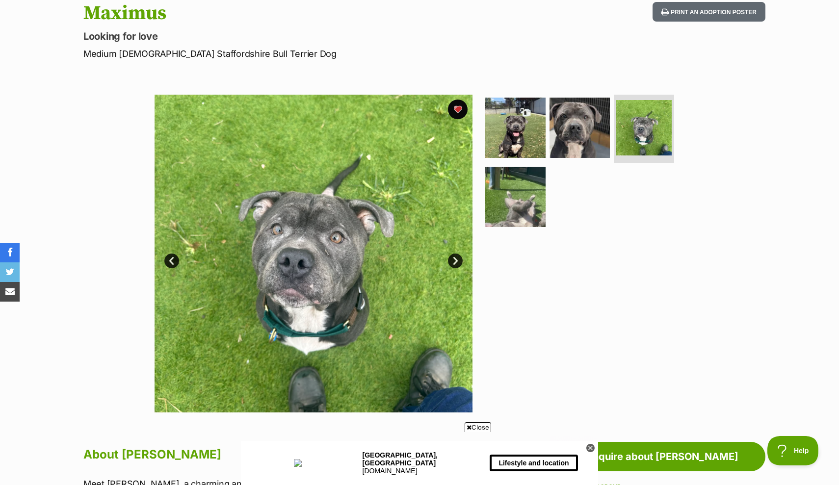
click at [456, 261] on link "Next" at bounding box center [455, 261] width 15 height 15
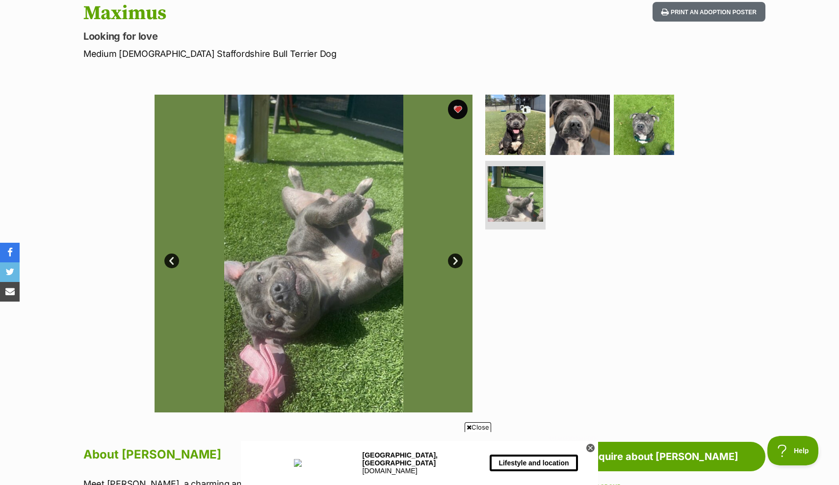
click at [456, 261] on link "Next" at bounding box center [455, 261] width 15 height 15
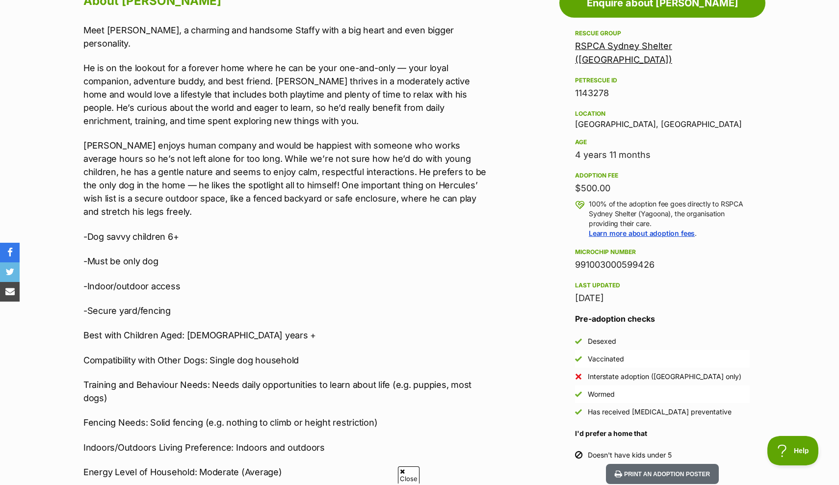
scroll to position [564, 0]
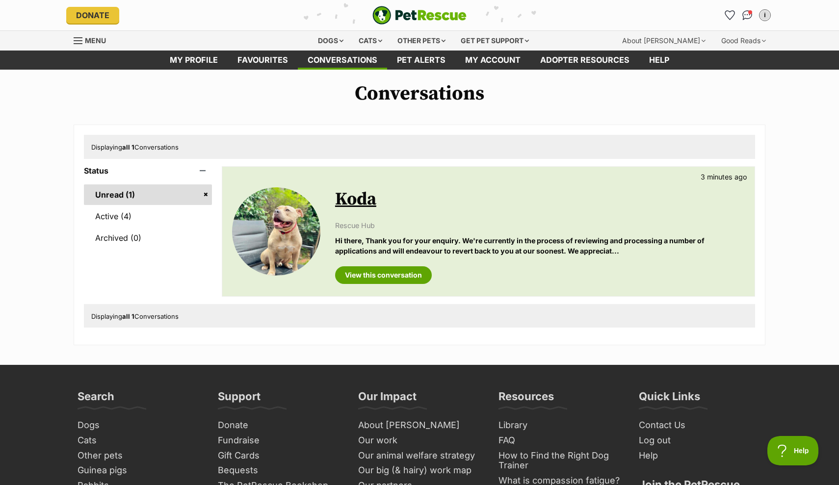
click at [285, 233] on img at bounding box center [276, 231] width 88 height 88
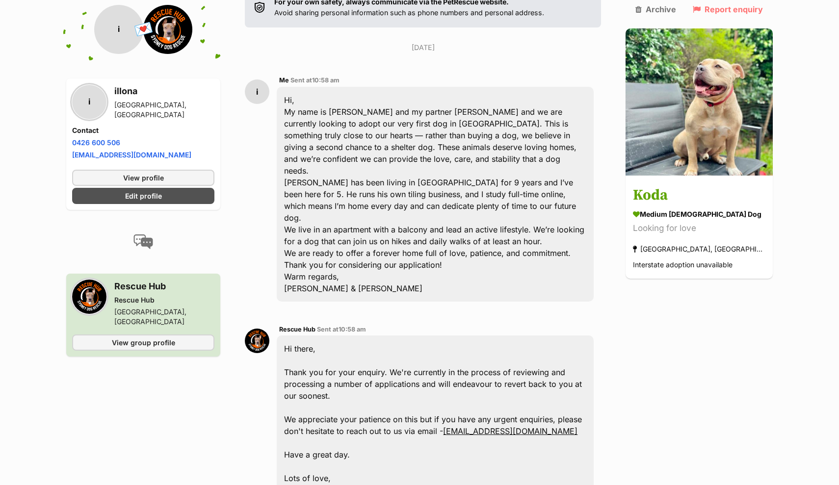
scroll to position [179, 0]
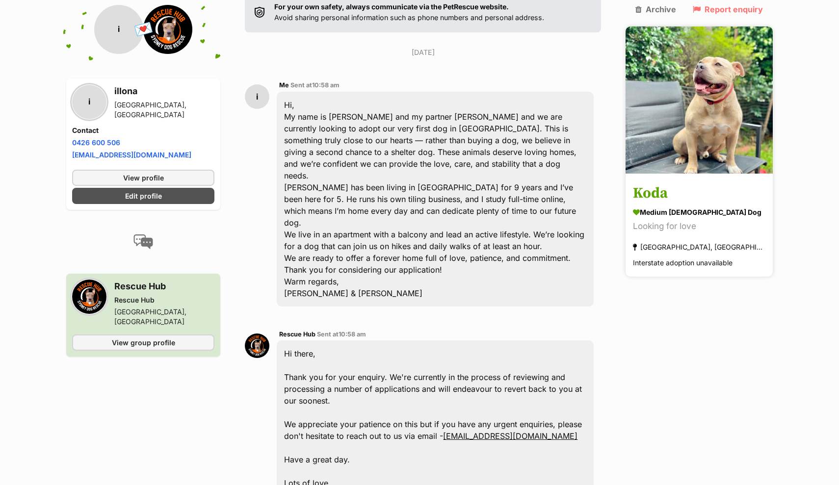
click at [710, 99] on img at bounding box center [698, 99] width 147 height 147
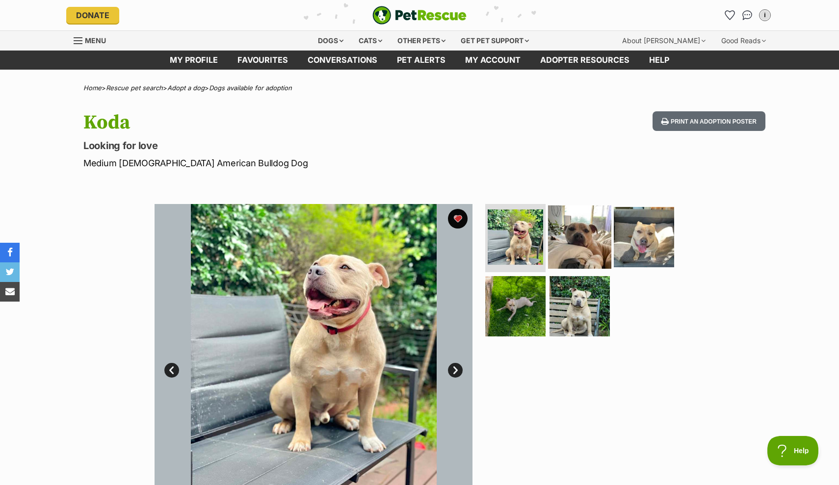
click at [586, 238] on img at bounding box center [579, 236] width 63 height 63
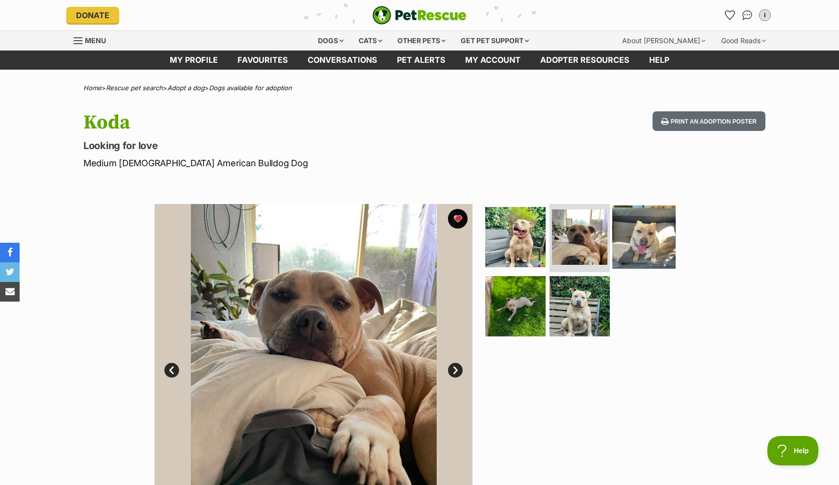
click at [633, 237] on img at bounding box center [643, 236] width 63 height 63
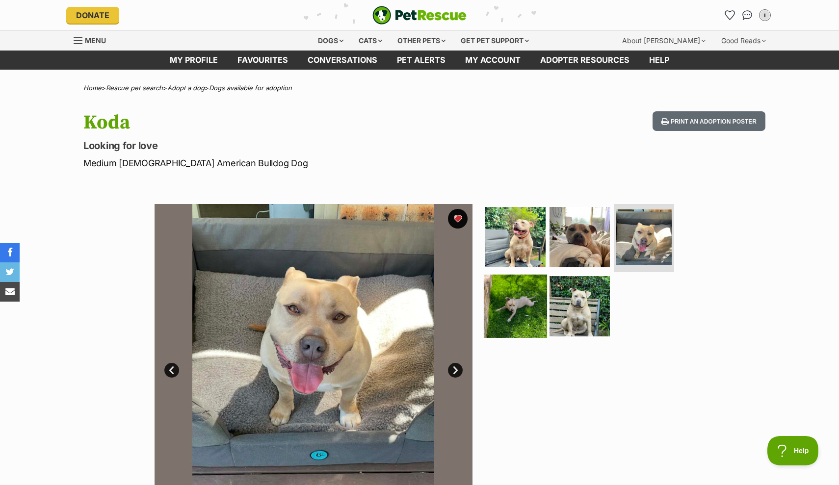
click at [506, 301] on img at bounding box center [514, 306] width 63 height 63
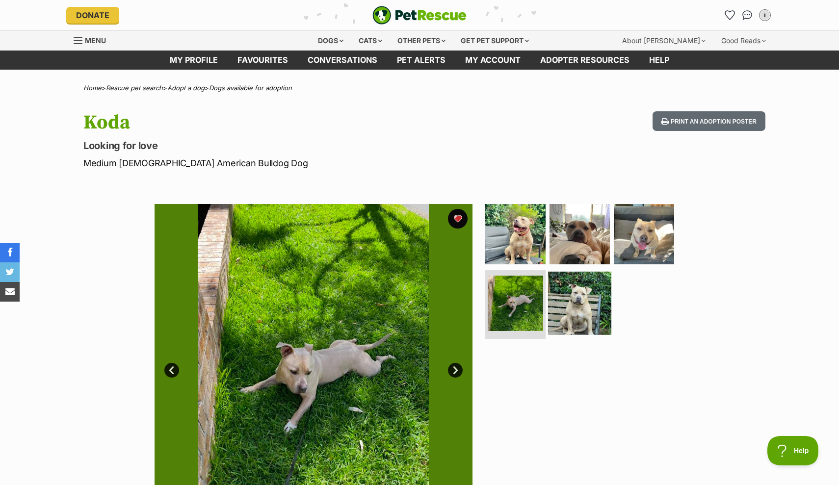
click at [584, 305] on img at bounding box center [579, 303] width 63 height 63
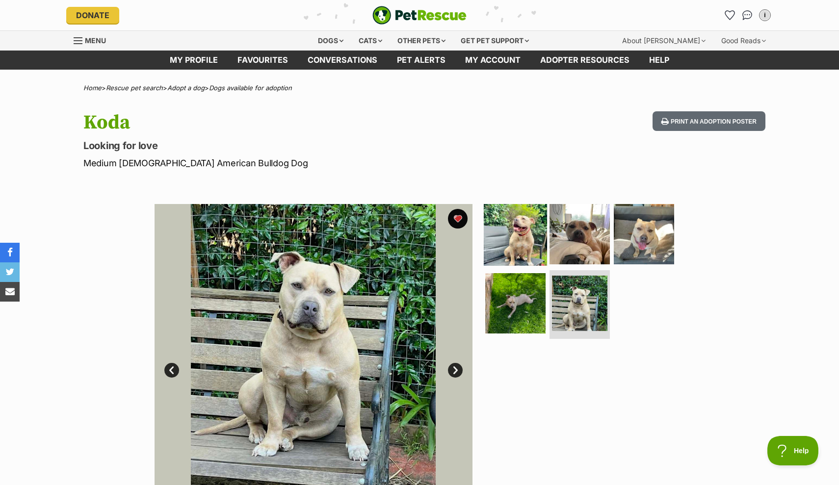
click at [507, 238] on img at bounding box center [514, 233] width 63 height 63
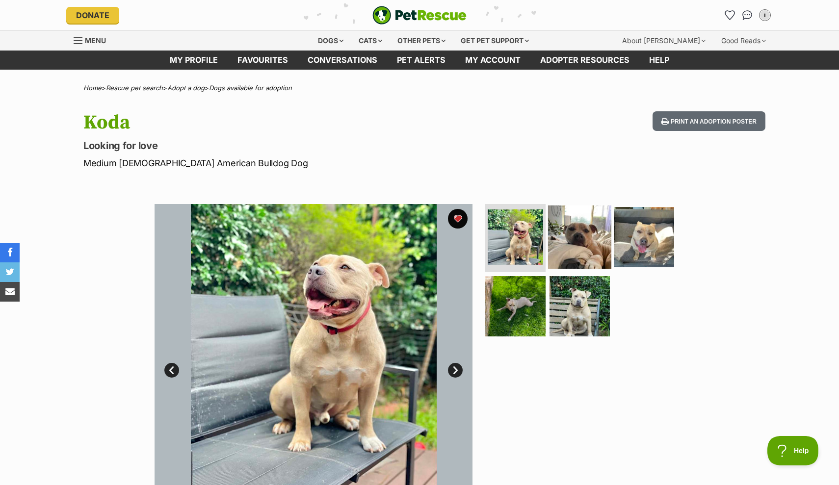
click at [566, 236] on img at bounding box center [579, 236] width 63 height 63
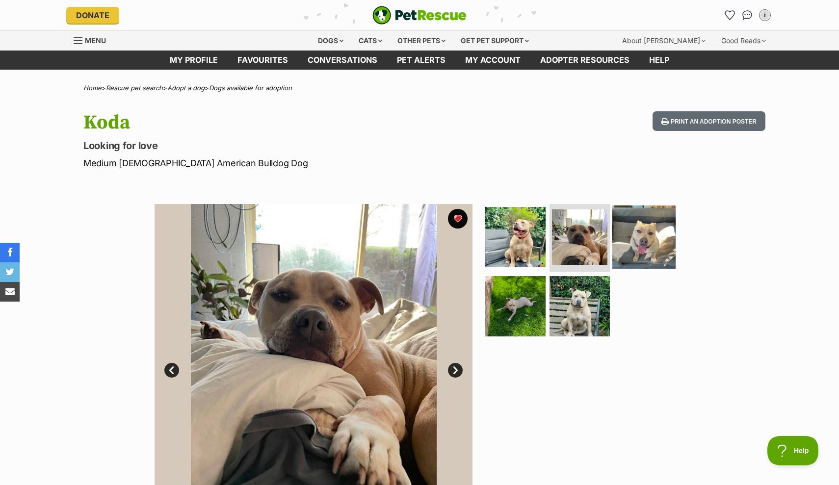
click at [644, 254] on img at bounding box center [643, 236] width 63 height 63
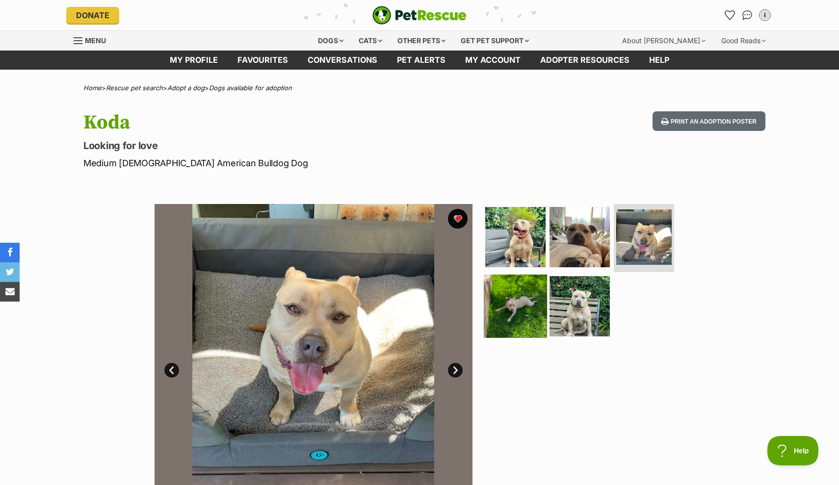
click at [517, 310] on img at bounding box center [514, 306] width 63 height 63
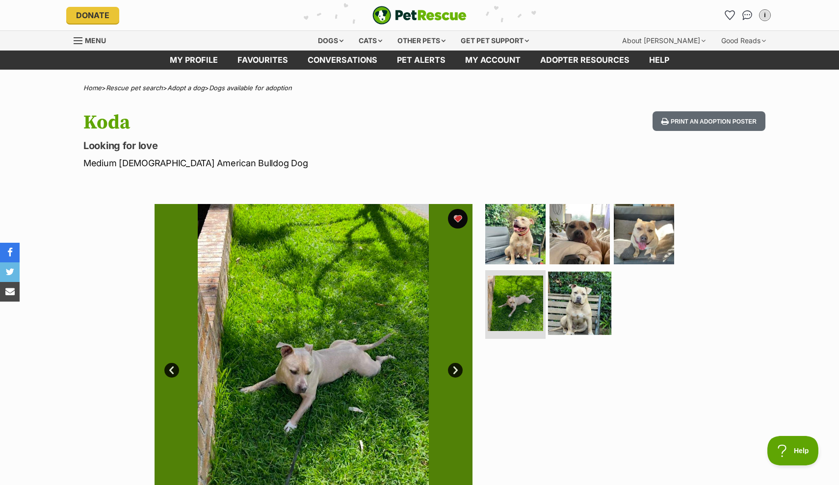
click at [561, 319] on img at bounding box center [579, 303] width 63 height 63
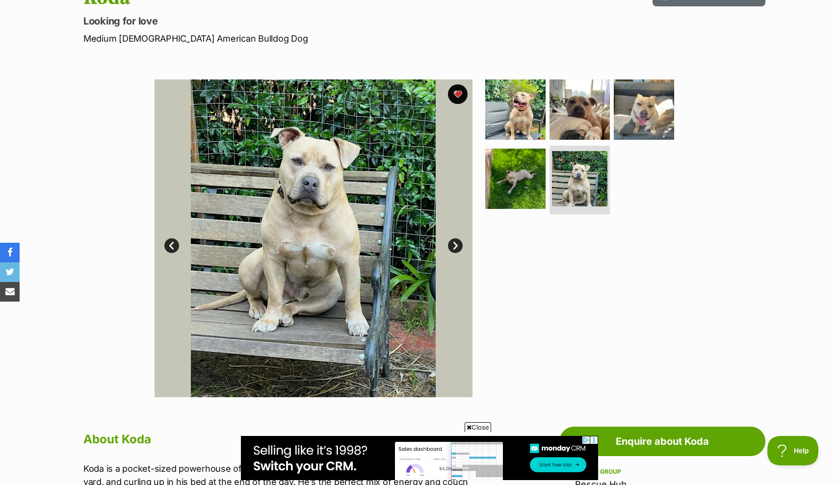
scroll to position [126, 0]
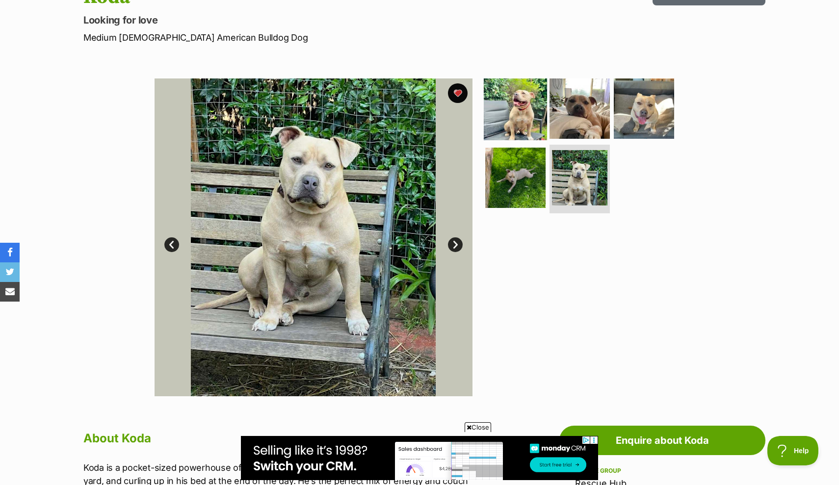
click at [521, 124] on img at bounding box center [514, 107] width 63 height 63
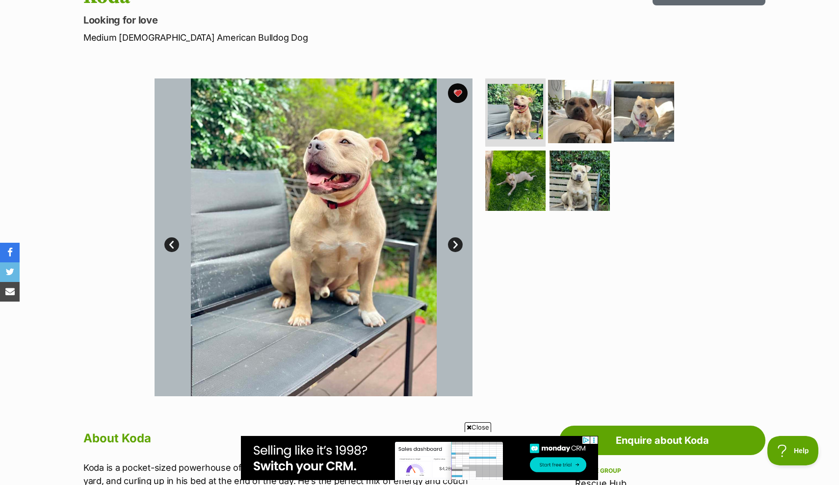
click at [586, 121] on img at bounding box center [579, 110] width 63 height 63
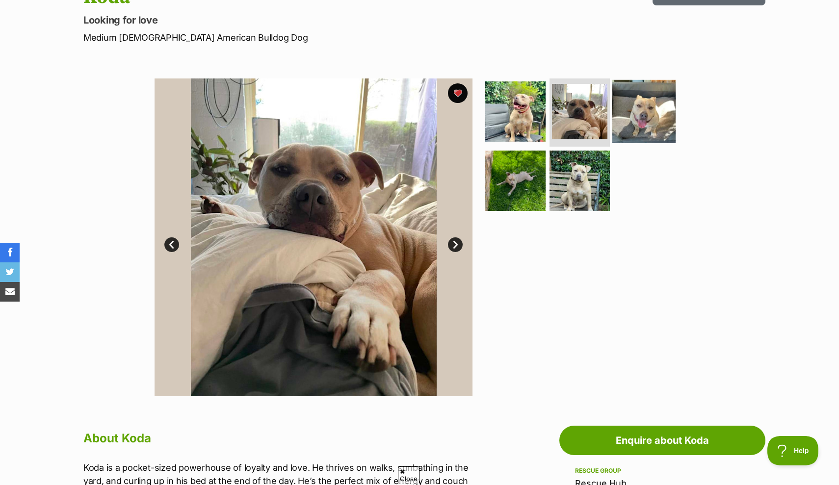
click at [655, 118] on img at bounding box center [643, 110] width 63 height 63
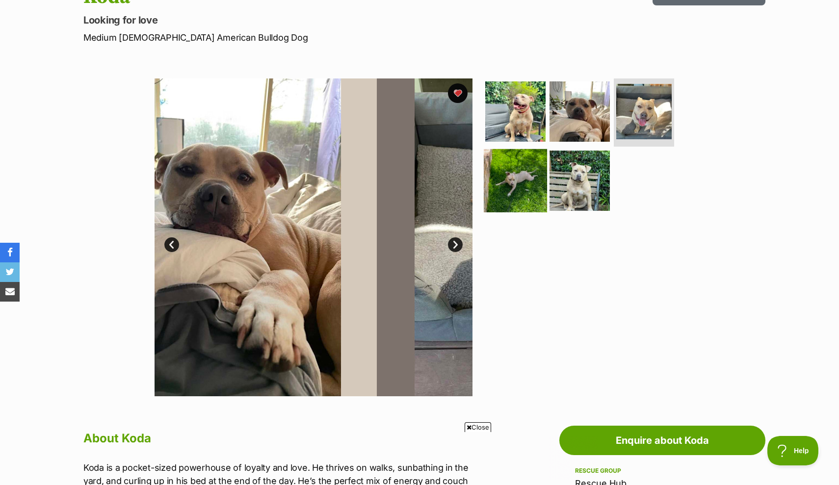
scroll to position [0, 0]
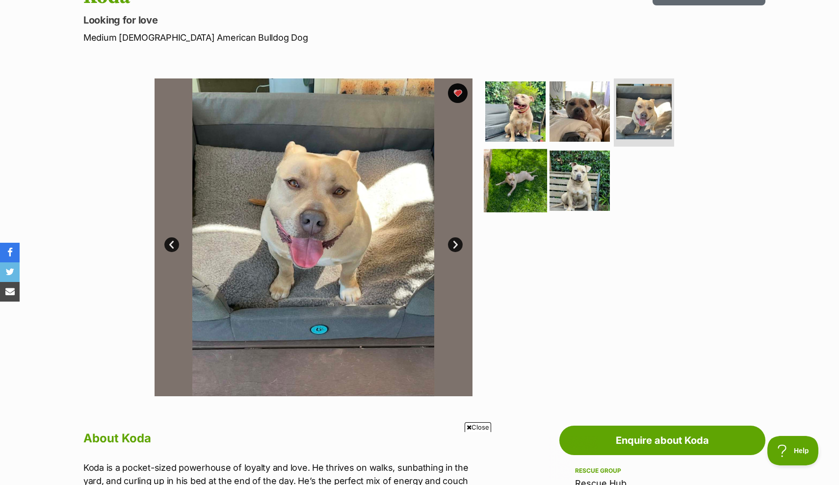
click at [519, 171] on img at bounding box center [514, 180] width 63 height 63
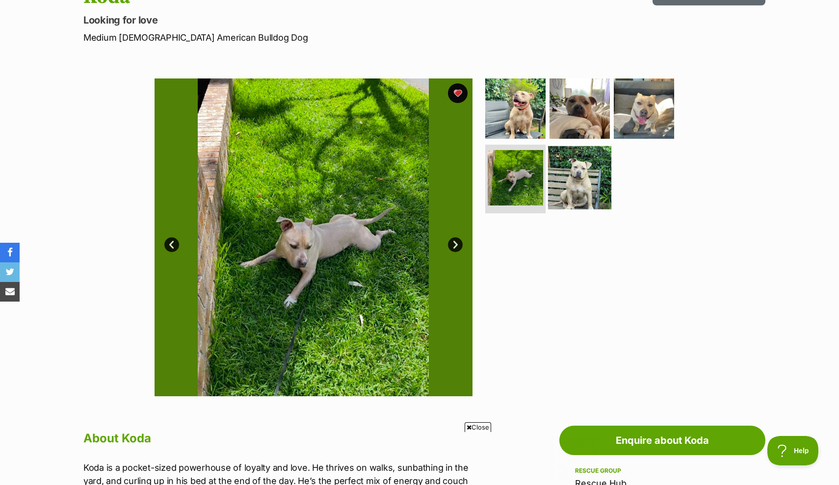
click at [576, 187] on img at bounding box center [579, 177] width 63 height 63
